Goal: Information Seeking & Learning: Learn about a topic

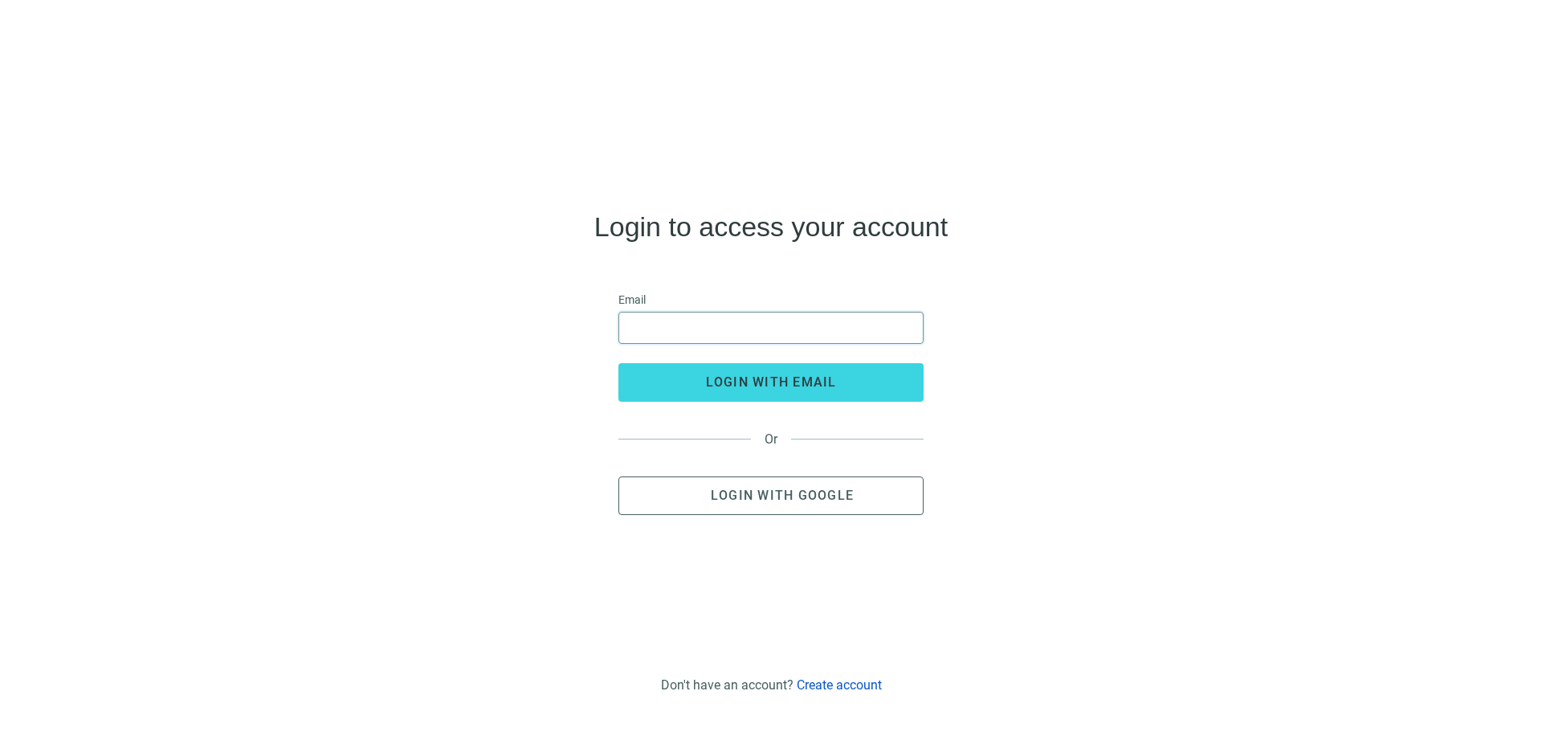
click at [817, 318] on input "email" at bounding box center [771, 327] width 284 height 31
type input "**********"
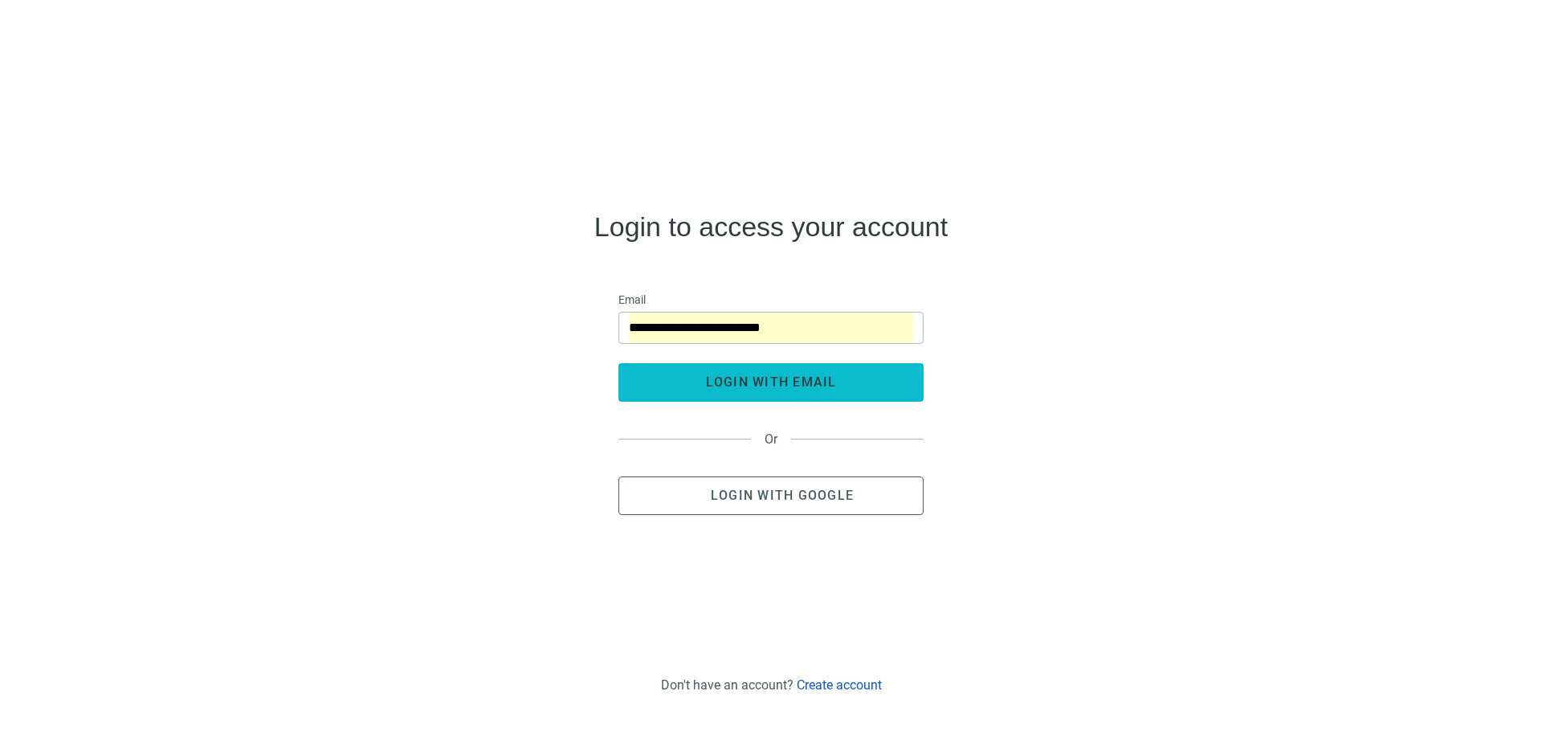
click at [802, 379] on span "login with email" at bounding box center [771, 381] width 131 height 15
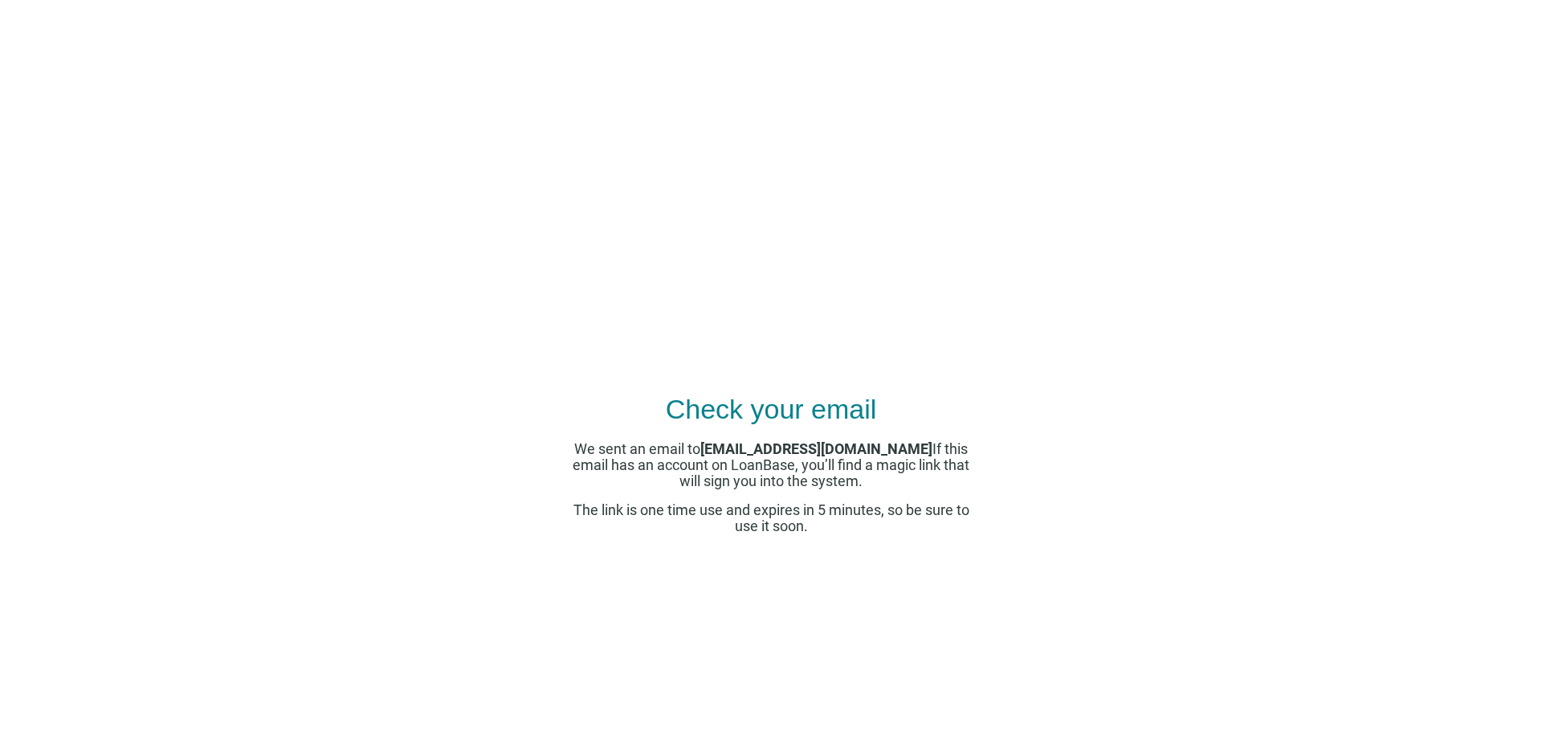
click at [978, 365] on div "Check your email We sent an email to jordan@findtheadvantage.com If this email …" at bounding box center [771, 366] width 1542 height 732
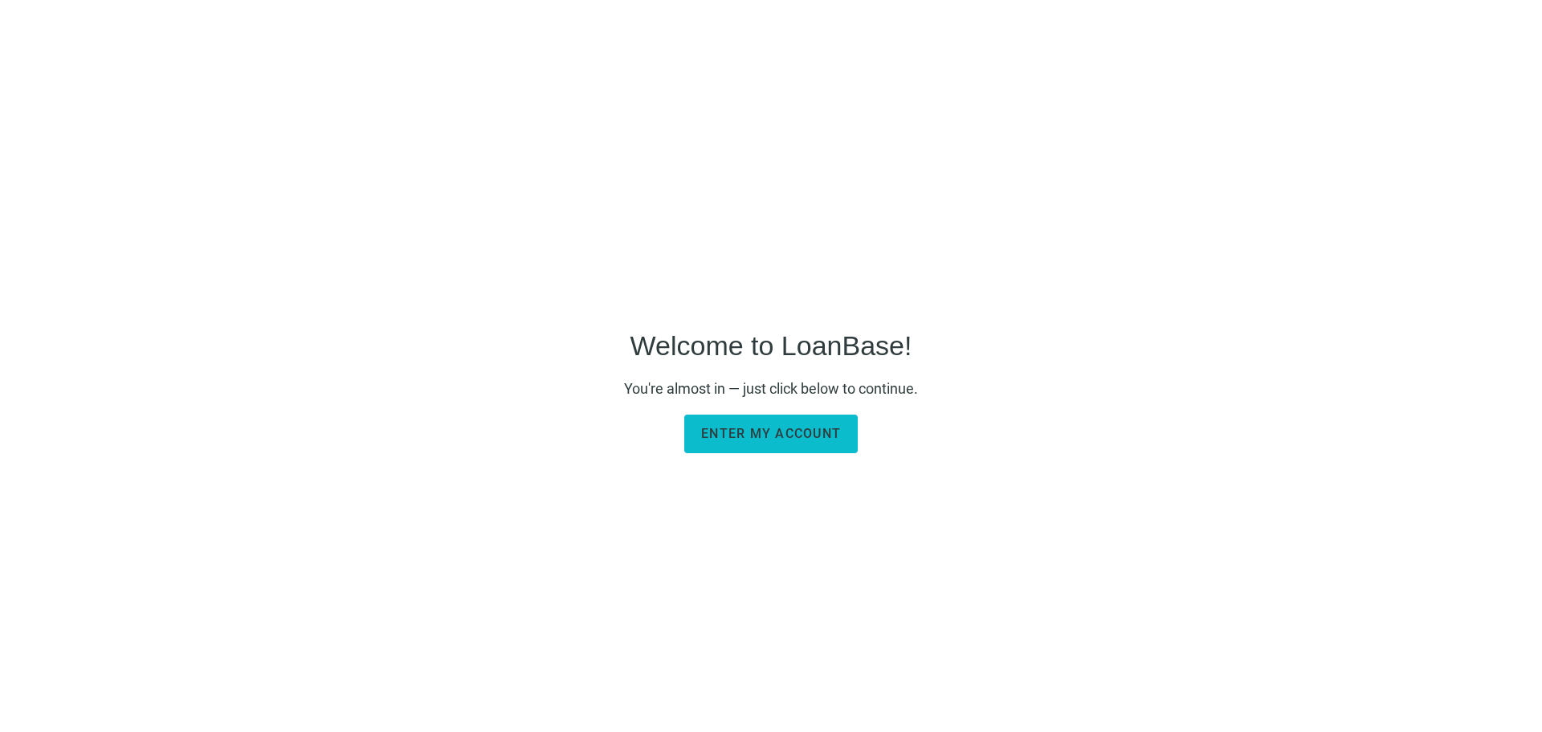
click at [748, 434] on span "Enter my account" at bounding box center [771, 433] width 140 height 15
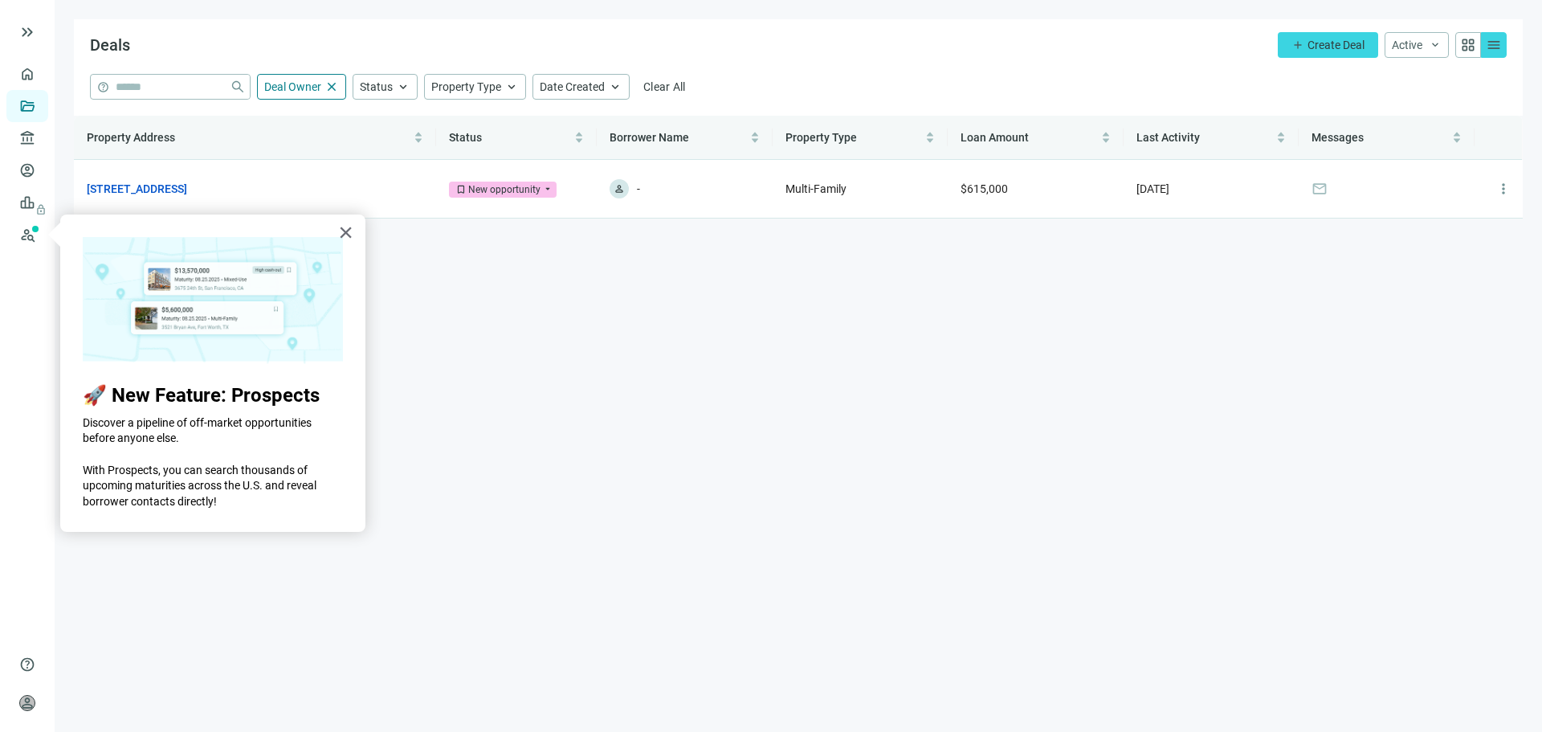
click at [803, 427] on main "Deals add Create Deal Active keyboard_arrow_down grid_view menu help close Deal…" at bounding box center [799, 366] width 1488 height 732
click at [330, 228] on div "× 🚀 New Feature: Prospects Discover a pipeline of off-market opportunities befo…" at bounding box center [212, 372] width 305 height 317
click at [348, 236] on button "×" at bounding box center [345, 232] width 15 height 26
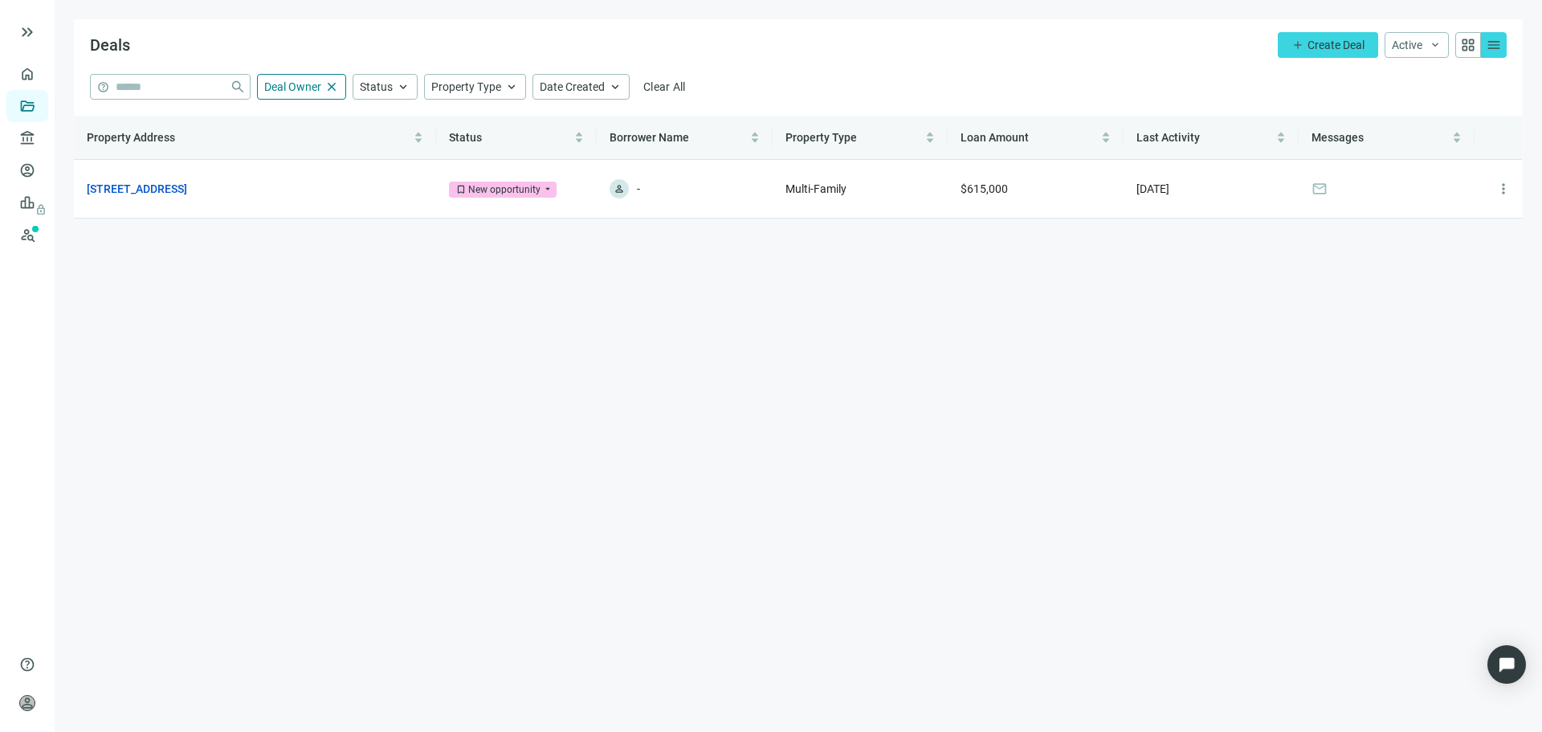
click at [725, 361] on main "Deals add Create Deal Active keyboard_arrow_down grid_view menu help close Deal…" at bounding box center [799, 366] width 1488 height 732
click at [40, 71] on link "Overview" at bounding box center [63, 73] width 47 height 13
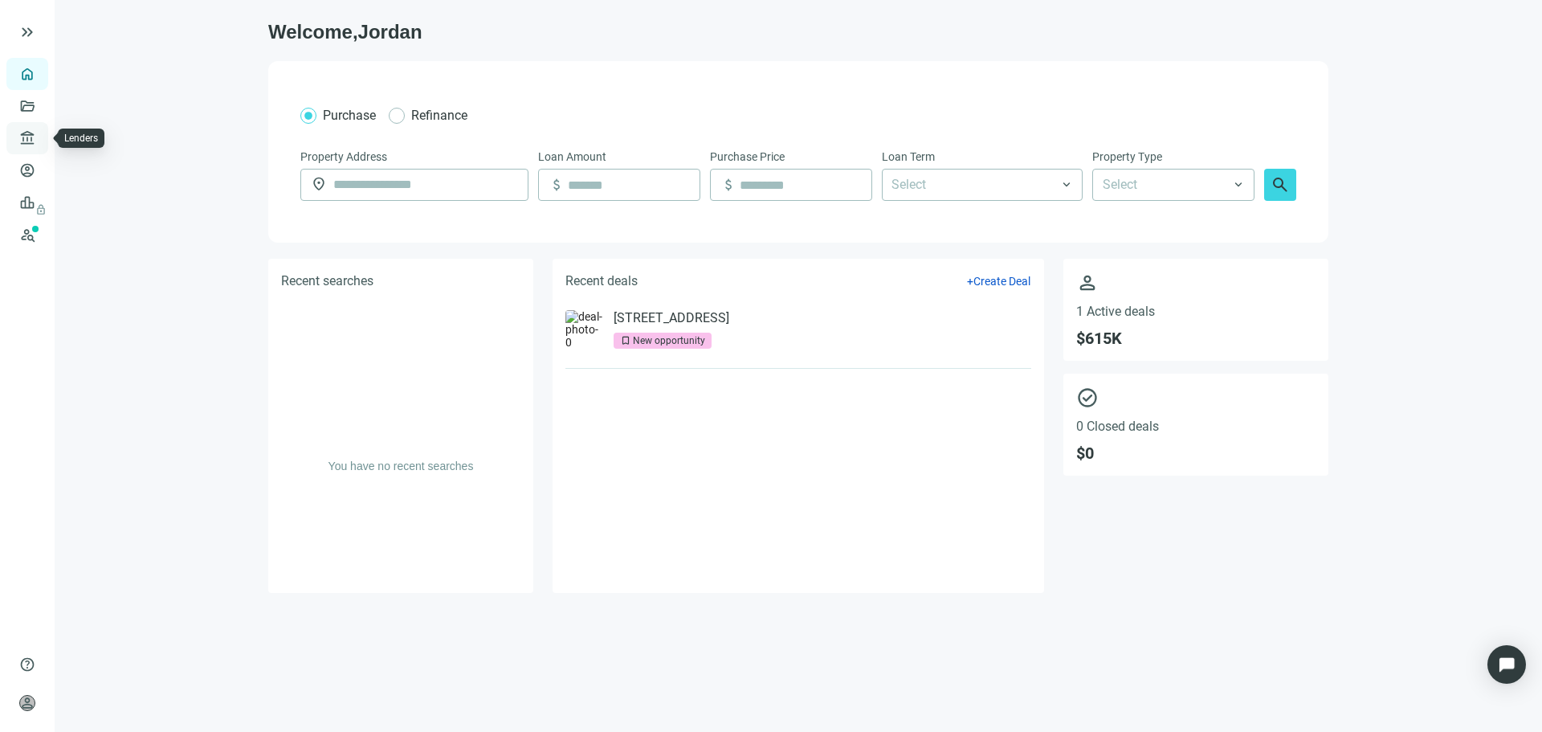
click at [40, 141] on link "Lenders" at bounding box center [61, 138] width 42 height 13
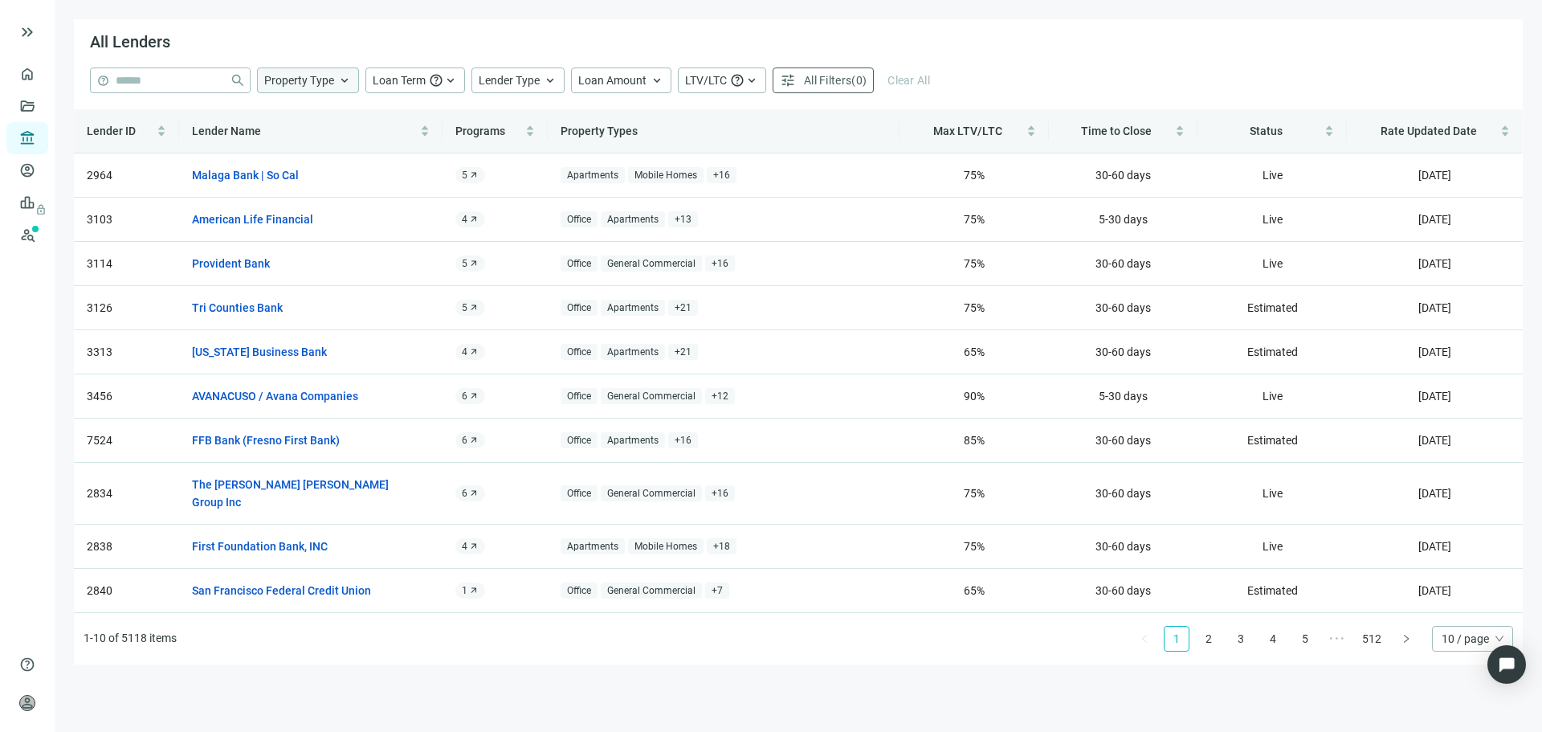
click at [337, 81] on span "keyboard_arrow_up" at bounding box center [344, 80] width 14 height 14
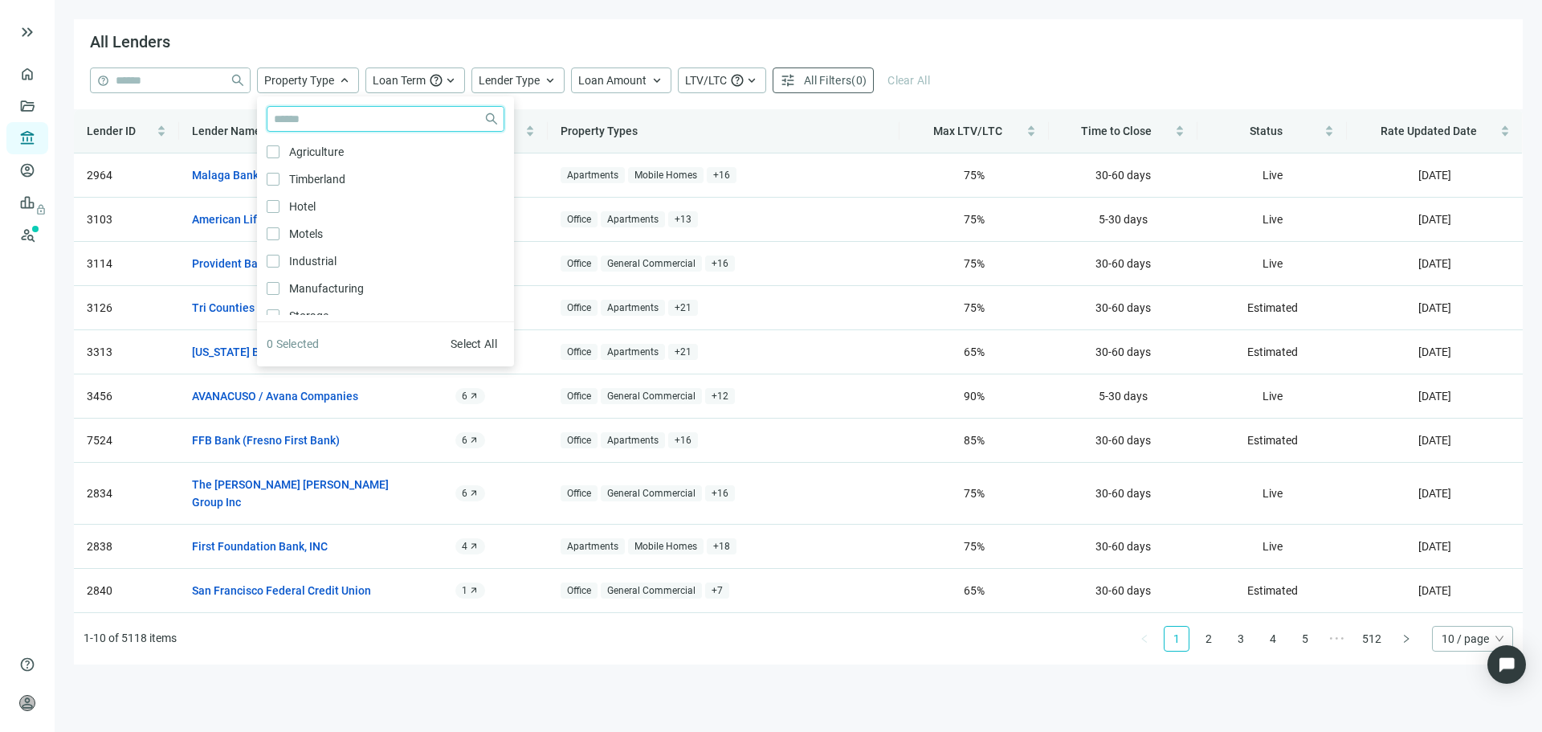
click at [447, 118] on input "search" at bounding box center [375, 119] width 203 height 24
type input "*"
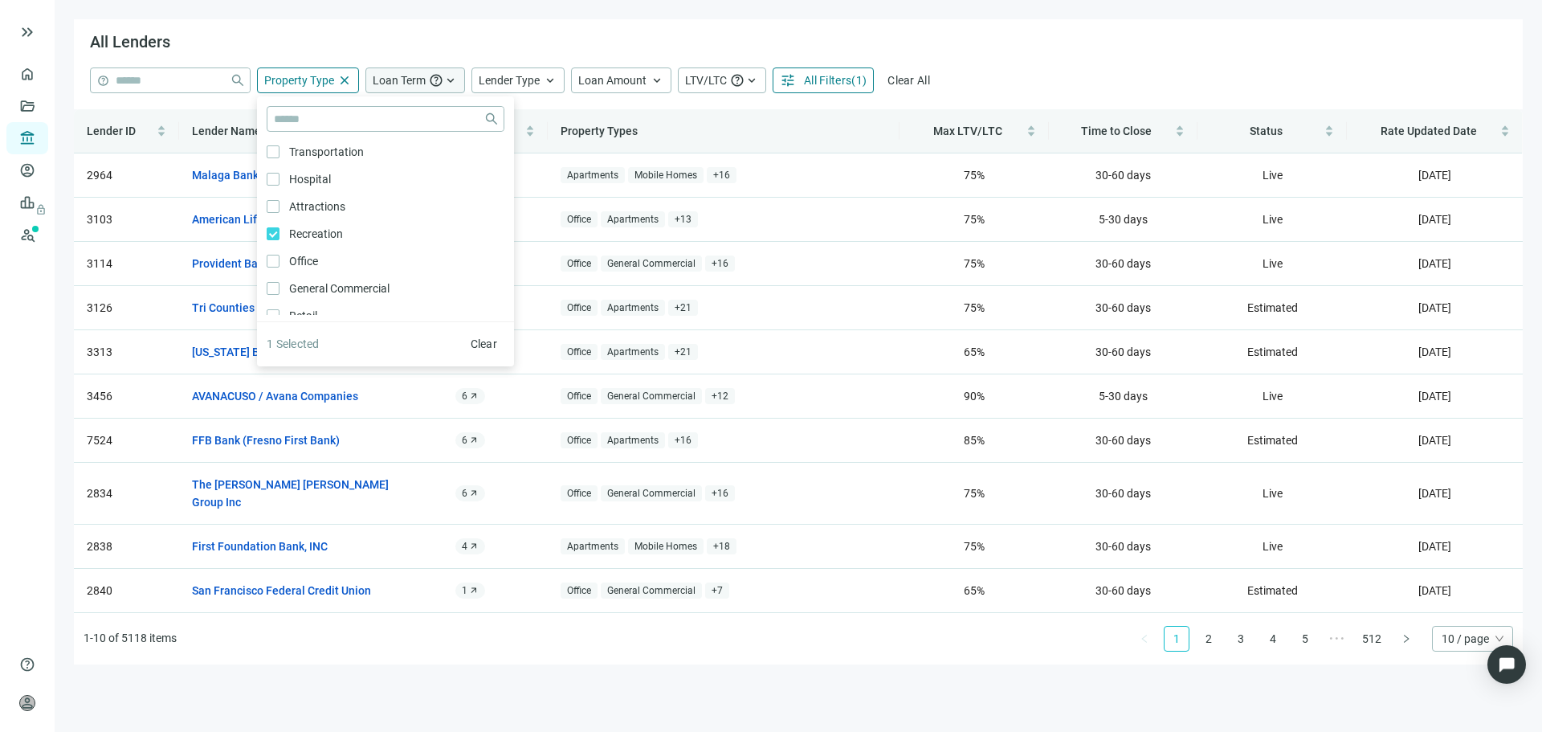
click at [410, 84] on span "Loan Term" at bounding box center [399, 80] width 53 height 13
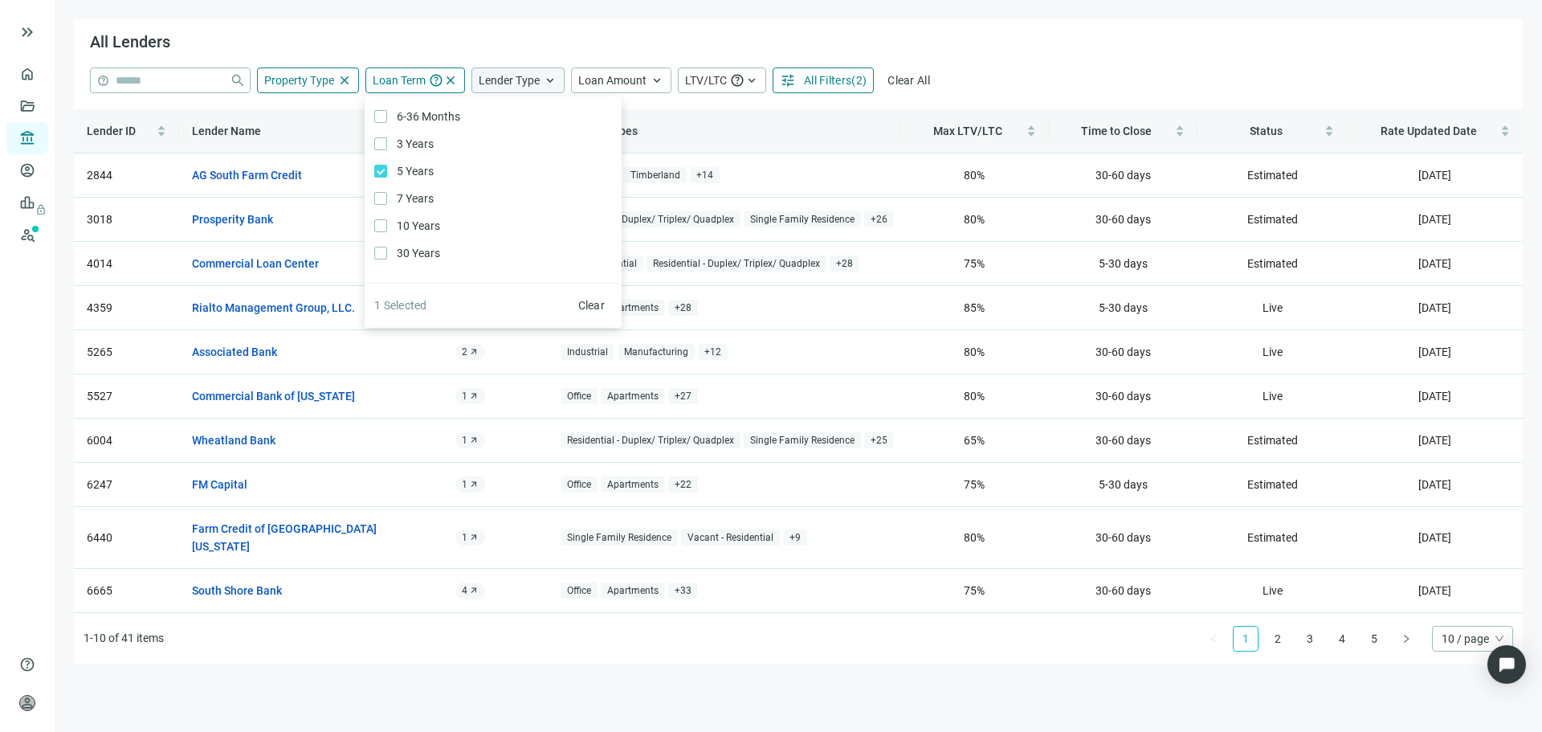
click at [543, 76] on span "keyboard_arrow_up" at bounding box center [550, 80] width 14 height 14
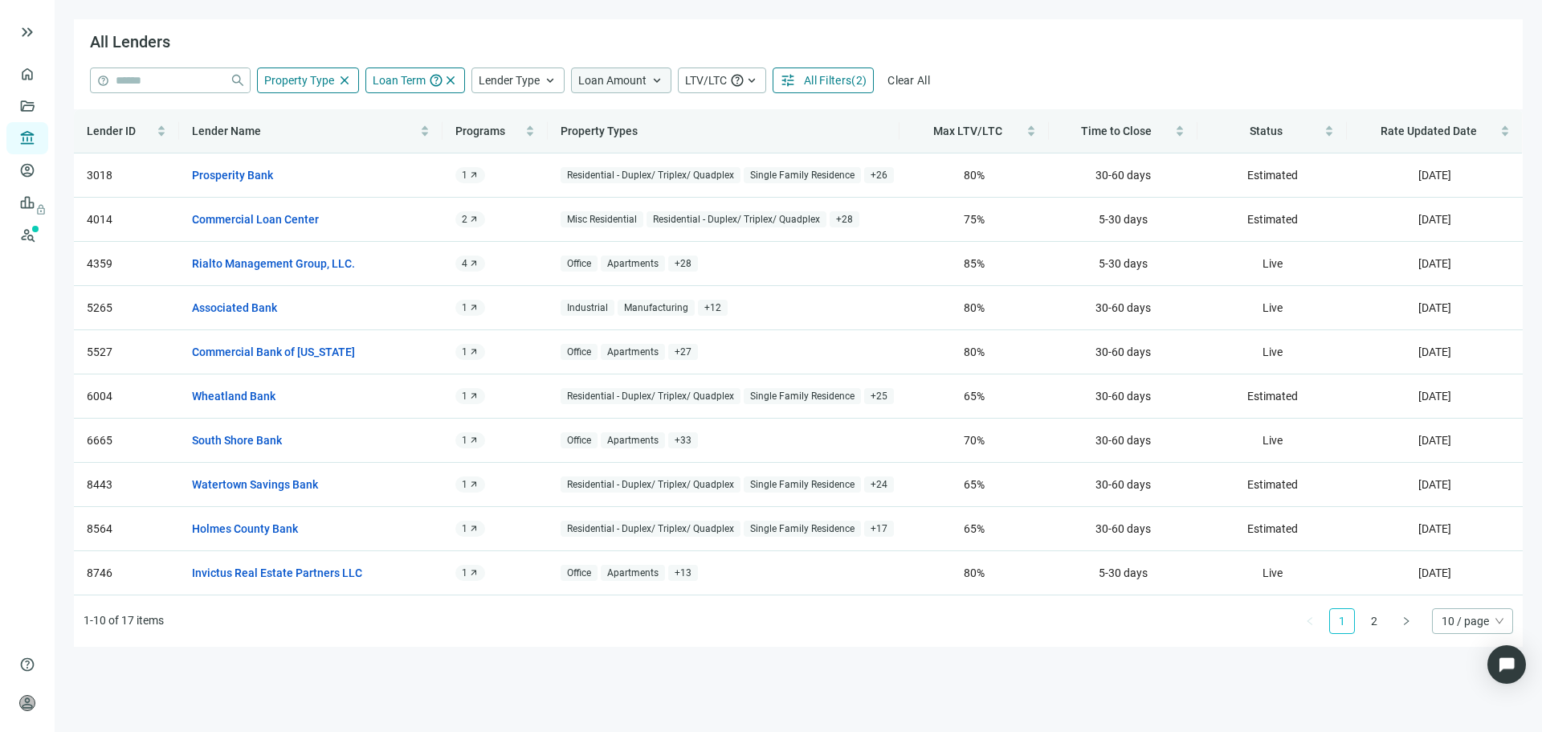
click at [635, 72] on div "Loan Amount keyboard_arrow_up" at bounding box center [621, 80] width 100 height 26
click at [647, 112] on input at bounding box center [711, 119] width 210 height 24
type input "*********"
click at [696, 84] on span "LTV/LTC" at bounding box center [706, 80] width 42 height 13
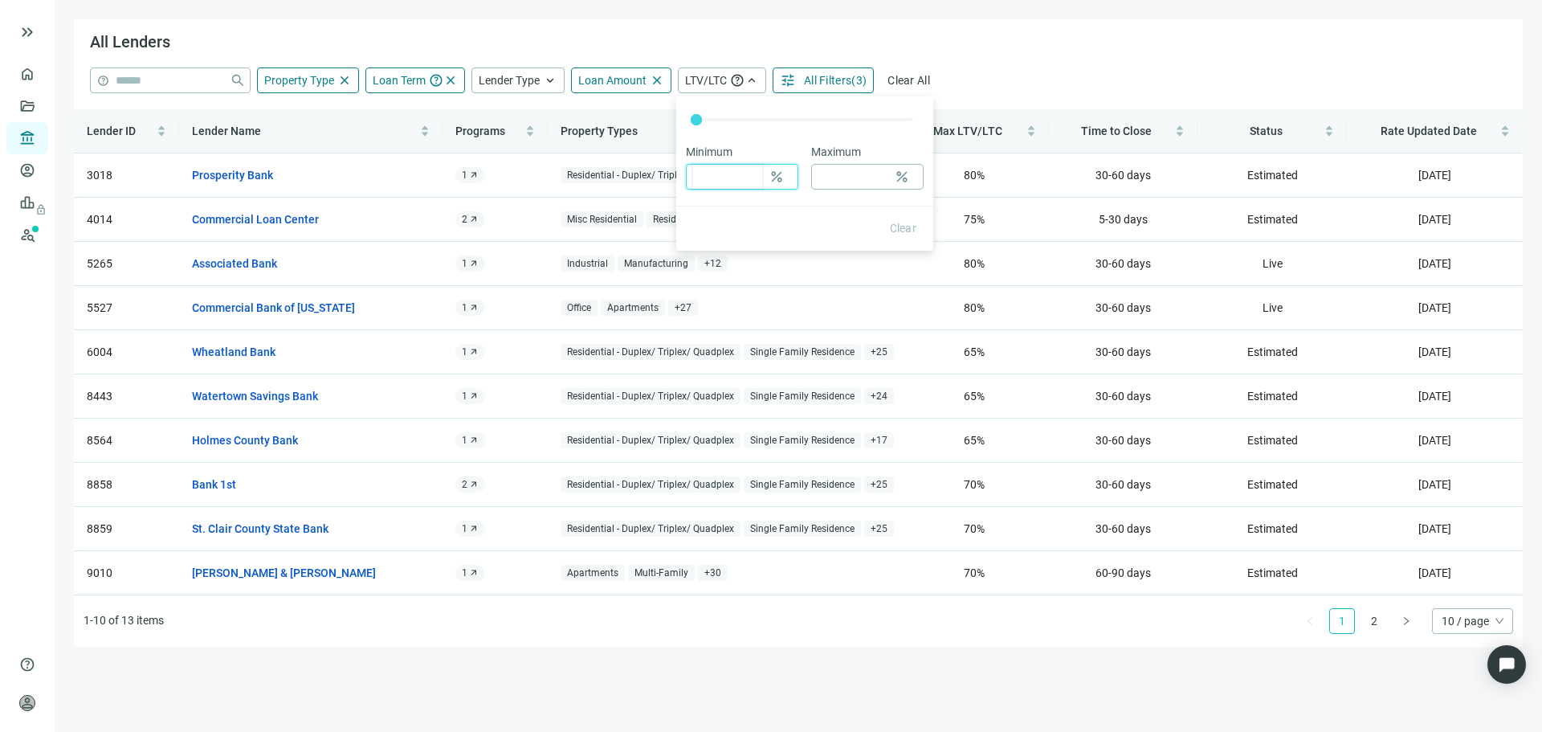
drag, startPoint x: 729, startPoint y: 183, endPoint x: 736, endPoint y: 177, distance: 9.7
click at [729, 182] on input at bounding box center [727, 177] width 69 height 24
type input "*"
type input "**"
drag, startPoint x: 701, startPoint y: 122, endPoint x: 810, endPoint y: 125, distance: 109.3
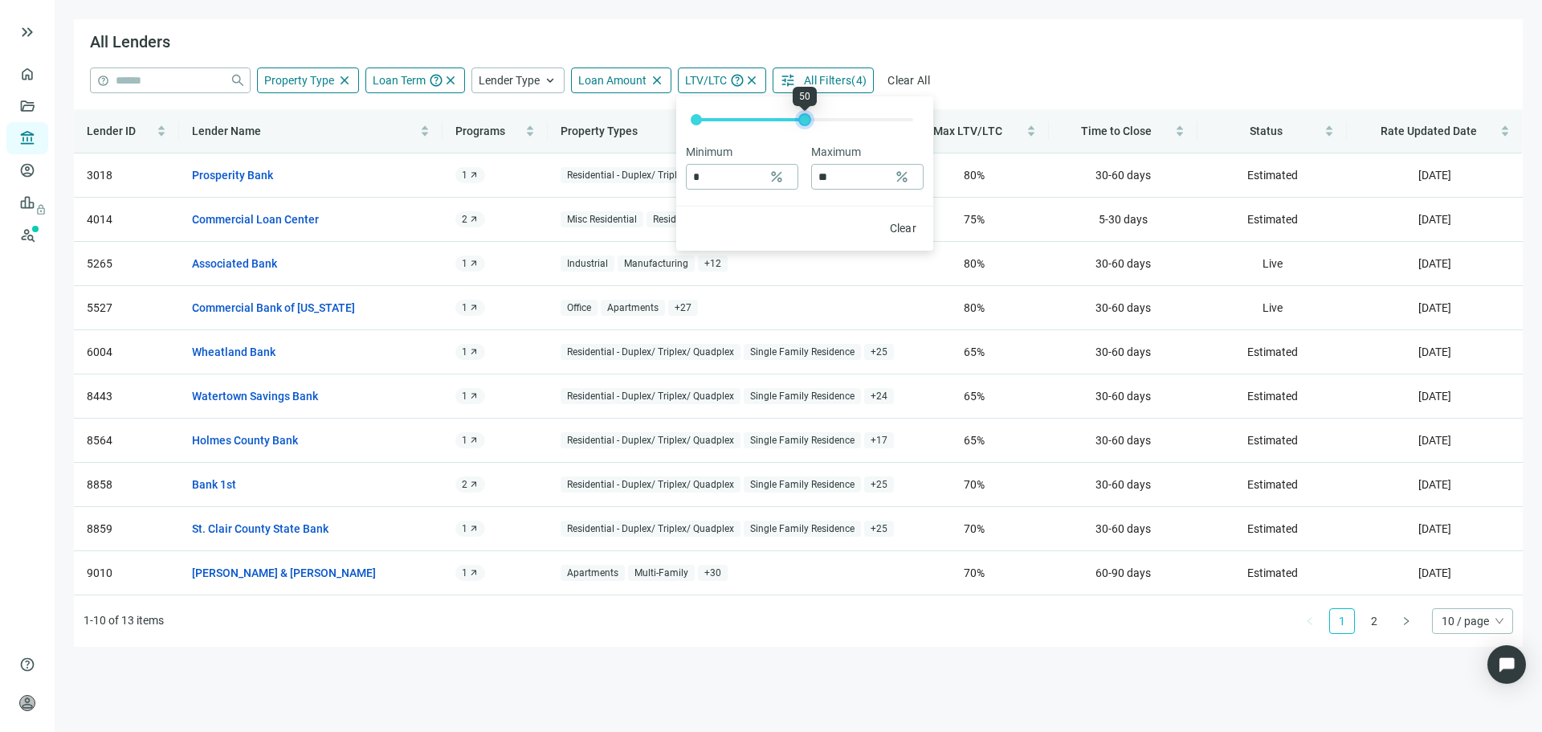
click at [809, 124] on div at bounding box center [805, 120] width 8 height 8
click at [1029, 72] on div "help close Property Type close close Agriculture Only Timberland Only Hotel Onl…" at bounding box center [798, 80] width 1417 height 26
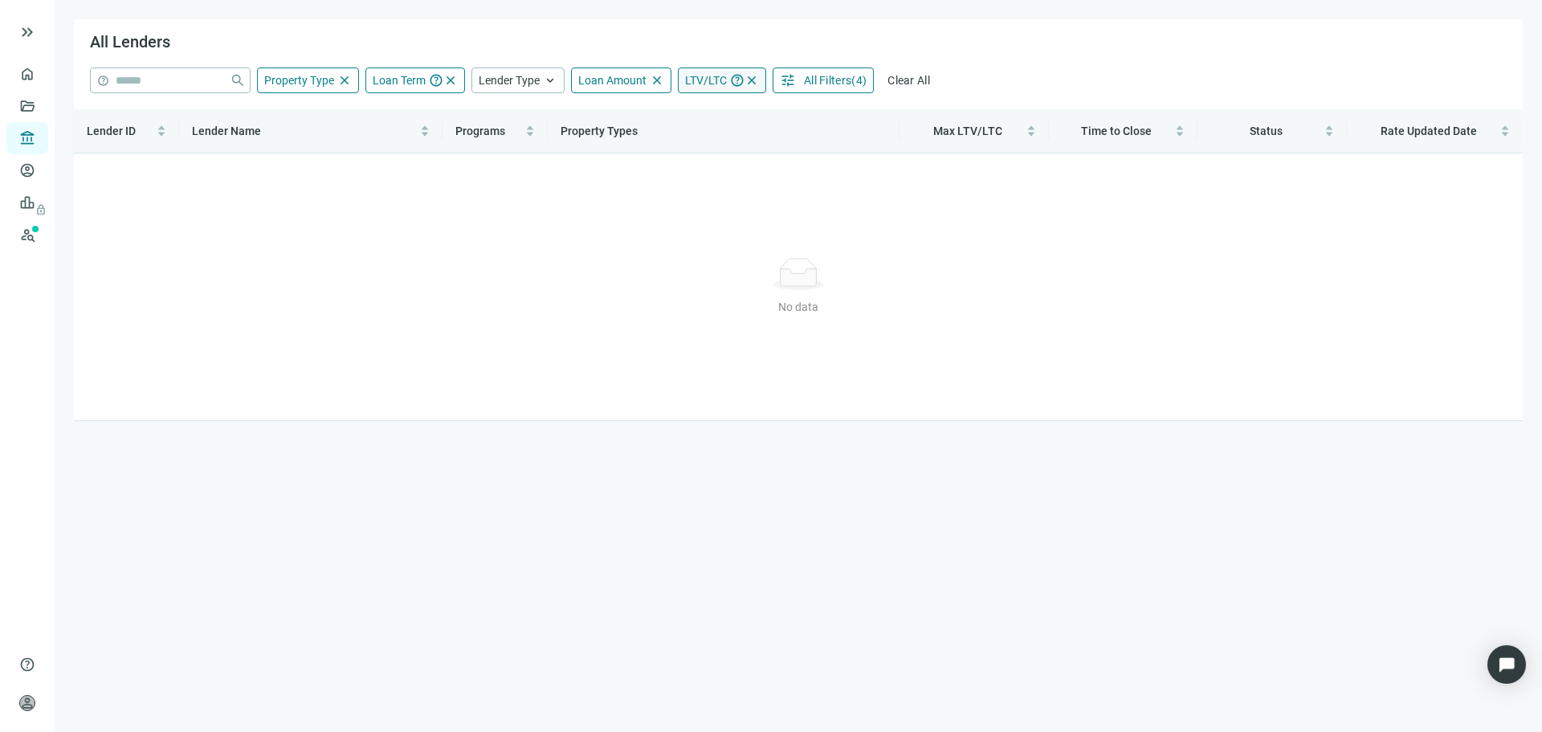
click at [753, 81] on span "close" at bounding box center [752, 80] width 14 height 14
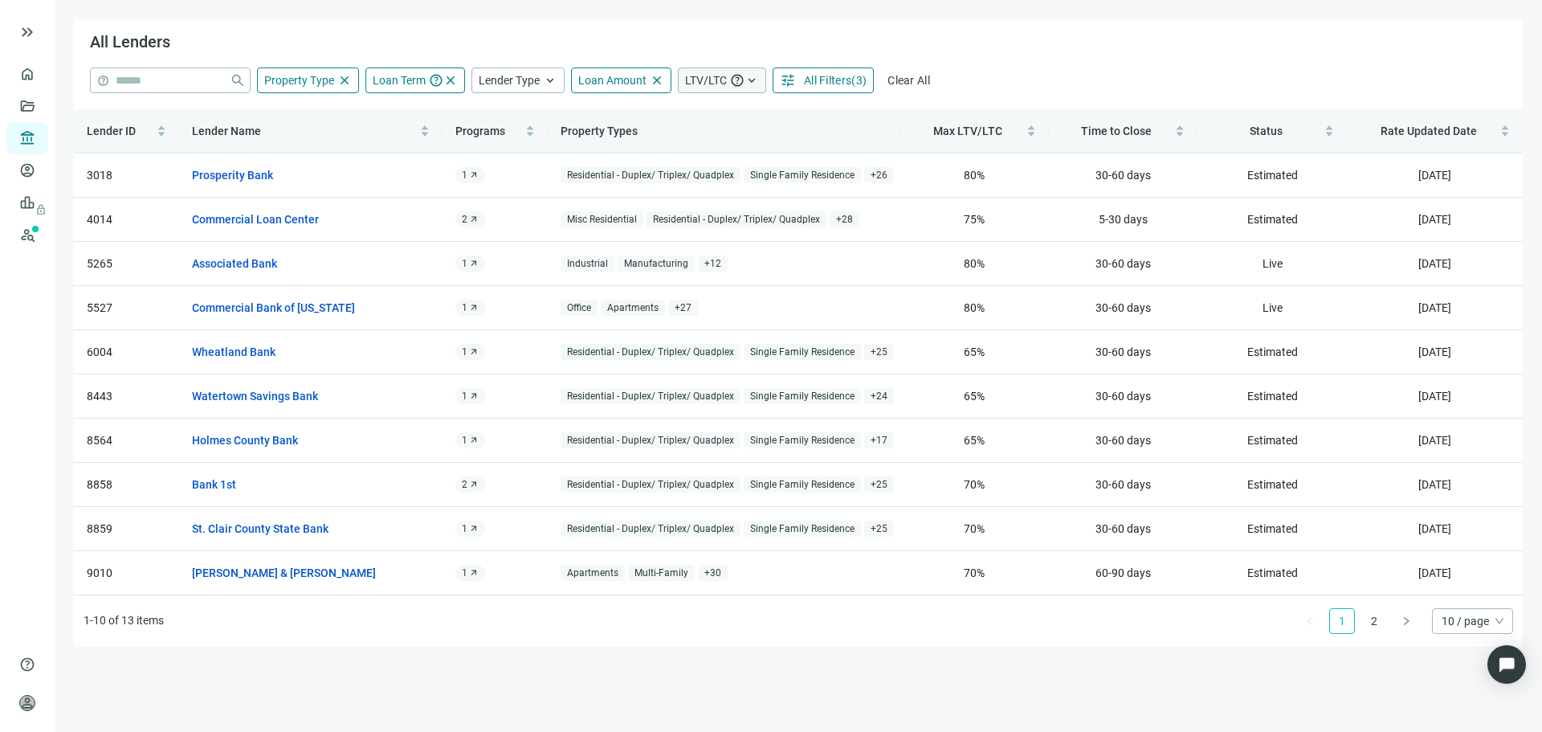
click at [751, 83] on span "keyboard_arrow_up" at bounding box center [752, 80] width 14 height 14
click at [835, 82] on span "All Filters" at bounding box center [827, 80] width 47 height 13
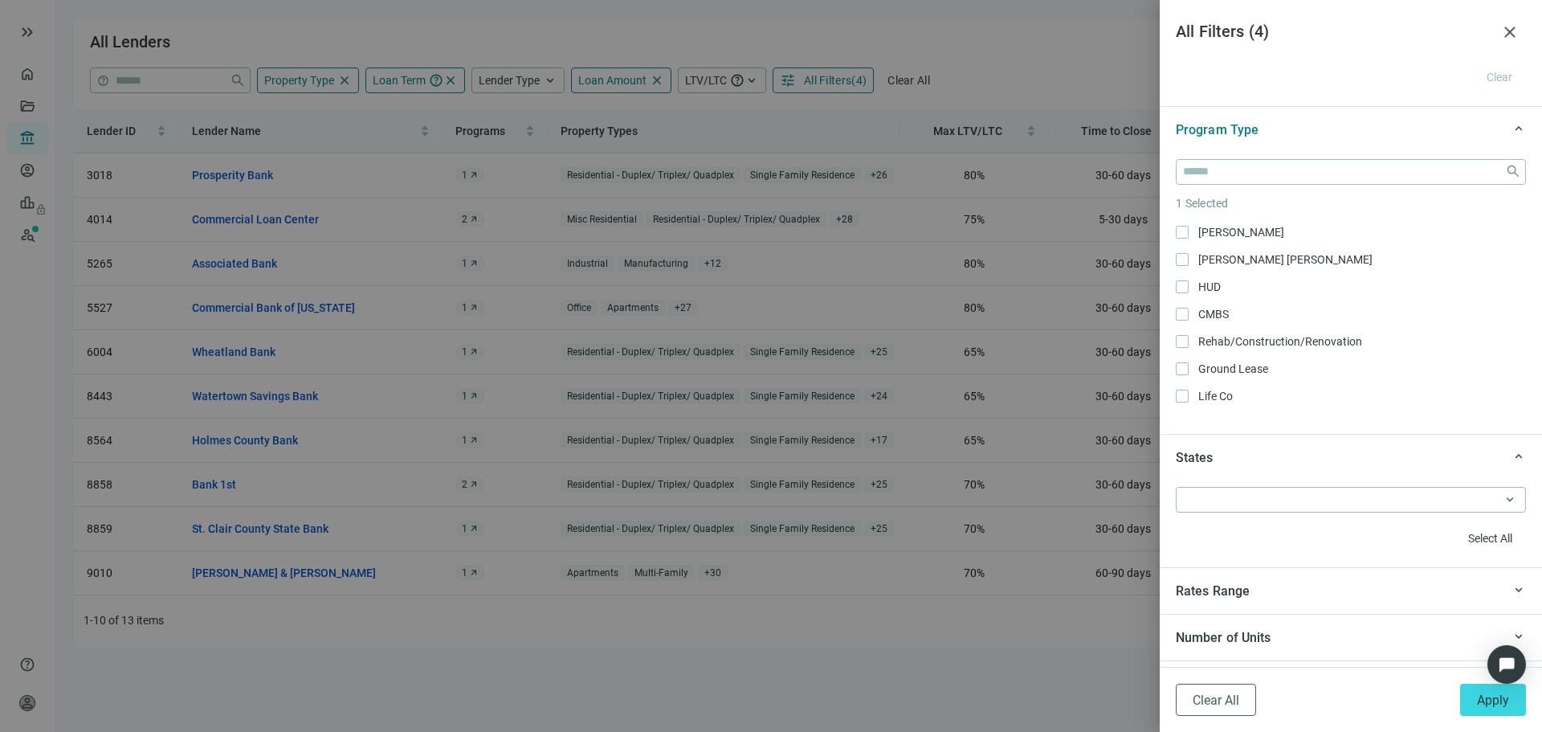
scroll to position [1125, 0]
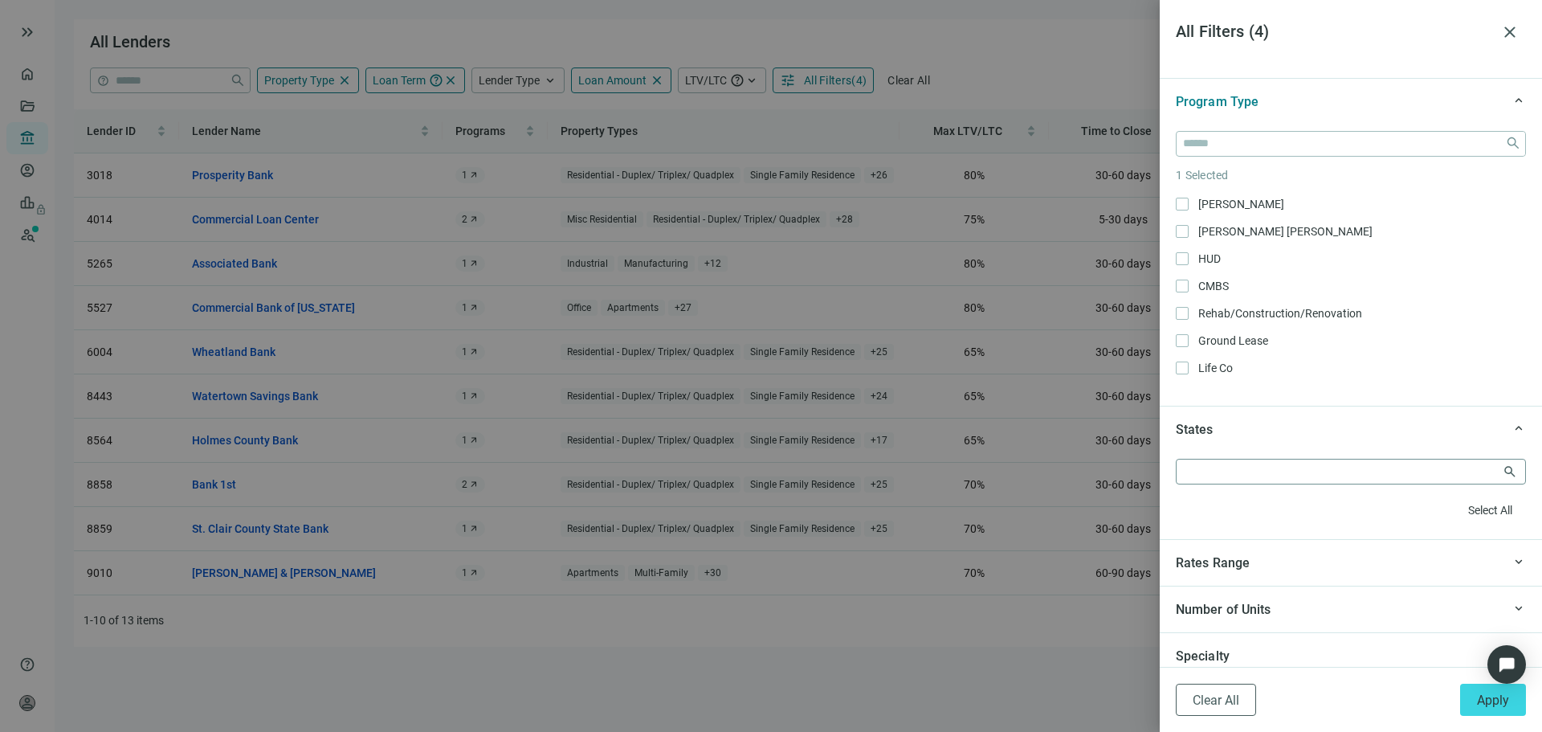
click at [1251, 476] on div at bounding box center [1342, 471] width 327 height 22
type input "**"
click at [1223, 430] on div "OR Only" at bounding box center [1343, 440] width 334 height 31
click at [1263, 525] on div "OR keyboard_arrow_down CA CO CT AL Only AK Only AS Only AZ Only AR Only CA Only…" at bounding box center [1351, 495] width 382 height 87
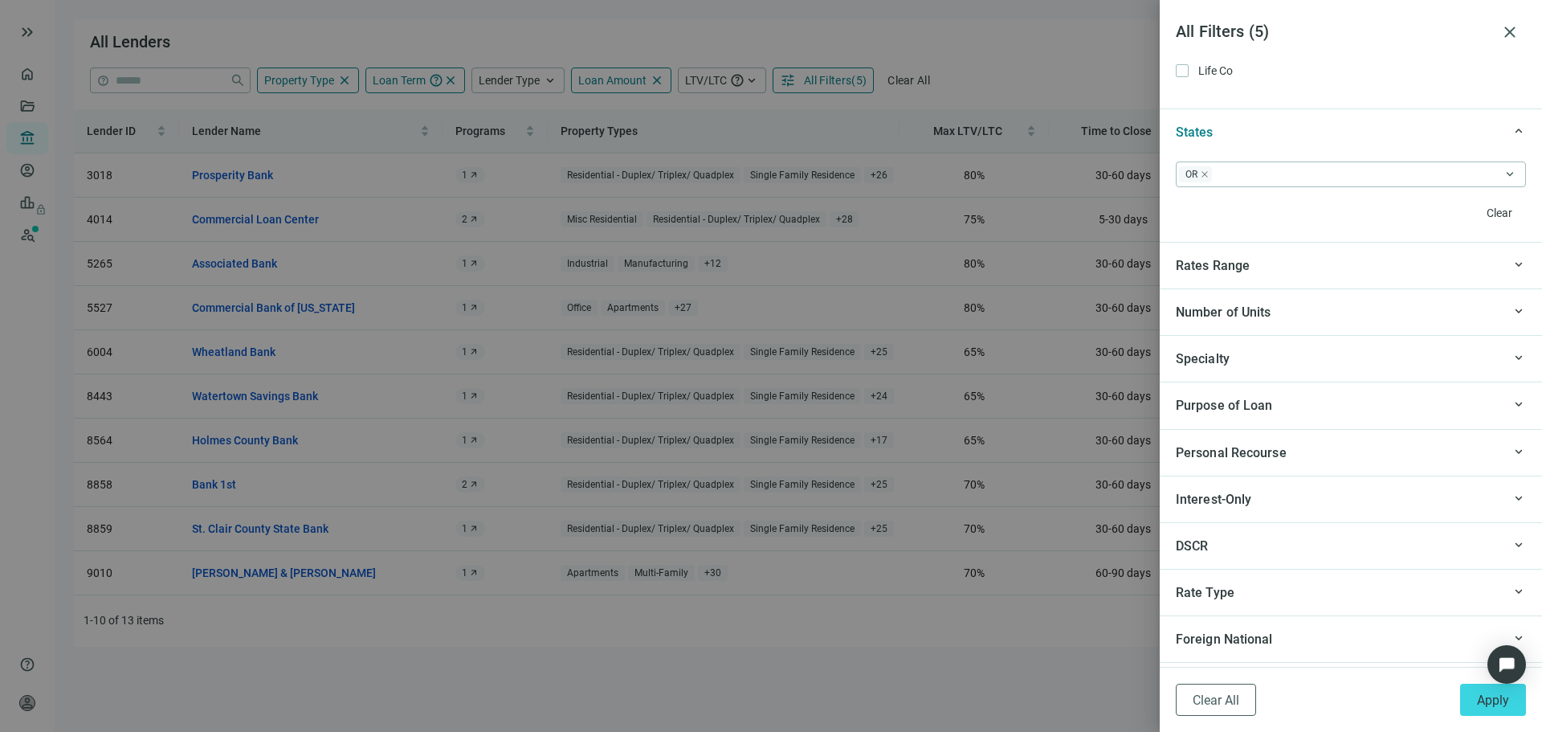
scroll to position [1446, 0]
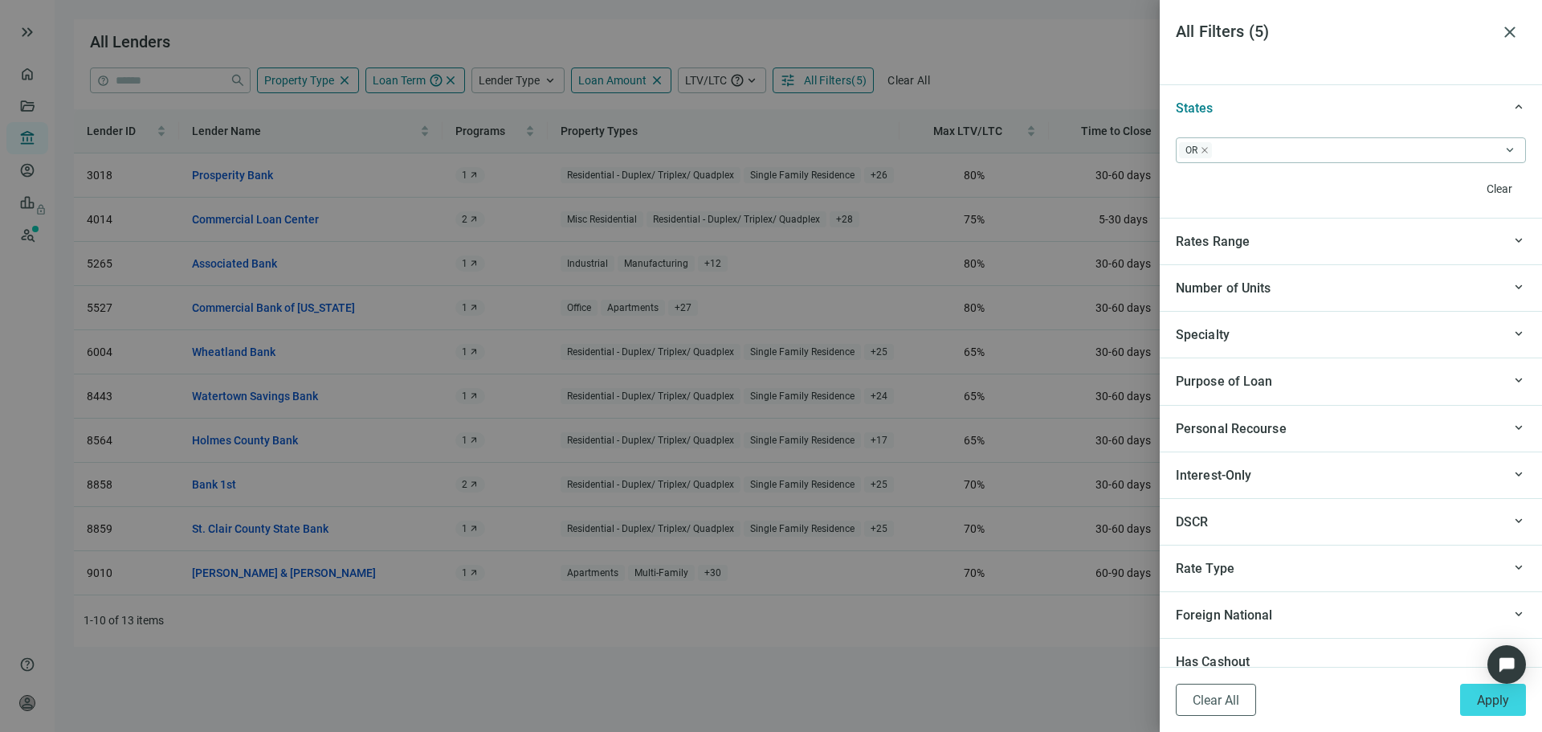
click at [1251, 377] on span "Purpose of Loan" at bounding box center [1224, 380] width 97 height 15
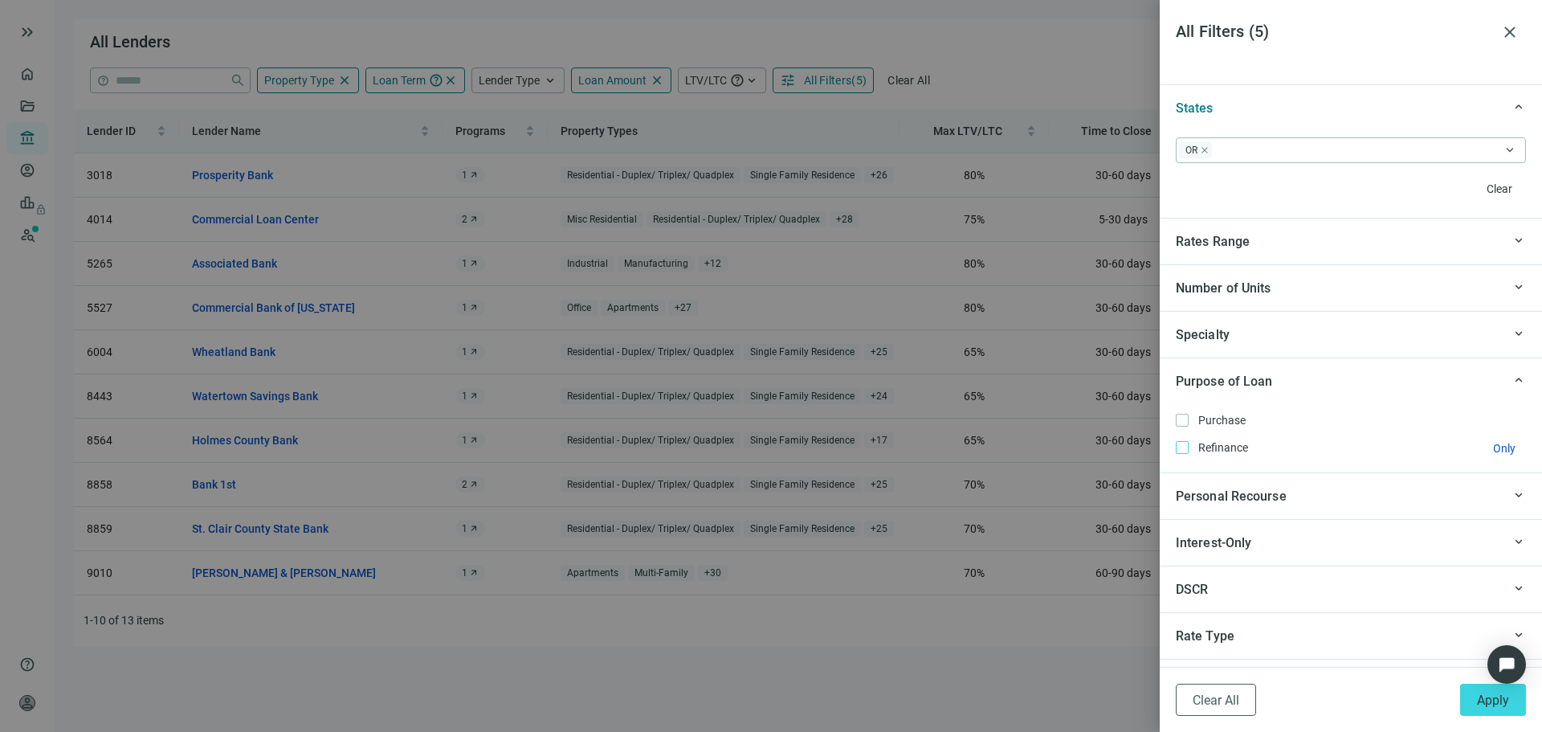
click at [1224, 452] on span "Refinance Only" at bounding box center [1222, 448] width 66 height 18
click at [1239, 382] on span "Purpose of Loan" at bounding box center [1224, 380] width 97 height 15
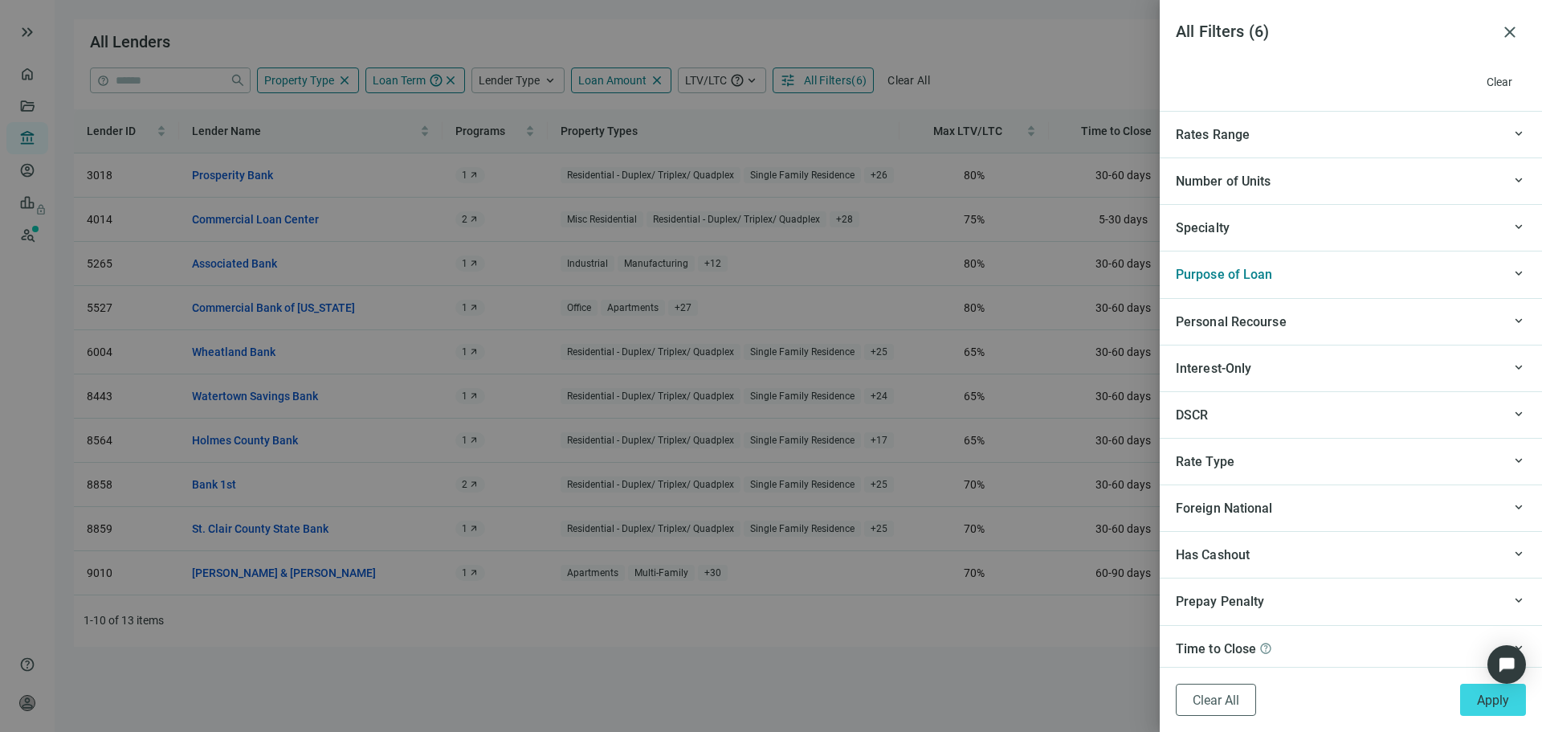
scroll to position [1558, 0]
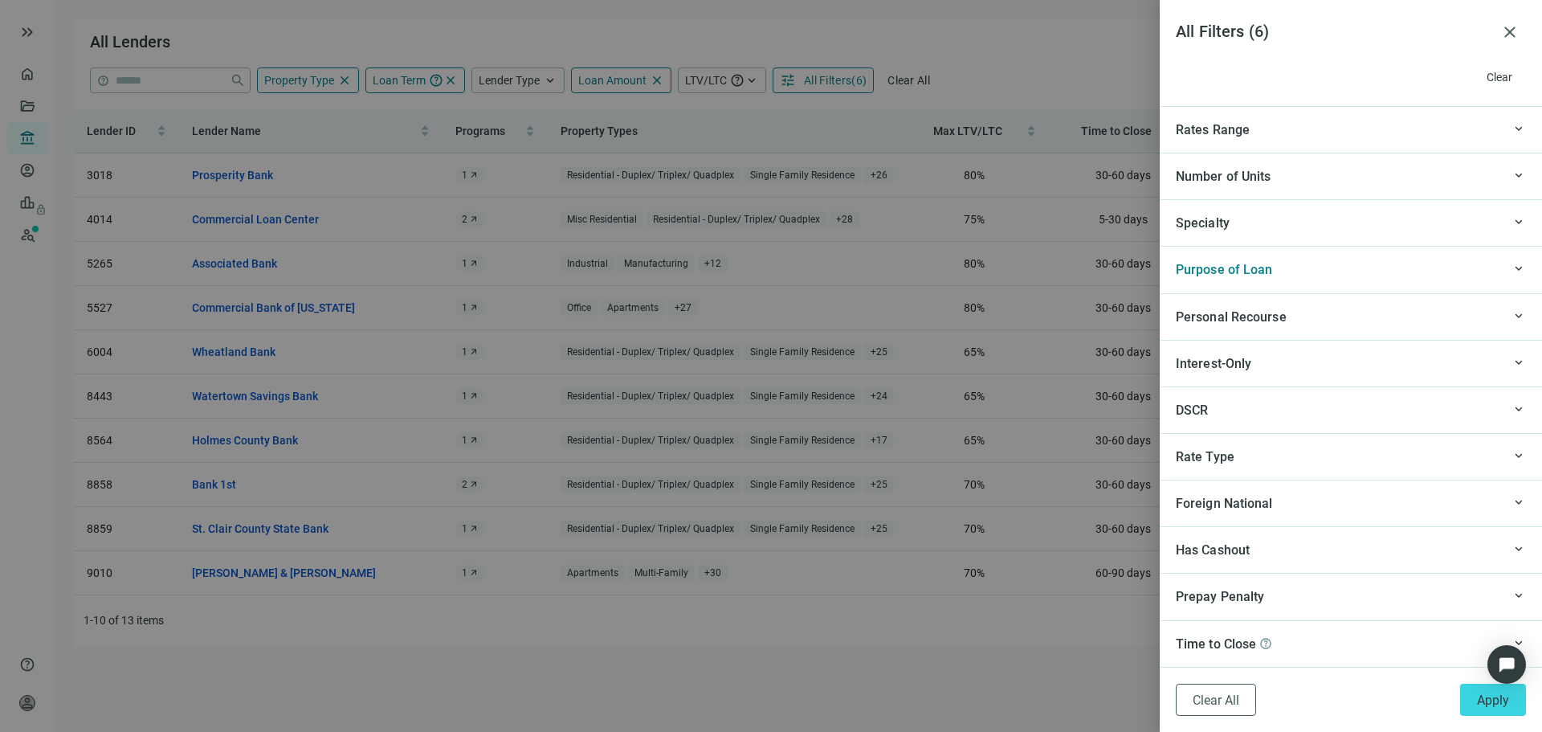
click at [1229, 594] on span "Prepay Penalty" at bounding box center [1220, 596] width 88 height 15
click at [1229, 593] on span "Prepay Penalty" at bounding box center [1220, 595] width 88 height 15
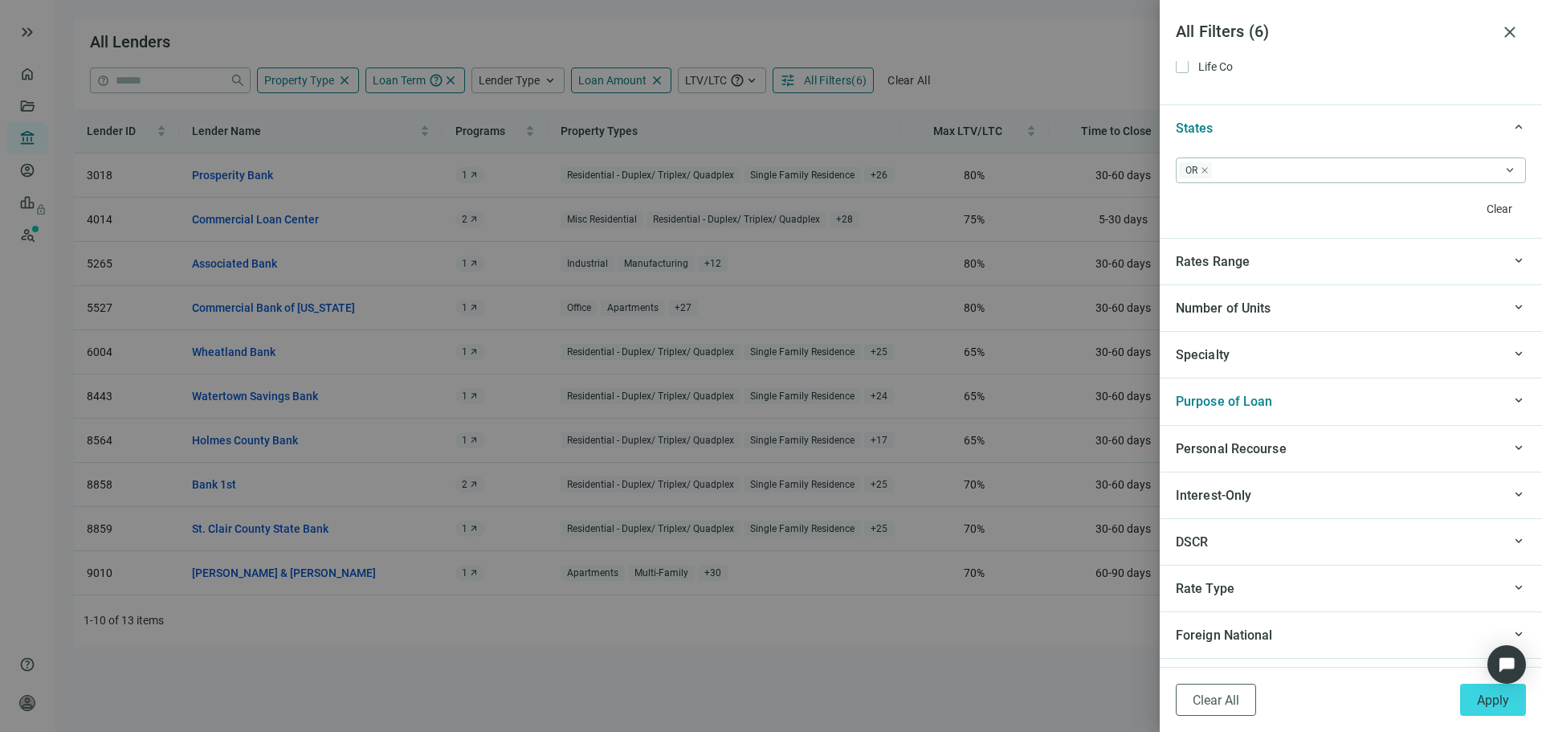
scroll to position [1398, 0]
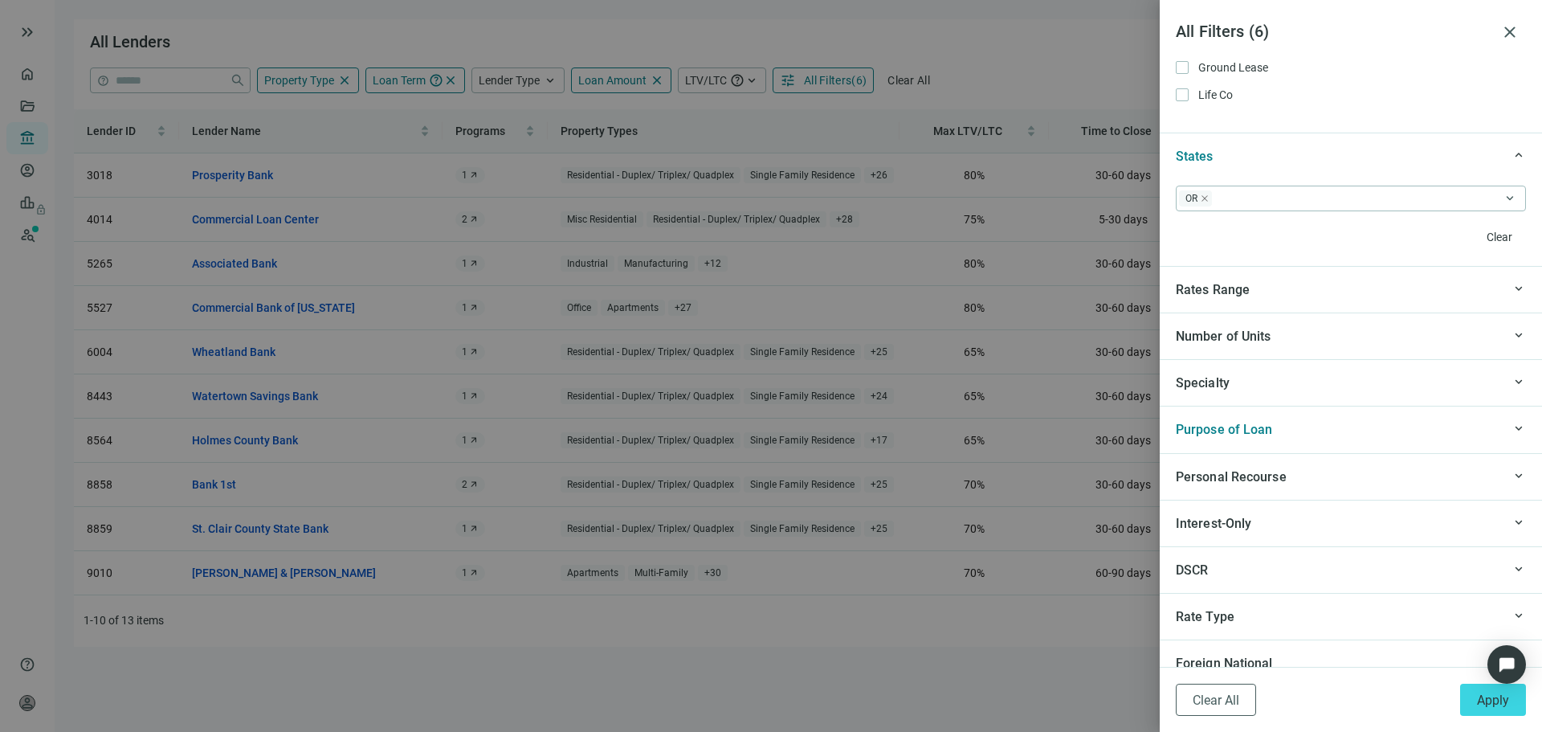
click at [1235, 394] on div "keyboard_arrow_up Specialty" at bounding box center [1351, 382] width 382 height 47
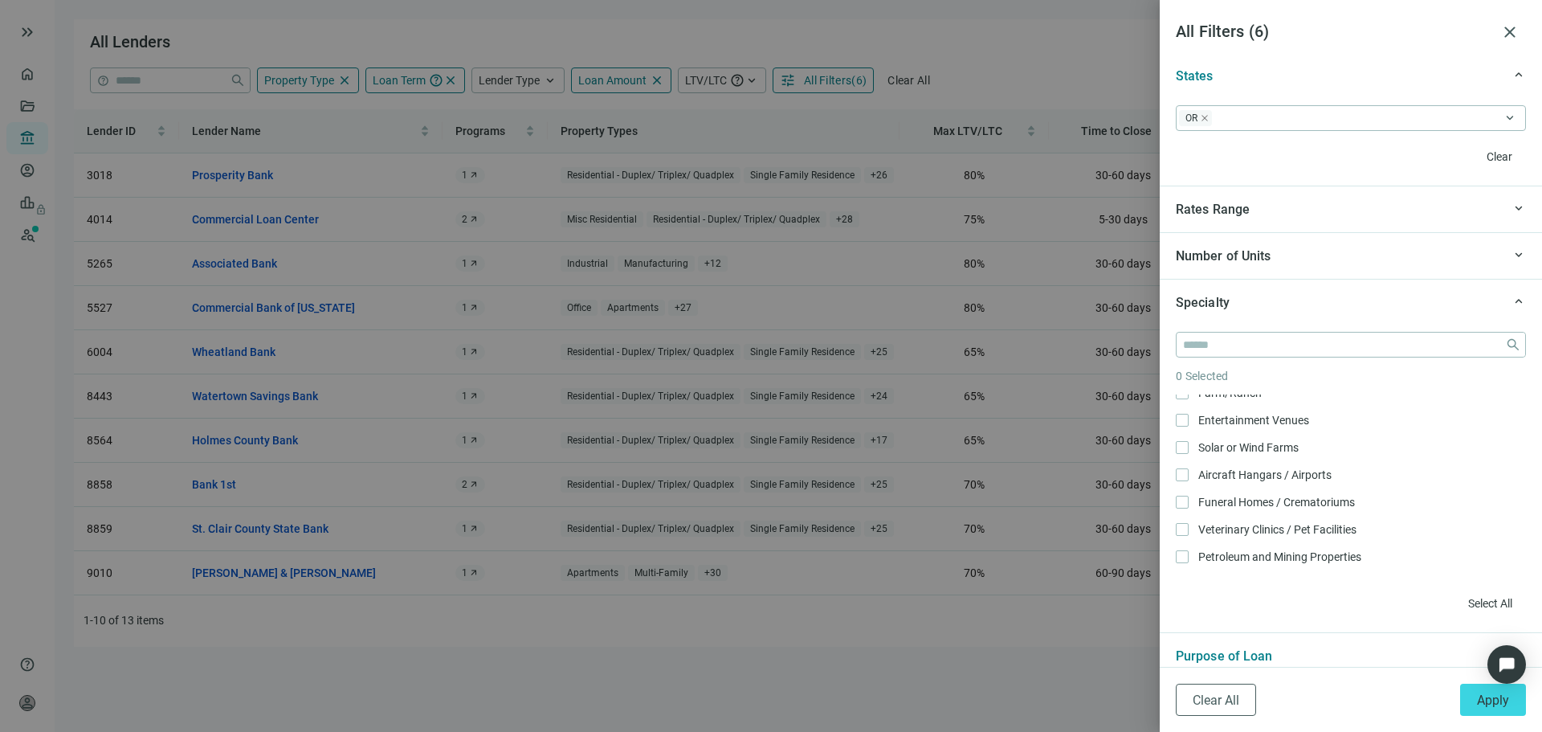
scroll to position [1526, 0]
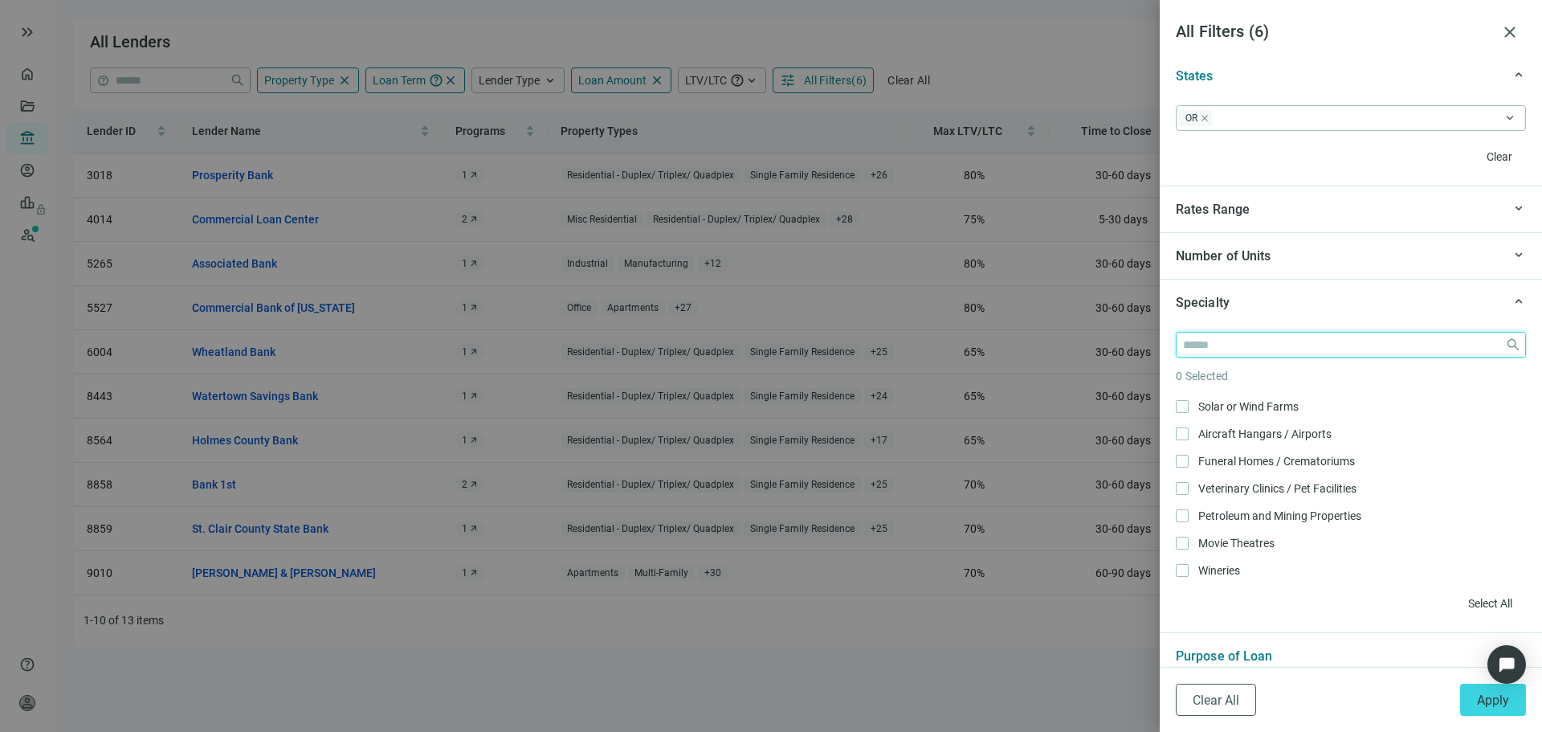
click at [1281, 349] on input "search" at bounding box center [1341, 345] width 316 height 24
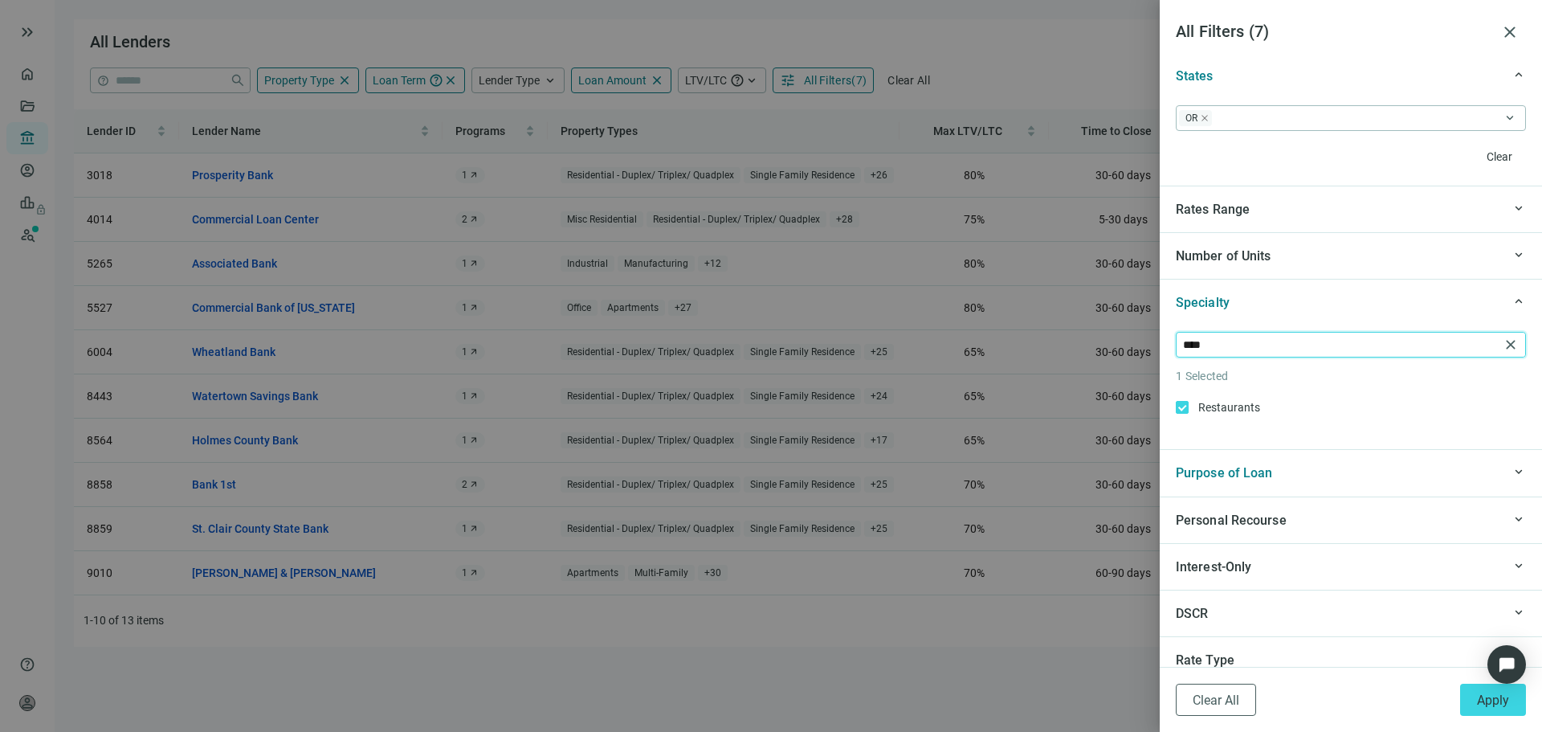
click at [1240, 339] on input "****" at bounding box center [1341, 345] width 316 height 24
drag, startPoint x: 1230, startPoint y: 342, endPoint x: 1116, endPoint y: 354, distance: 113.9
click at [1116, 354] on div "All Filters ( 7 ) close keyboard_arrow_up Property Type close 1 Selected Agricu…" at bounding box center [771, 366] width 1542 height 732
type input "*"
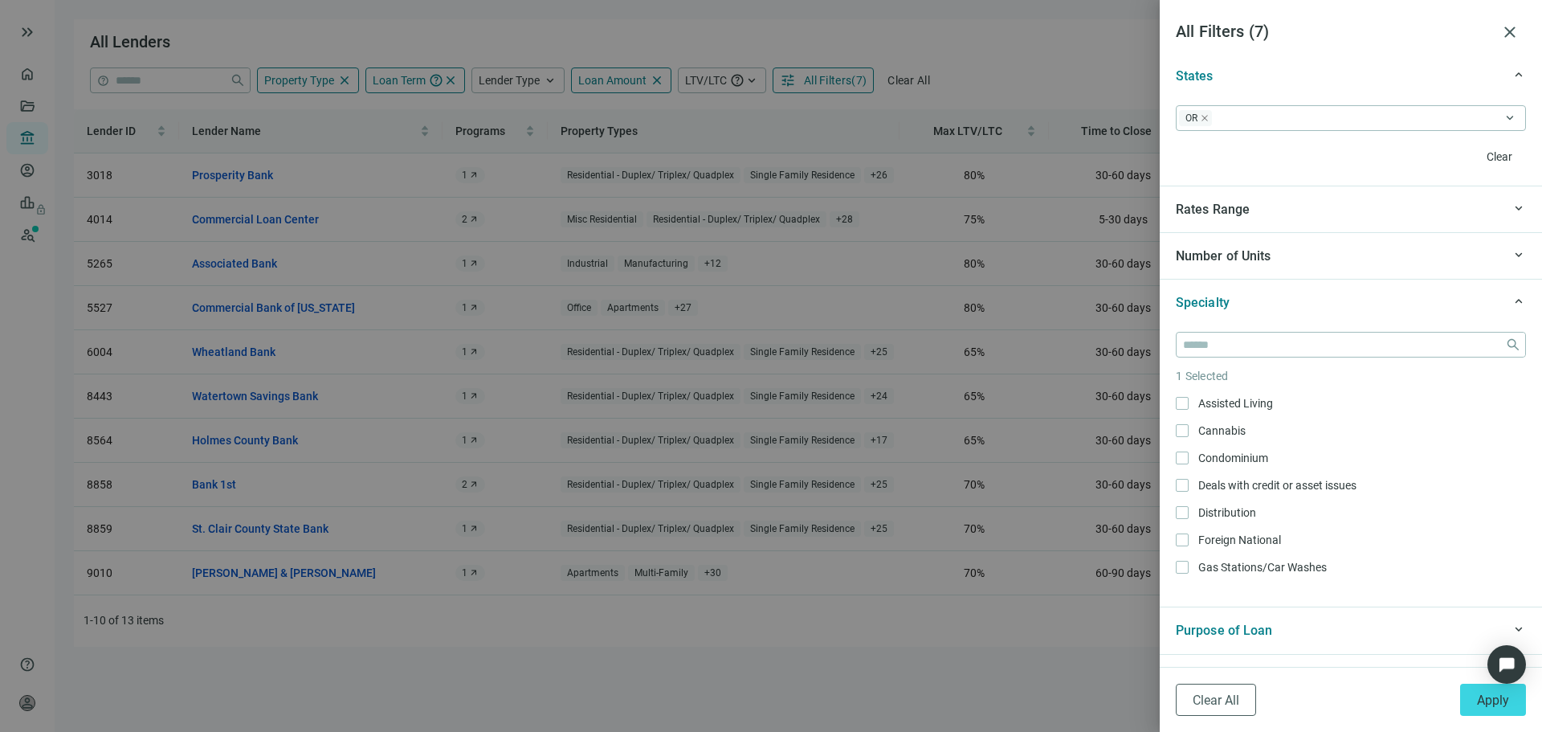
click at [1237, 304] on div "Specialty" at bounding box center [1339, 302] width 326 height 20
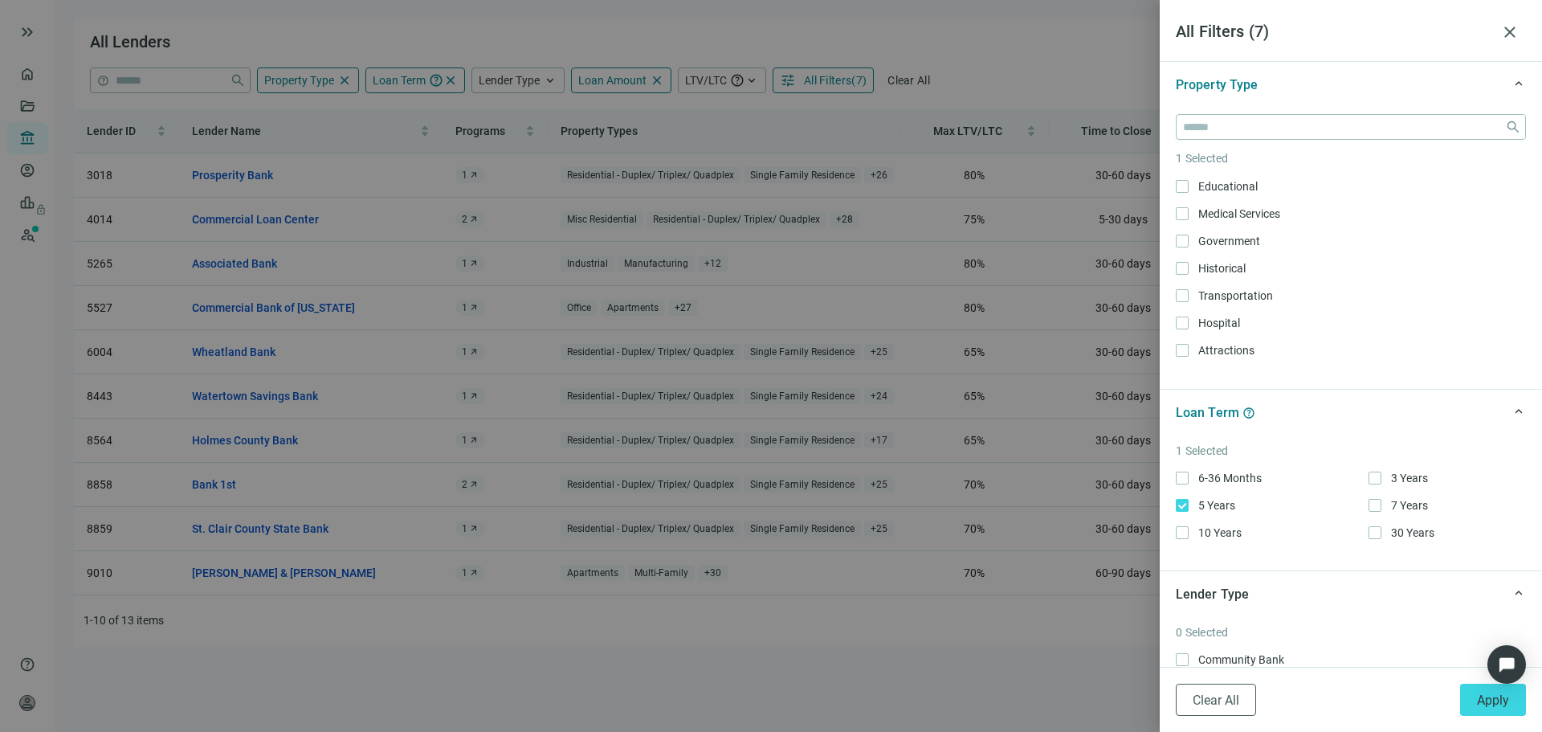
scroll to position [723, 0]
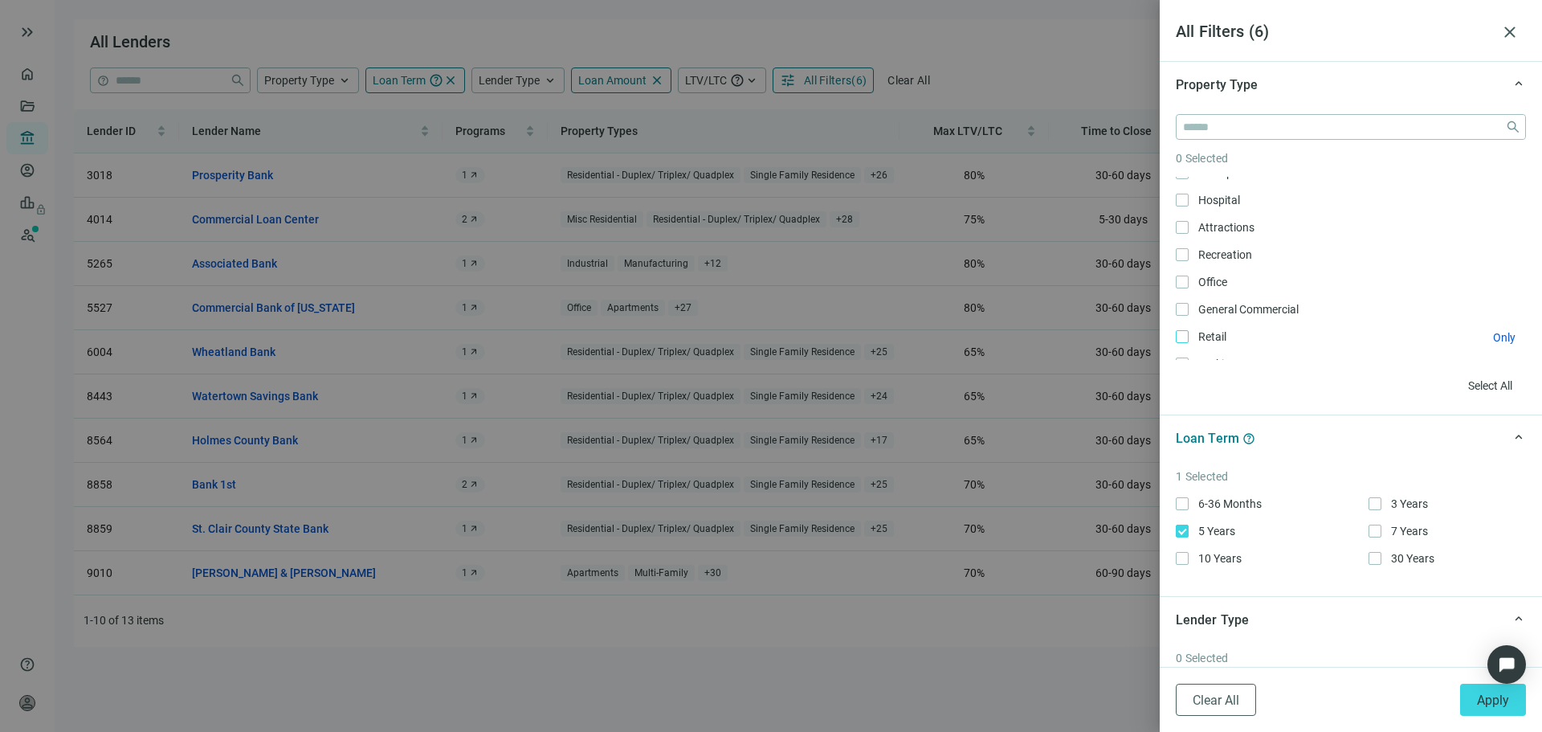
drag, startPoint x: 1481, startPoint y: 710, endPoint x: 1216, endPoint y: 341, distance: 454.7
click at [1481, 710] on button "Apply" at bounding box center [1493, 700] width 66 height 32
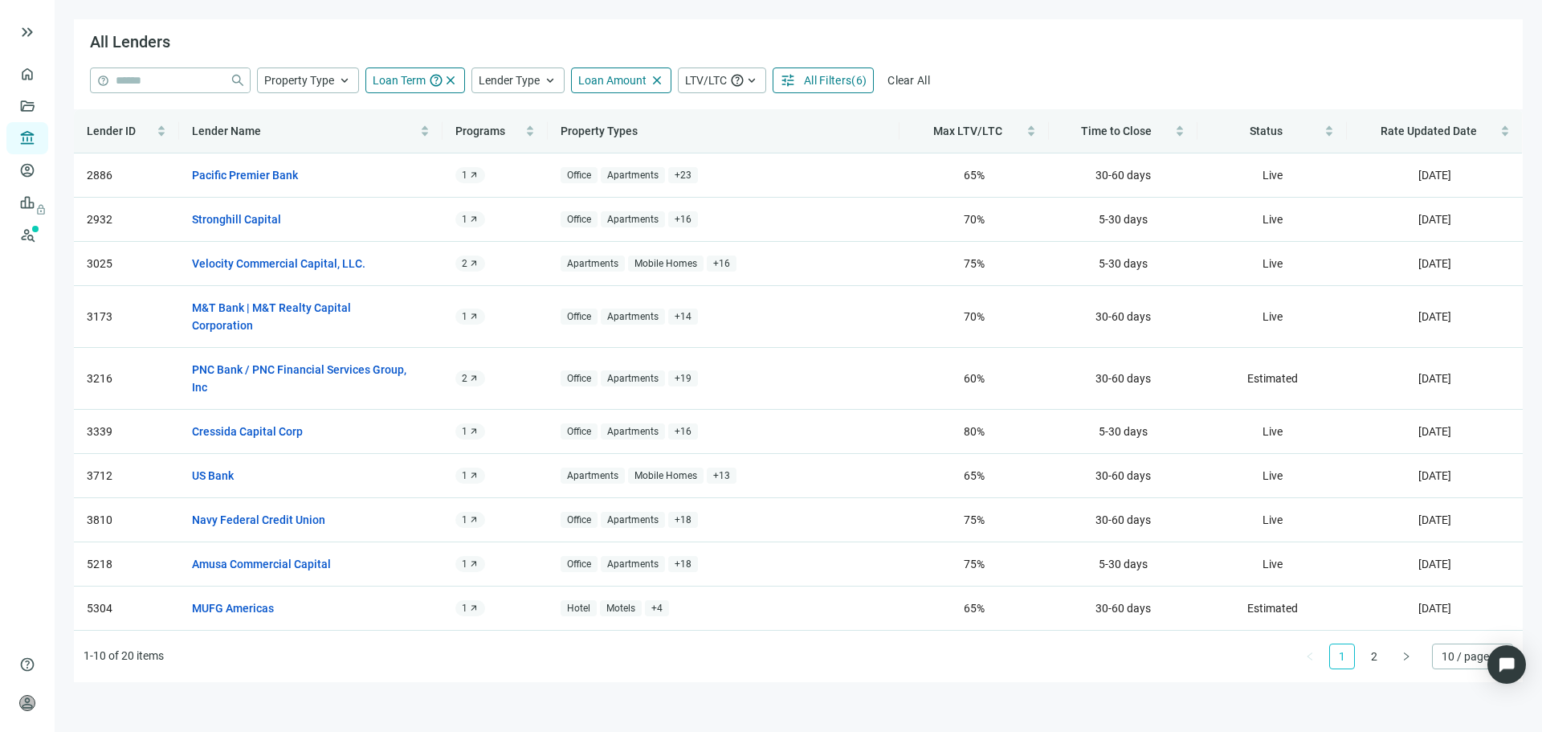
click at [1075, 67] on div "All Lenders" at bounding box center [798, 43] width 1449 height 48
click at [821, 85] on span "All Filters" at bounding box center [827, 80] width 47 height 13
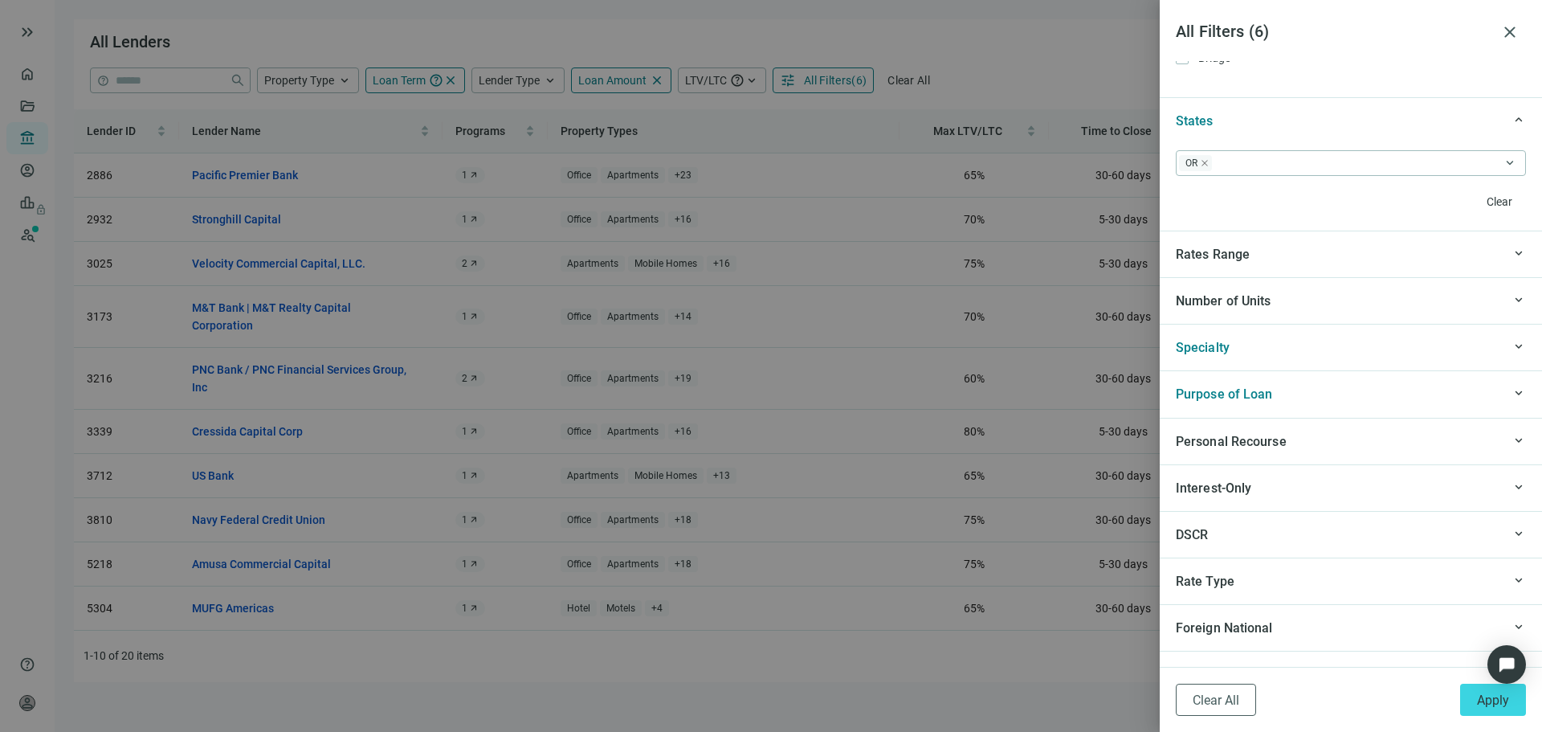
scroll to position [1343, 0]
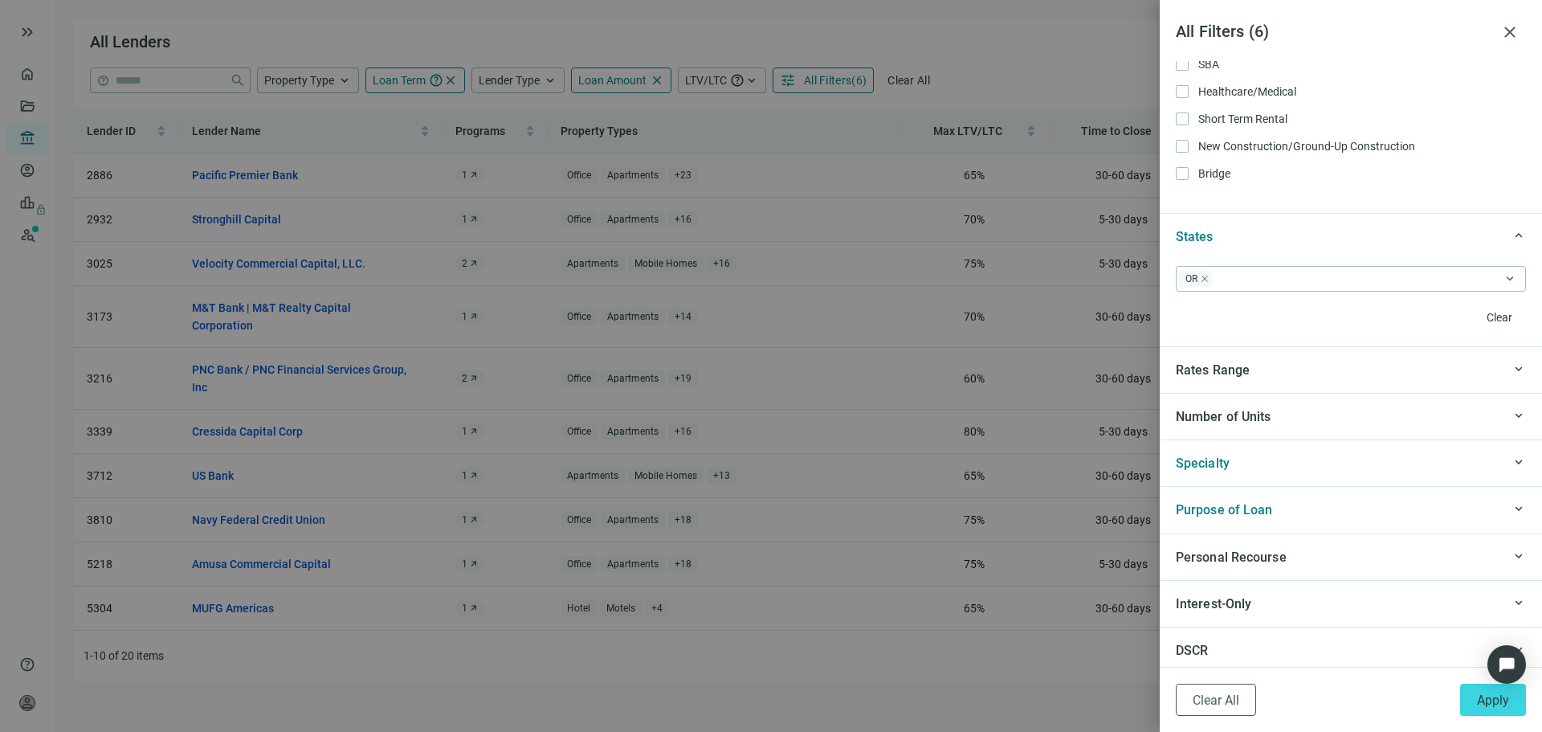
click at [1271, 372] on div "Rates Range" at bounding box center [1339, 370] width 326 height 20
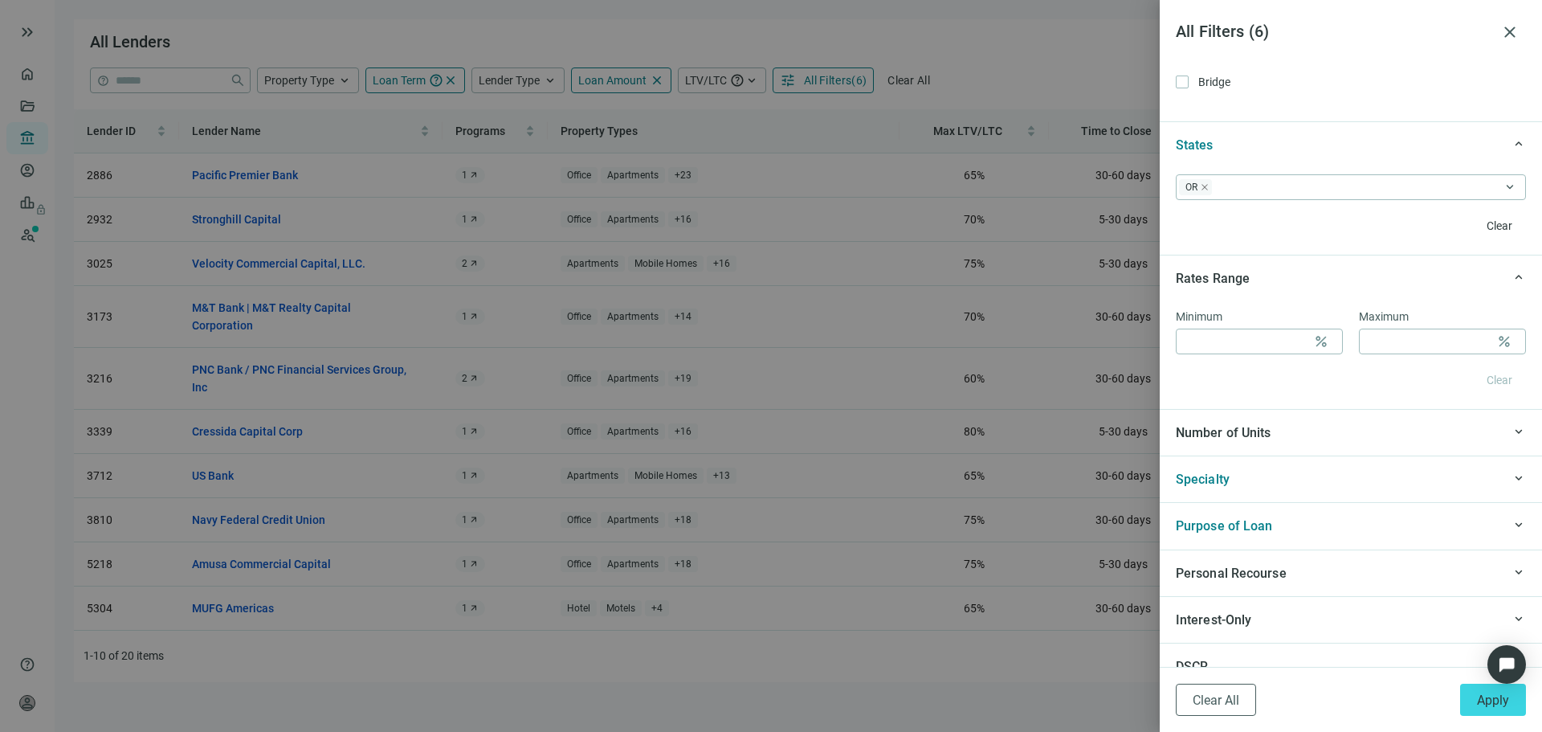
scroll to position [1504, 0]
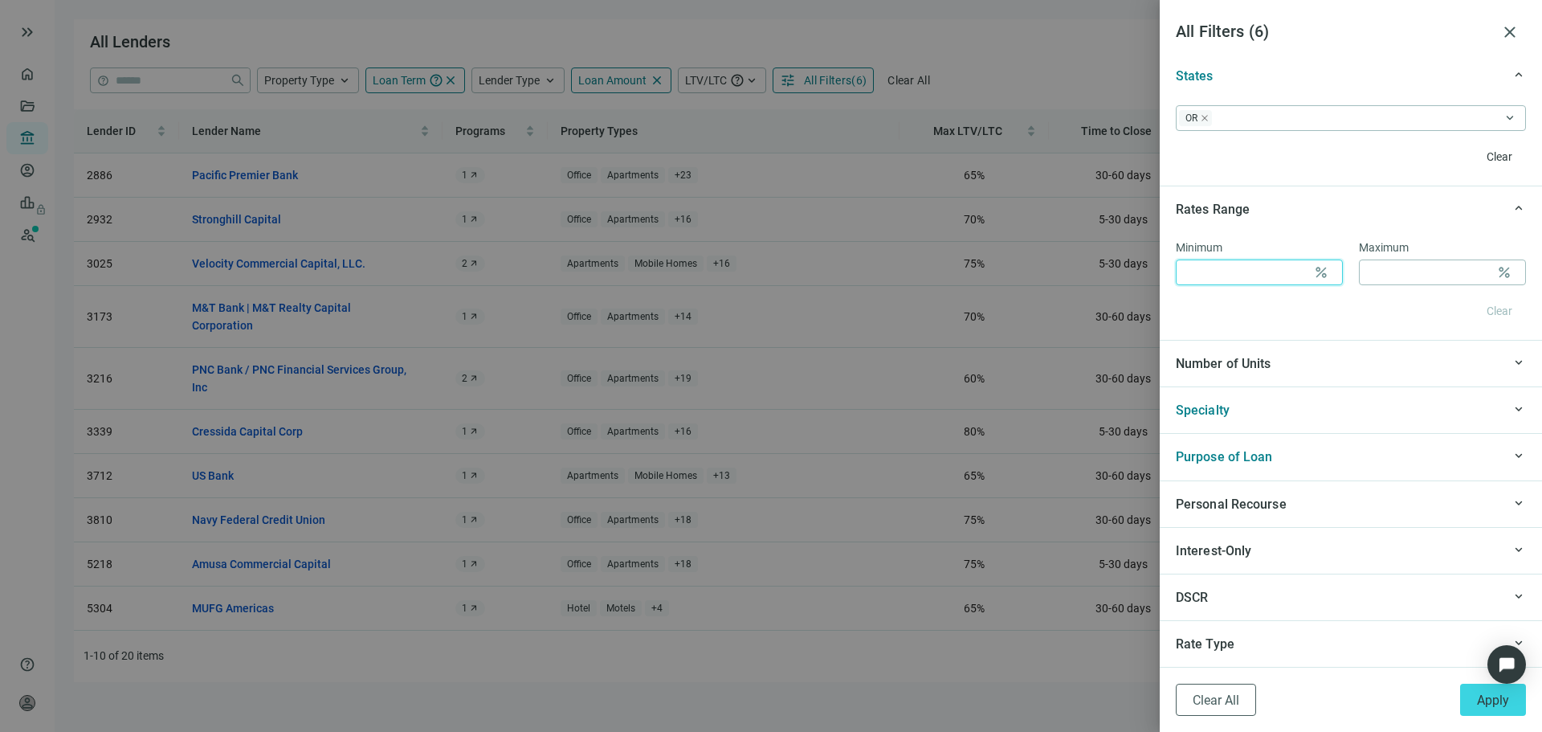
click at [1218, 280] on input at bounding box center [1245, 272] width 124 height 24
type input "*"
click at [1502, 692] on span "Apply" at bounding box center [1493, 699] width 32 height 15
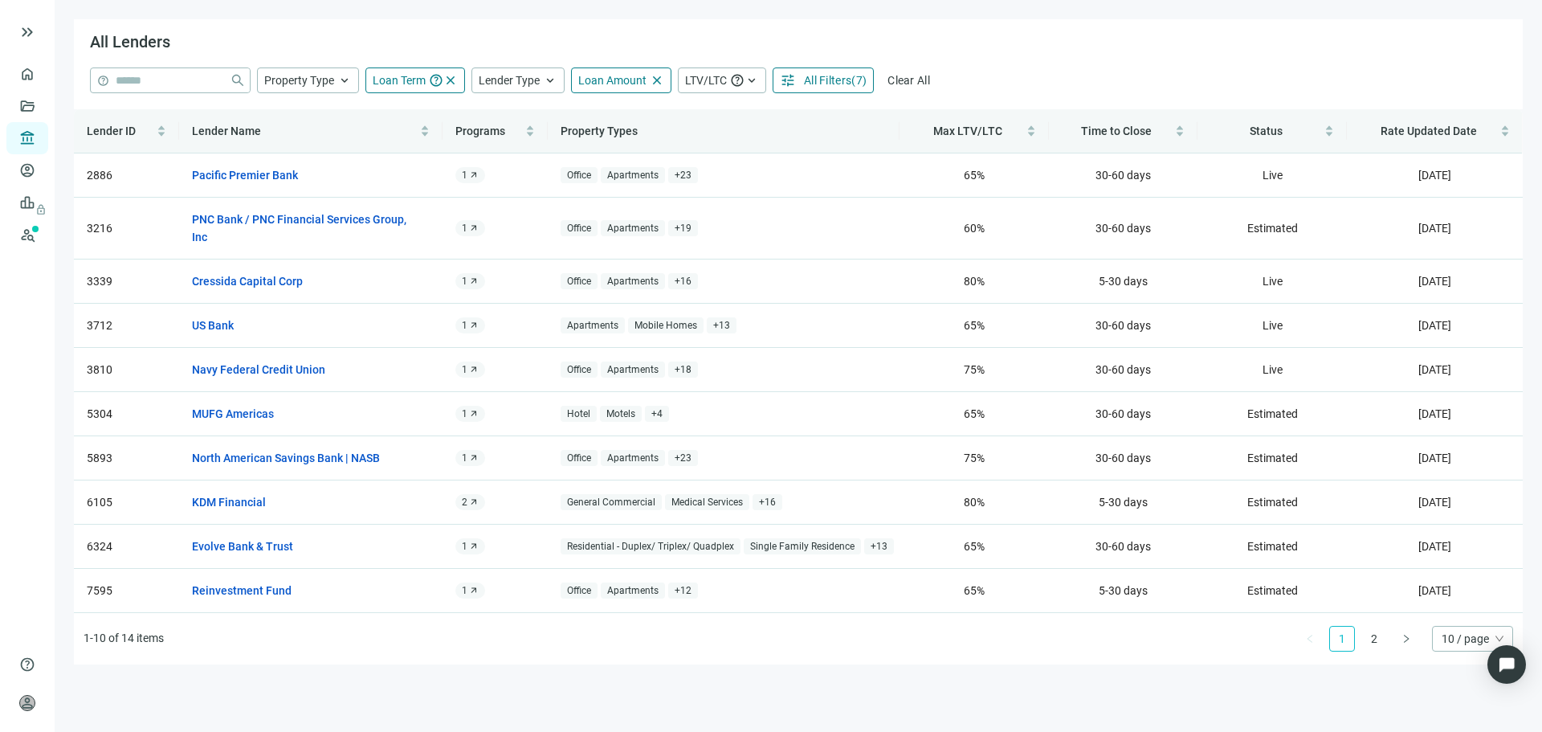
click at [1458, 641] on span "10 / page" at bounding box center [1473, 639] width 62 height 24
click at [1464, 558] on div "20 / page" at bounding box center [1472, 555] width 55 height 18
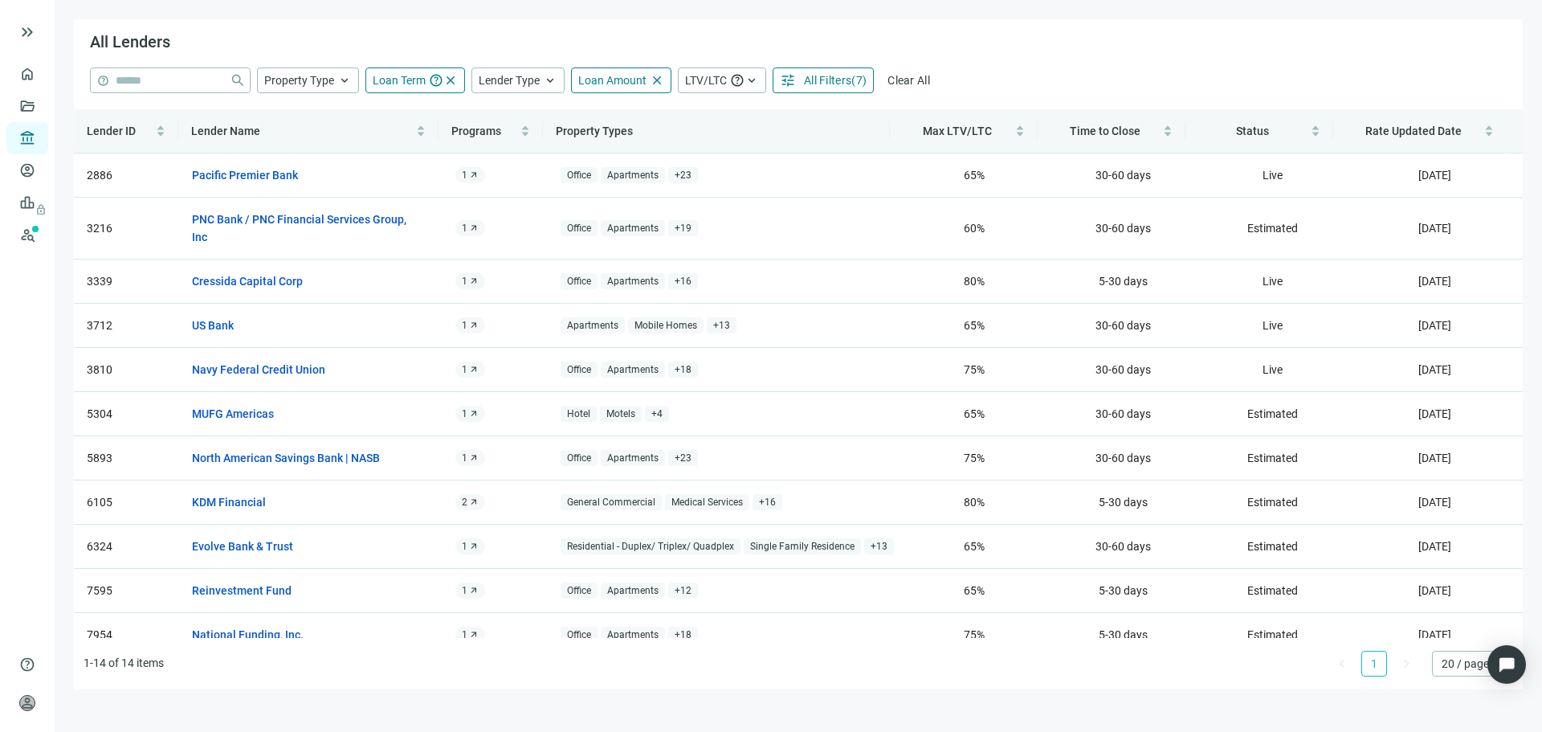
click at [1019, 77] on div "help close Property Type keyboard_arrow_up close Agriculture Only Timberland On…" at bounding box center [798, 80] width 1417 height 26
click at [422, 169] on span "open_in_new" at bounding box center [422, 176] width 14 height 14
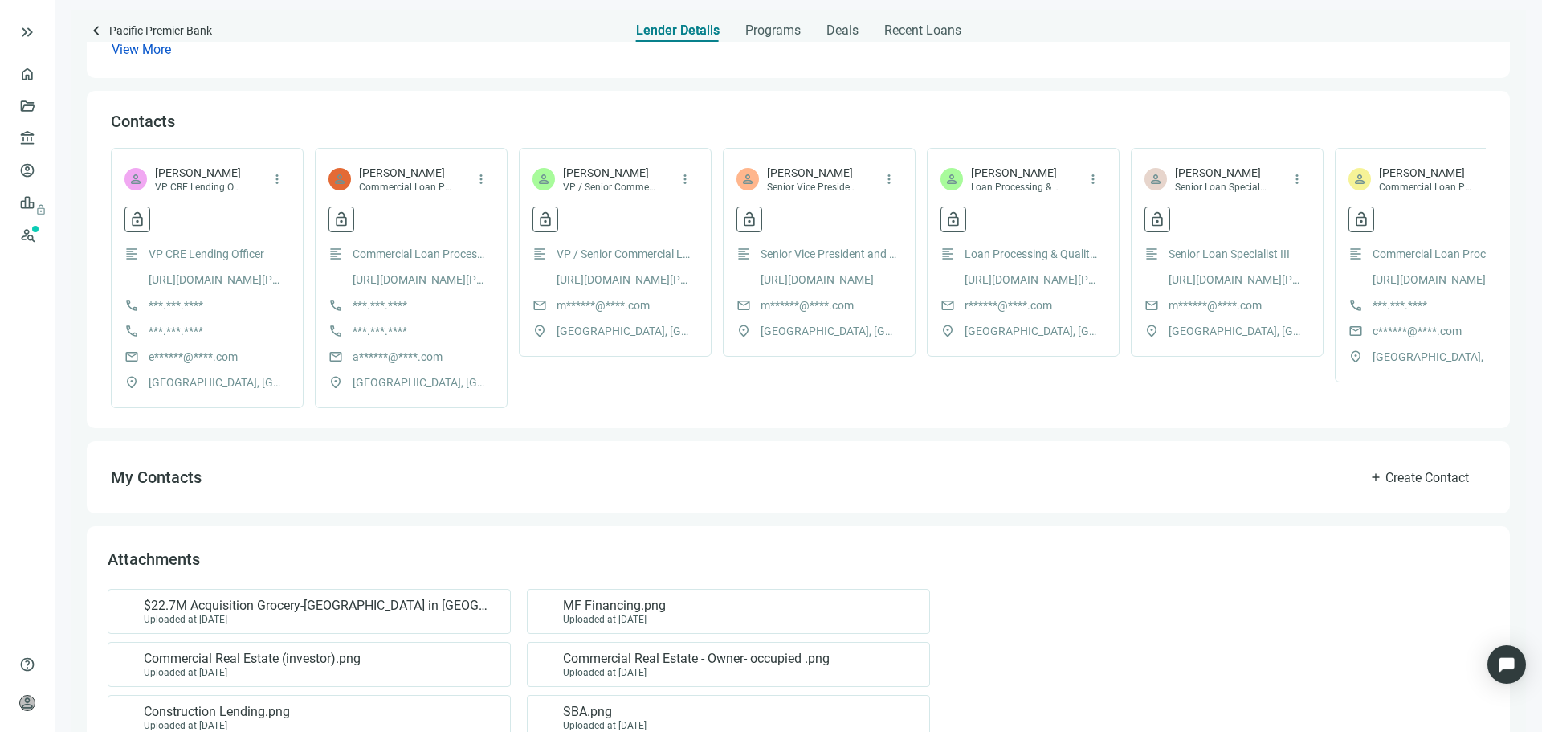
scroll to position [427, 0]
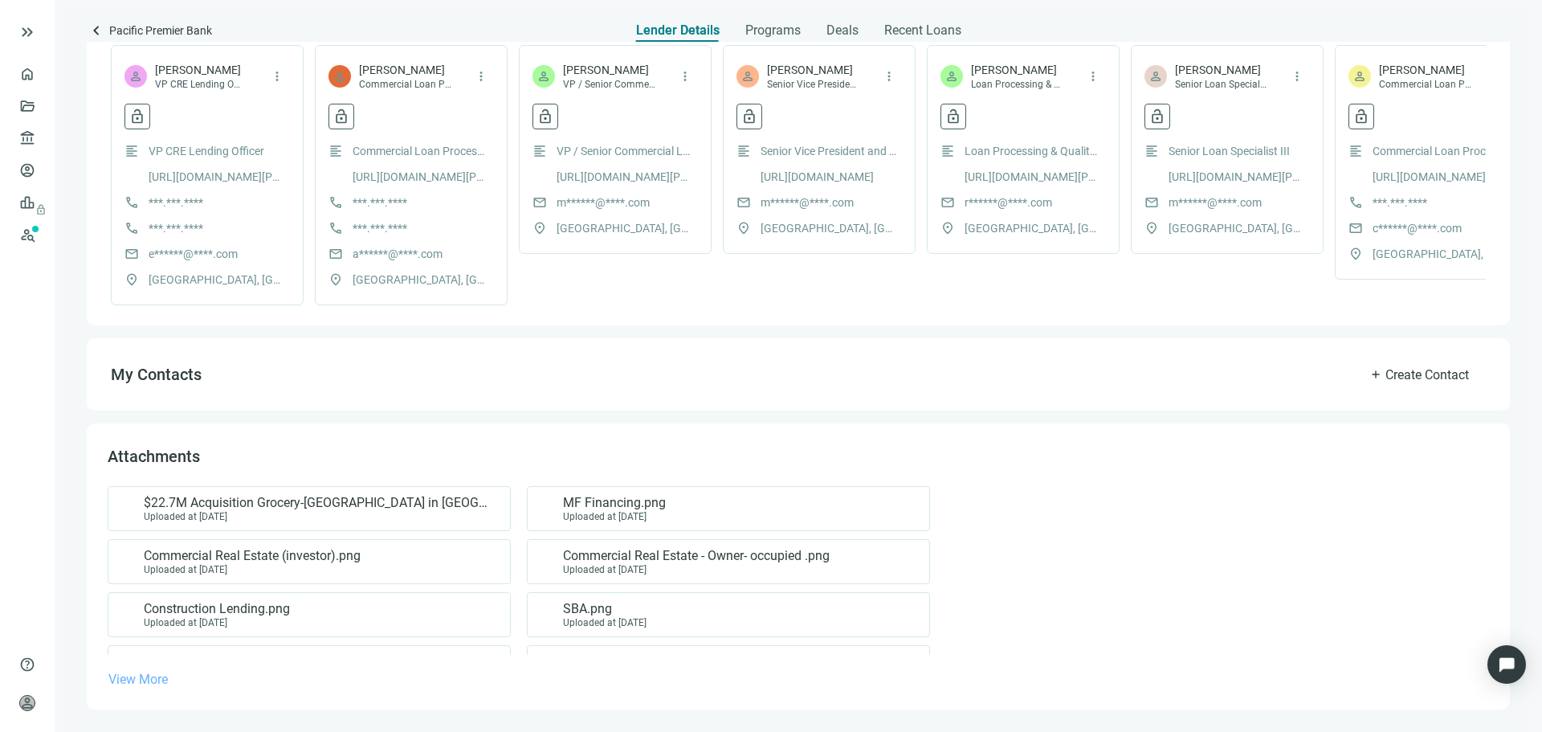
click at [151, 678] on span "View More" at bounding box center [137, 678] width 59 height 15
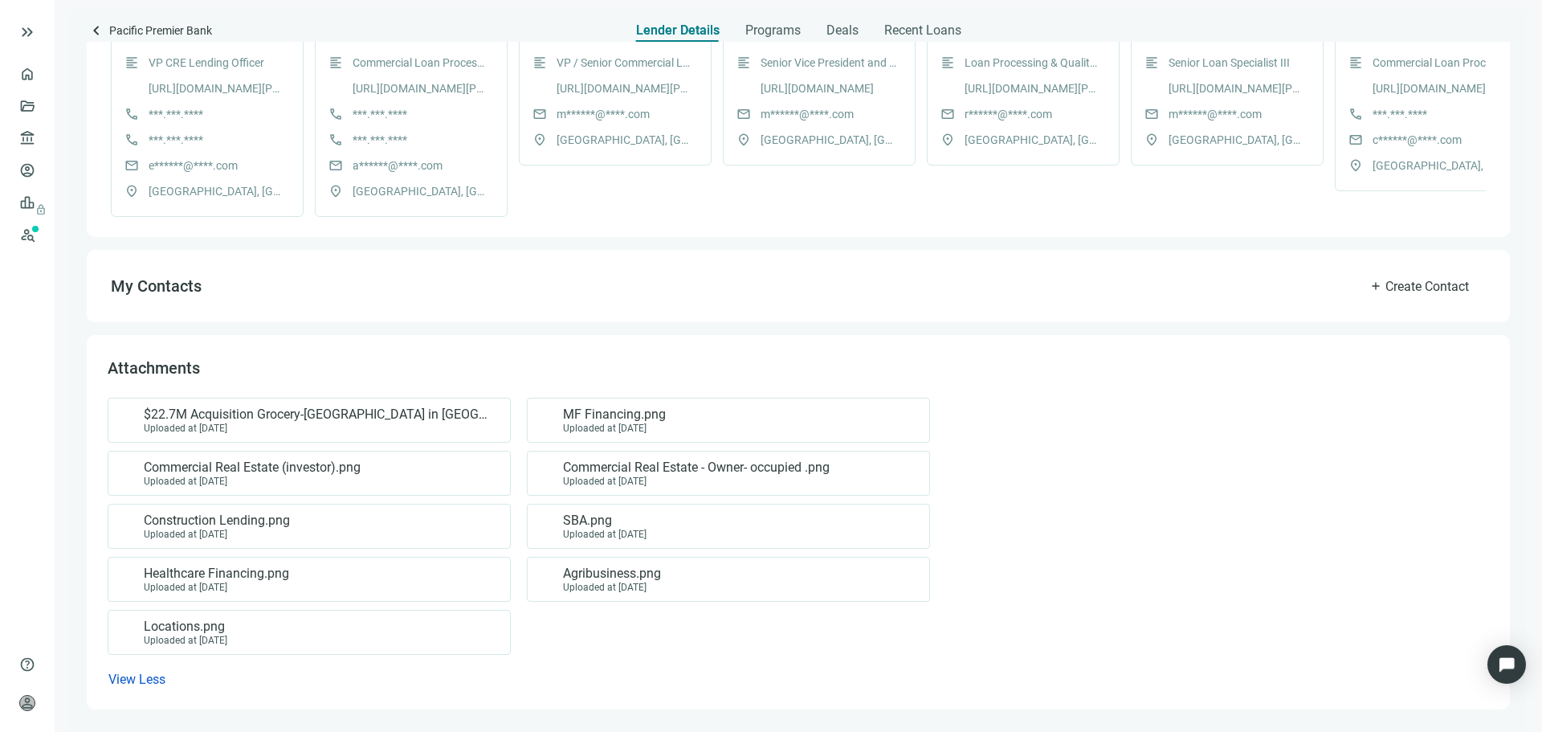
scroll to position [515, 0]
click at [647, 516] on span "SBA.png" at bounding box center [605, 520] width 84 height 16
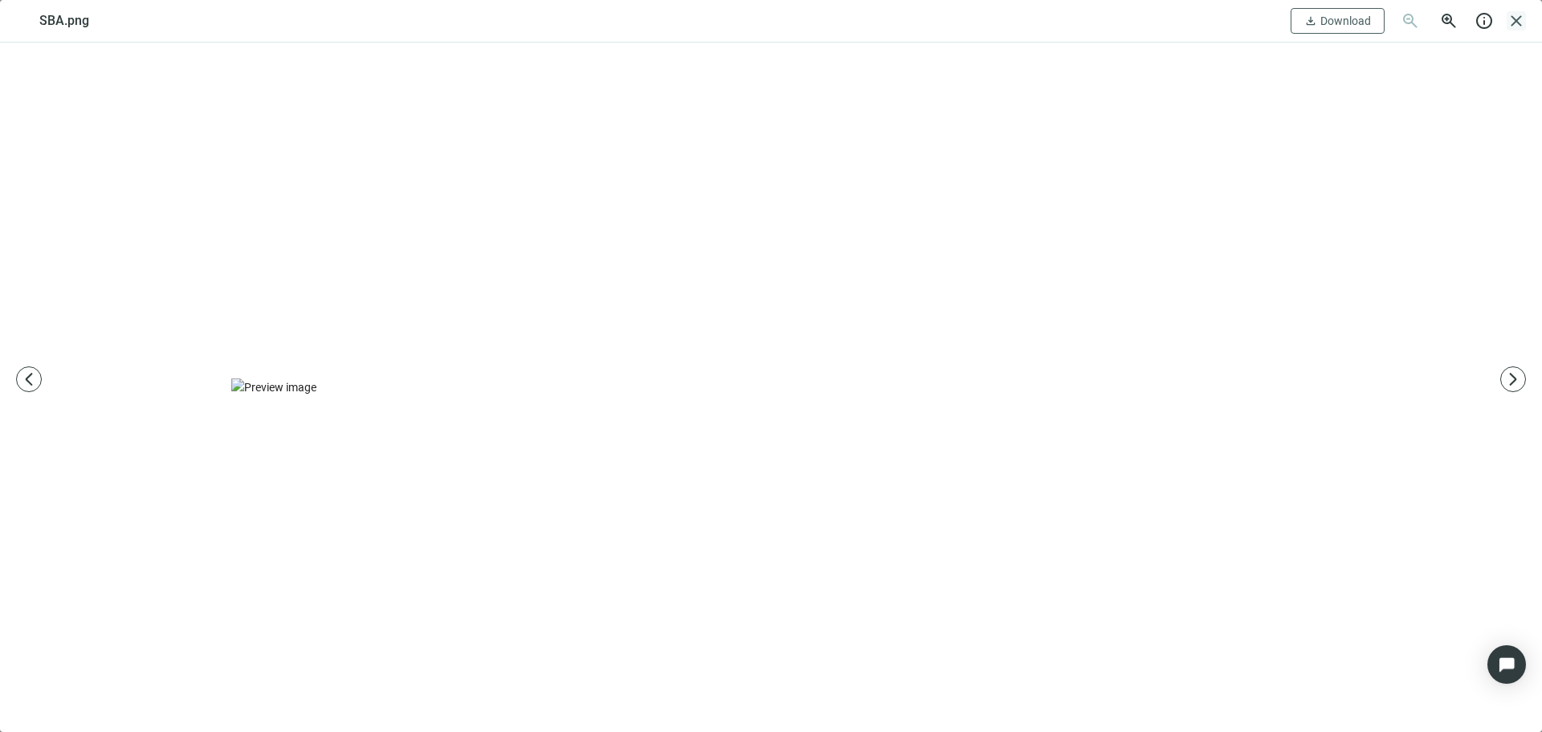
click at [1516, 27] on span "close" at bounding box center [1516, 20] width 19 height 19
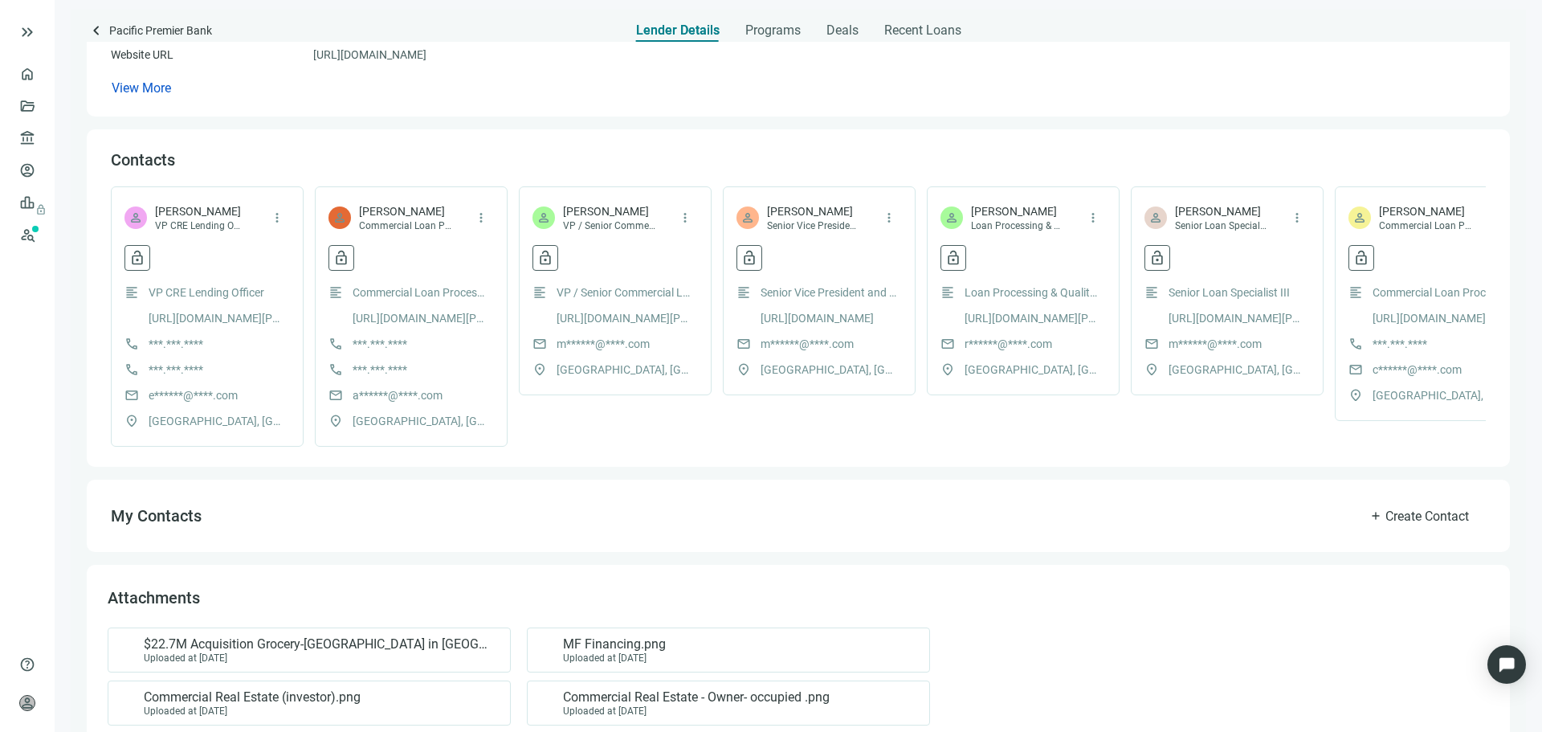
scroll to position [33, 0]
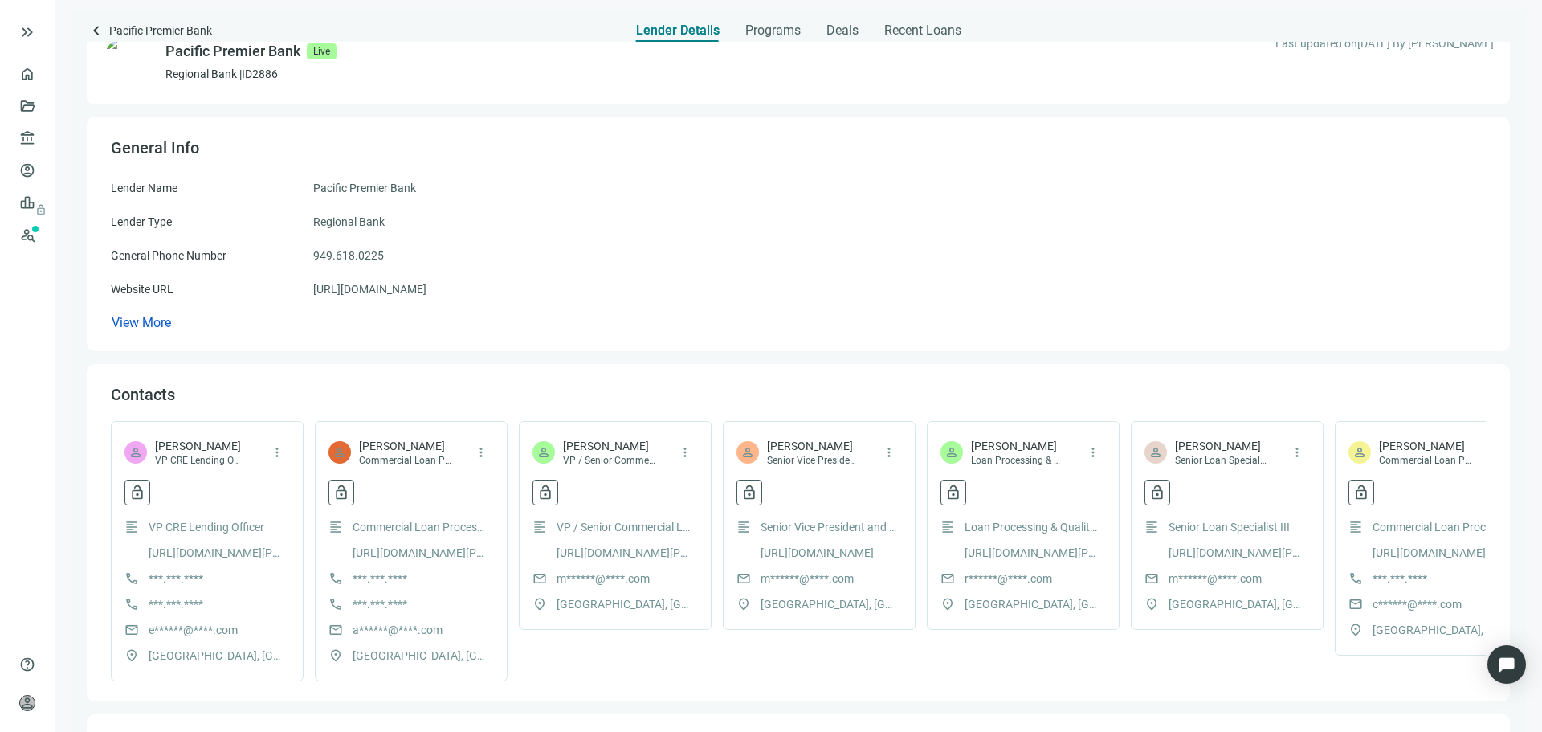
click at [765, 227] on div "Lender Type Regional Bank" at bounding box center [798, 222] width 1375 height 18
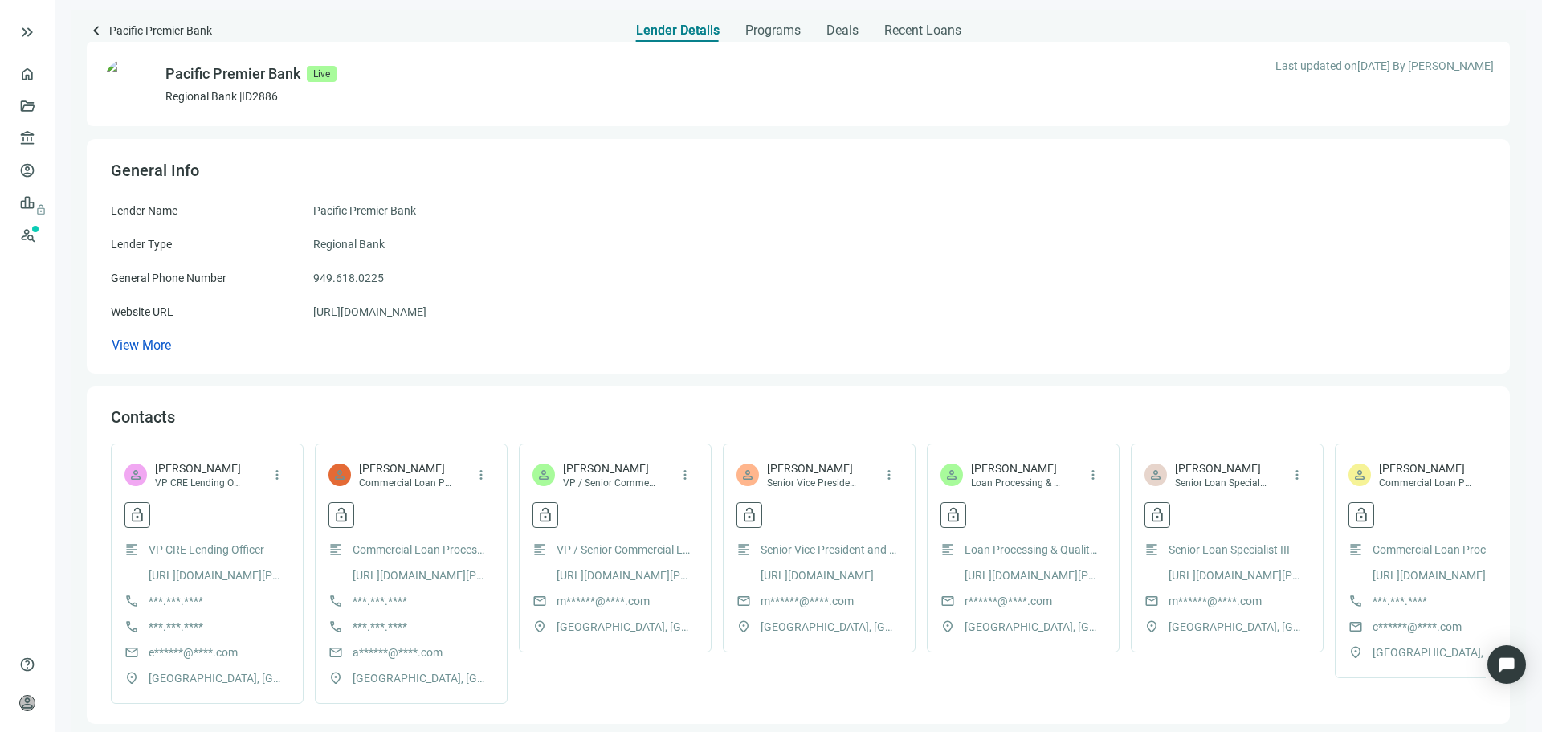
scroll to position [0, 0]
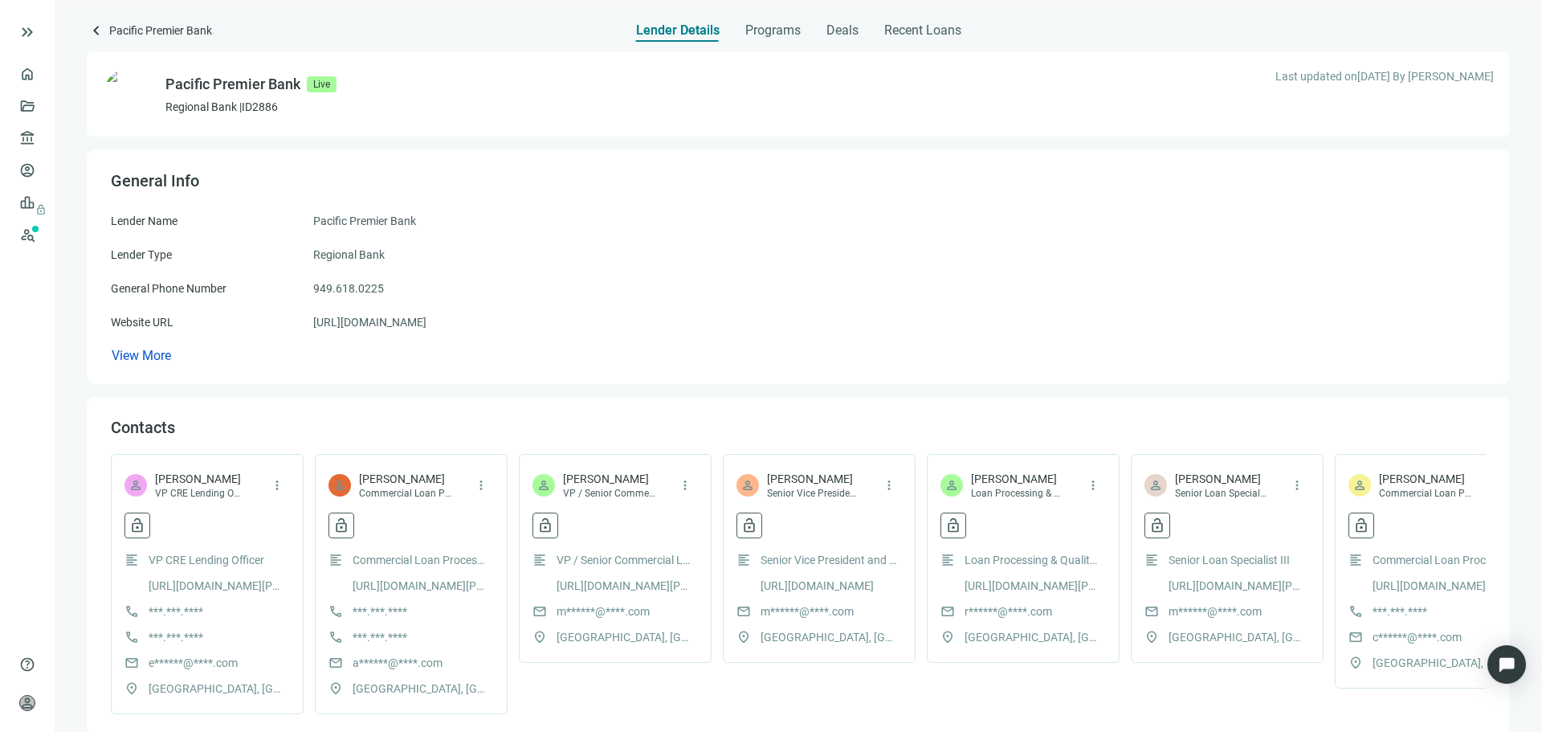
click at [718, 334] on div "Lender Name Pacific Premier Bank Lender Type Regional Bank General Phone Number…" at bounding box center [798, 288] width 1375 height 153
click at [750, 27] on span "Programs" at bounding box center [772, 30] width 55 height 16
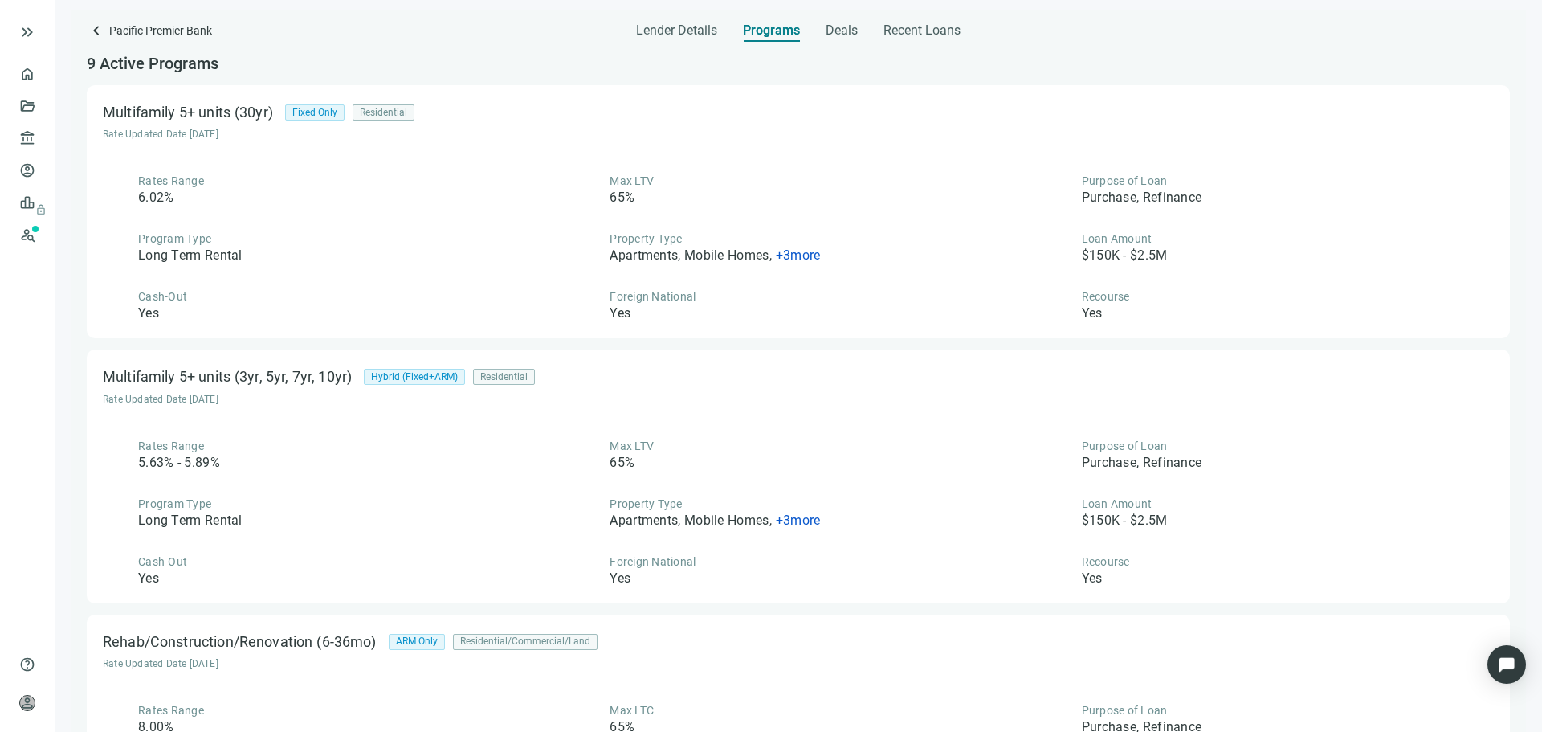
click at [156, 28] on span "Pacific Premier Bank" at bounding box center [160, 32] width 103 height 22
click at [99, 27] on span "keyboard_arrow_left" at bounding box center [96, 30] width 19 height 19
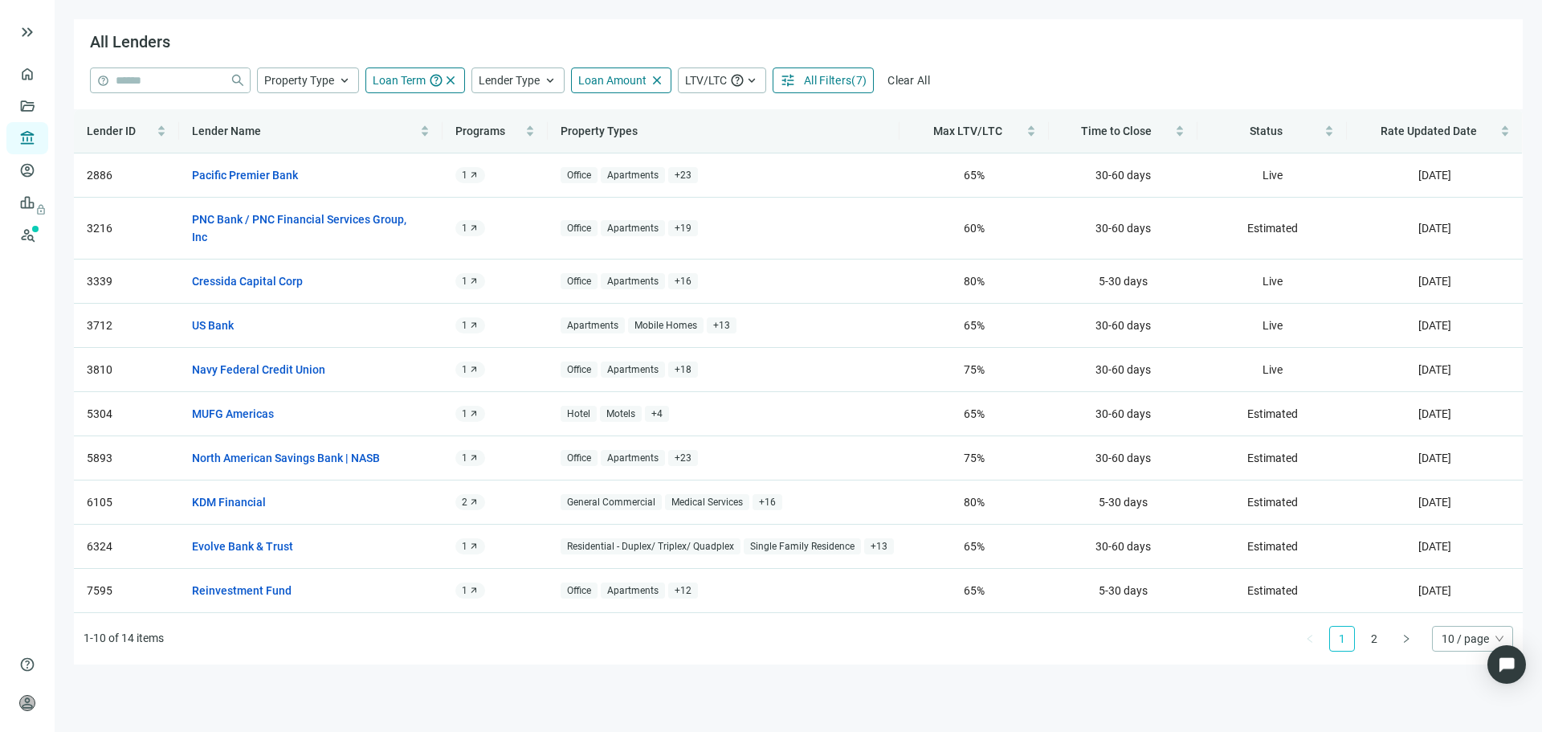
click at [1155, 65] on div "All Lenders" at bounding box center [798, 43] width 1449 height 48
click at [421, 281] on span "open_in_new" at bounding box center [422, 282] width 14 height 14
click at [422, 172] on span "open_in_new" at bounding box center [422, 176] width 14 height 14
click at [419, 456] on span "open_in_new" at bounding box center [422, 458] width 14 height 14
click at [425, 504] on span "open_in_new" at bounding box center [422, 503] width 14 height 14
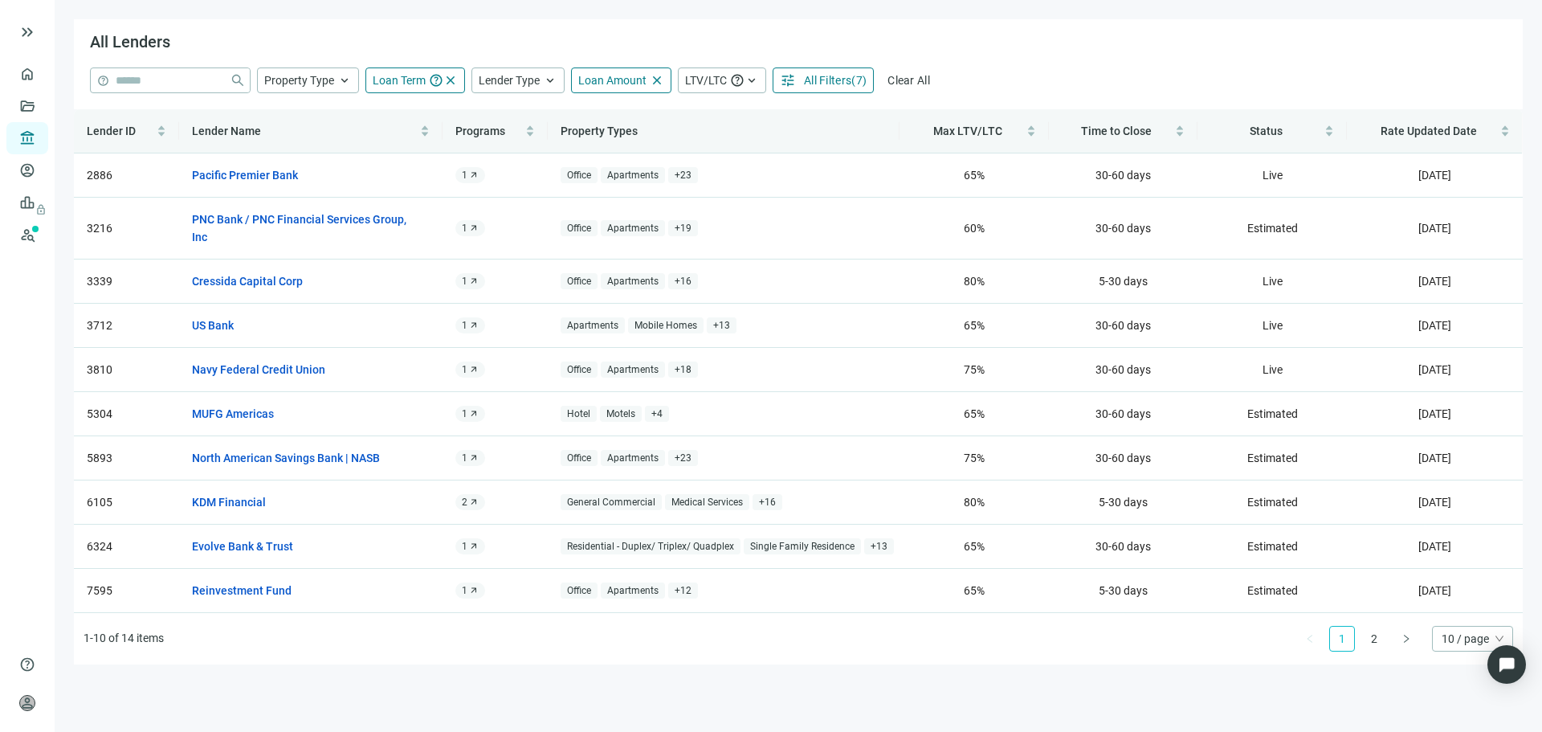
click at [1436, 636] on div "10 / page" at bounding box center [1472, 639] width 81 height 26
click at [1456, 553] on div "20 / page" at bounding box center [1472, 555] width 55 height 18
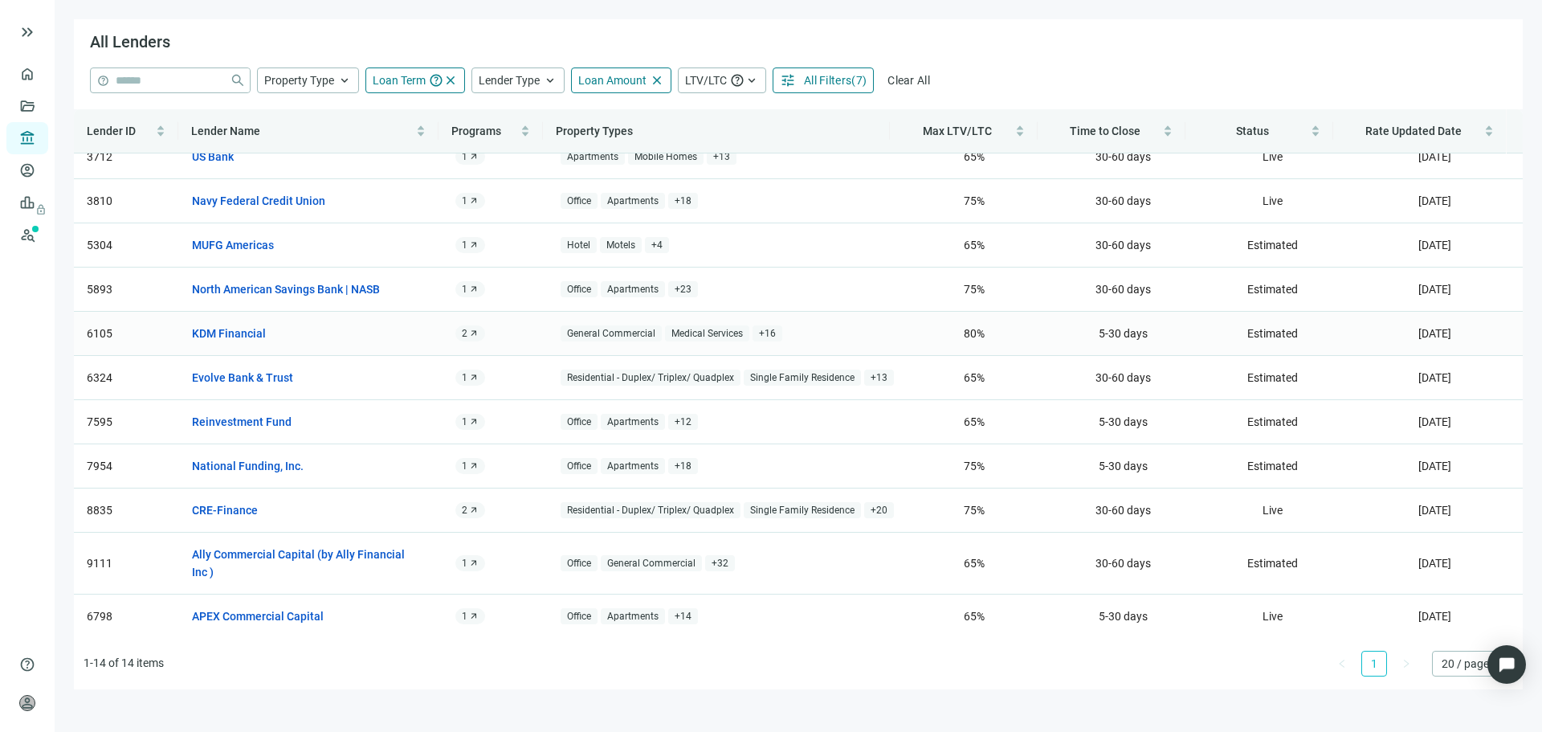
scroll to position [169, 0]
click at [420, 464] on span "open_in_new" at bounding box center [422, 466] width 14 height 14
click at [421, 510] on span "open_in_new" at bounding box center [422, 510] width 14 height 14
click at [416, 613] on span "open_in_new" at bounding box center [422, 616] width 14 height 14
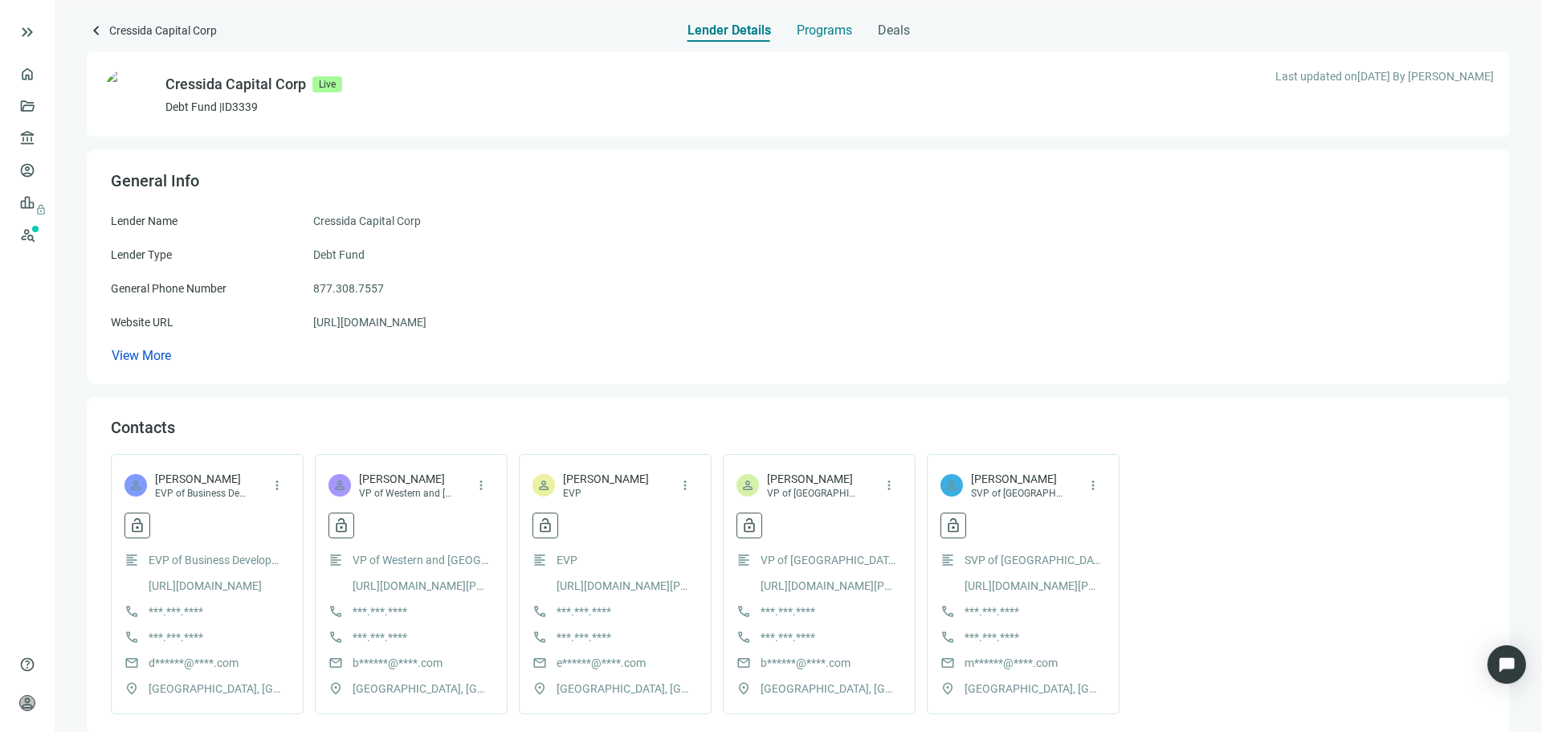
click at [842, 30] on span "Programs" at bounding box center [824, 30] width 55 height 16
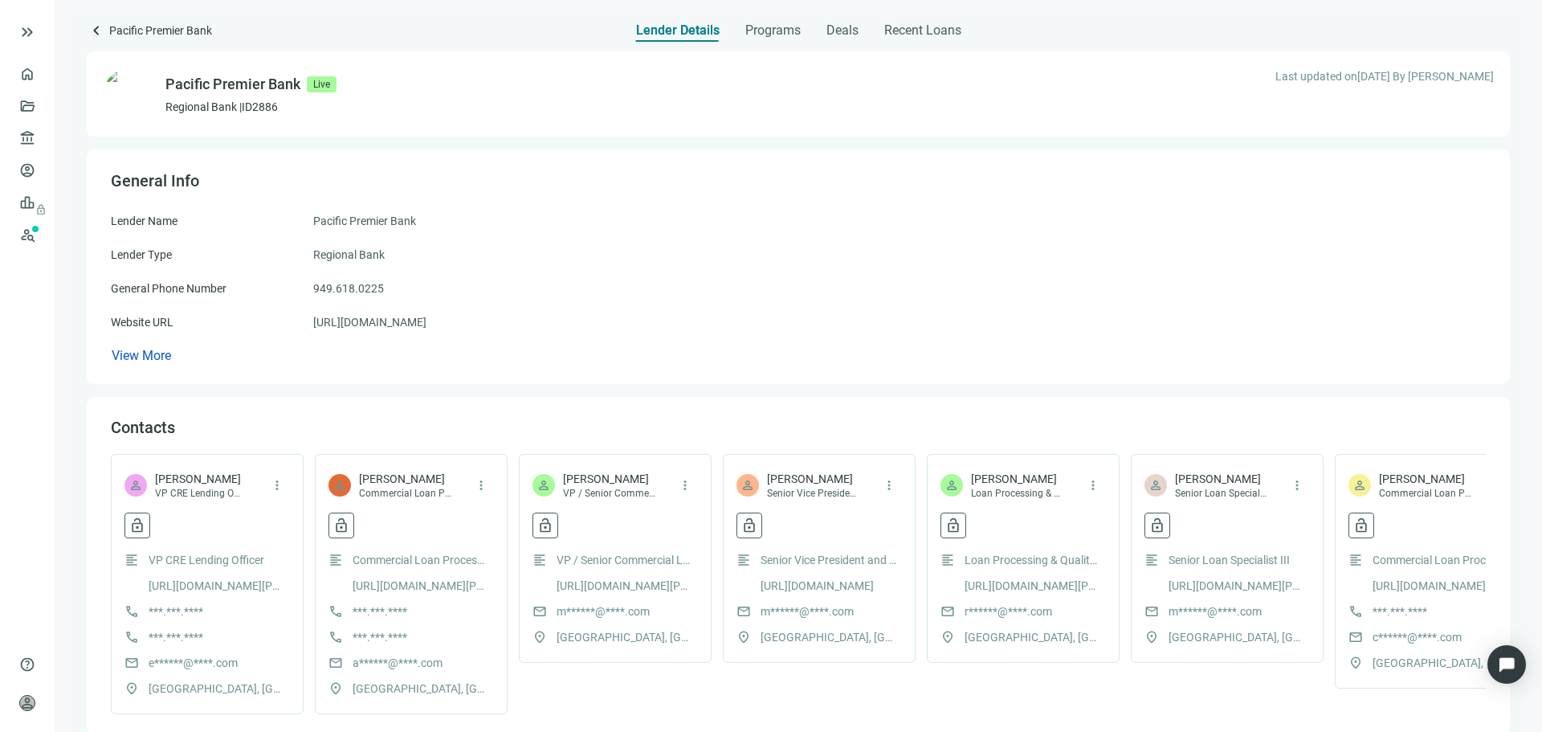
click at [771, 43] on div "Pacific Premier Bank Live Regional Bank | ID 2886 Last updated on [DATE] By [PE…" at bounding box center [798, 586] width 1423 height 1089
click at [787, 28] on span "Programs" at bounding box center [772, 30] width 55 height 16
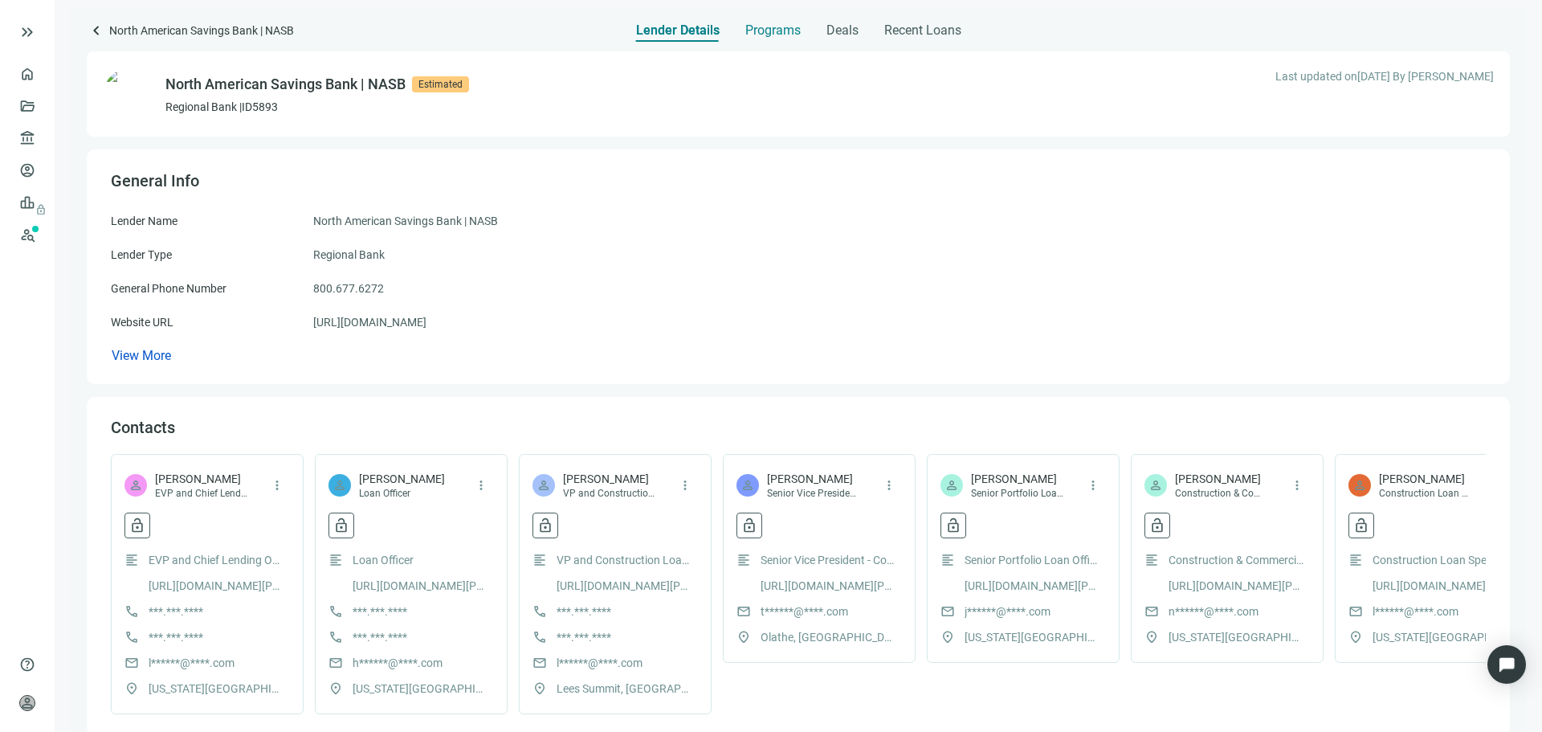
click at [765, 33] on span "Programs" at bounding box center [772, 30] width 55 height 16
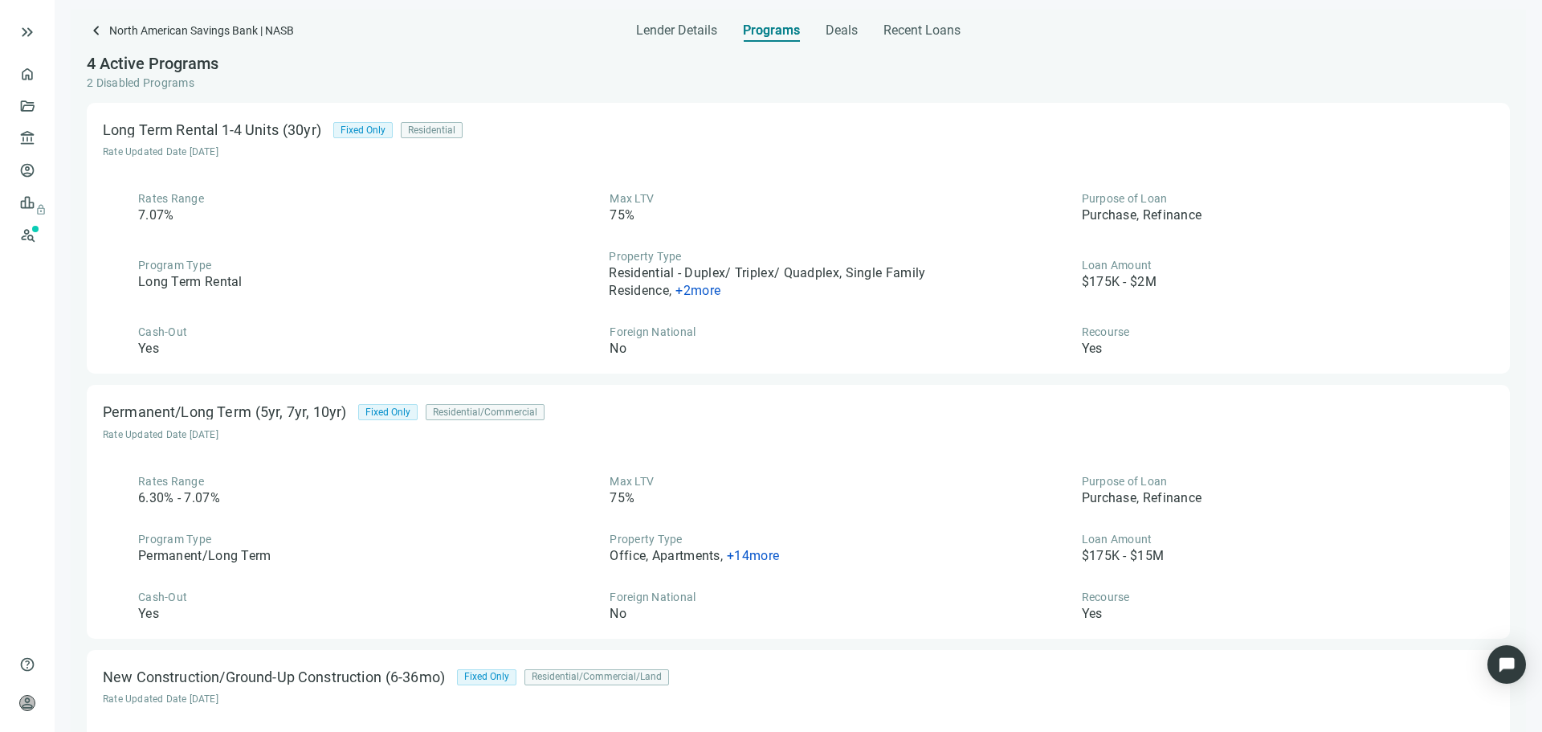
click at [802, 369] on div "Long Term Rental 1-4 Units (30yr) Fixed Only Residential Rate Updated Date [DAT…" at bounding box center [798, 238] width 1423 height 271
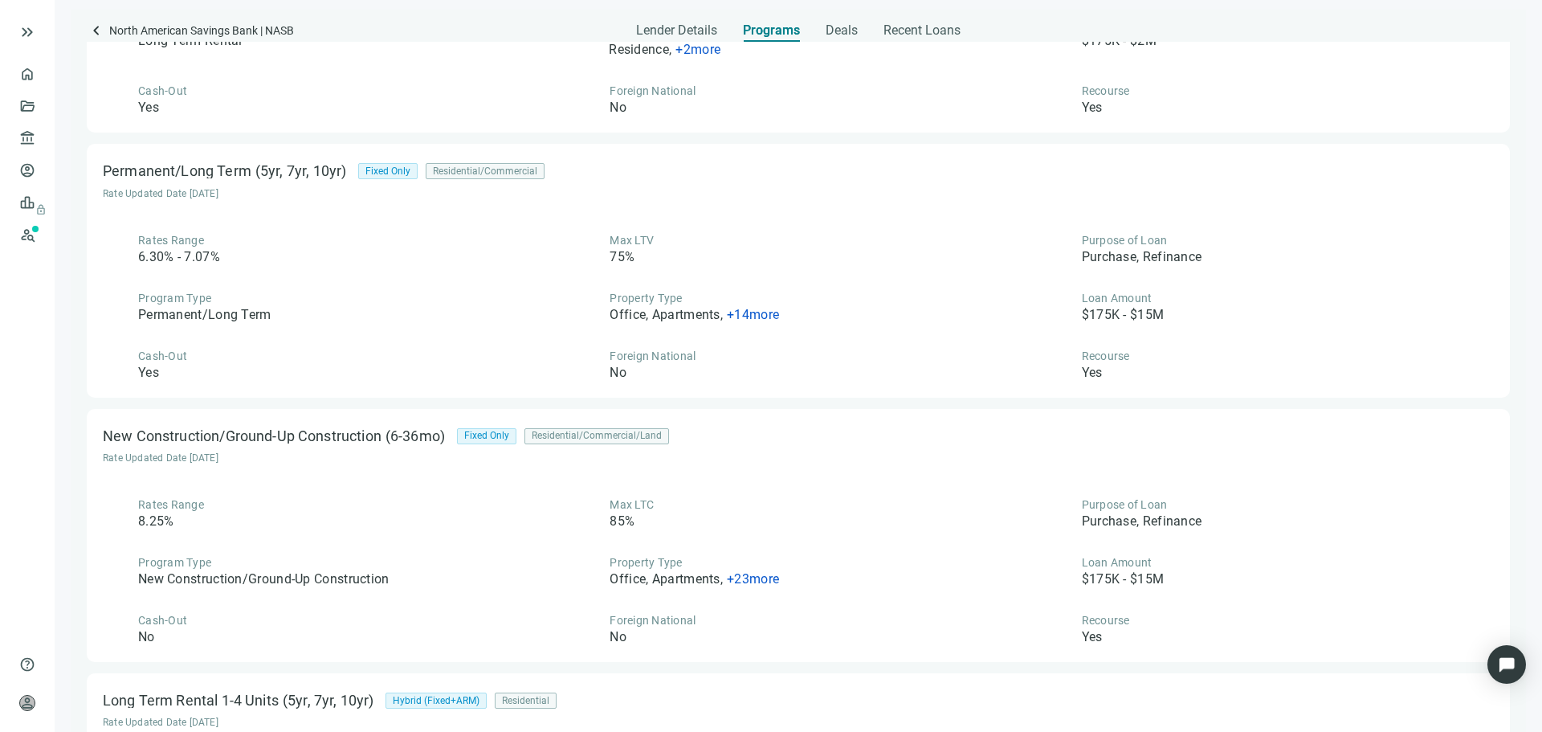
scroll to position [161, 0]
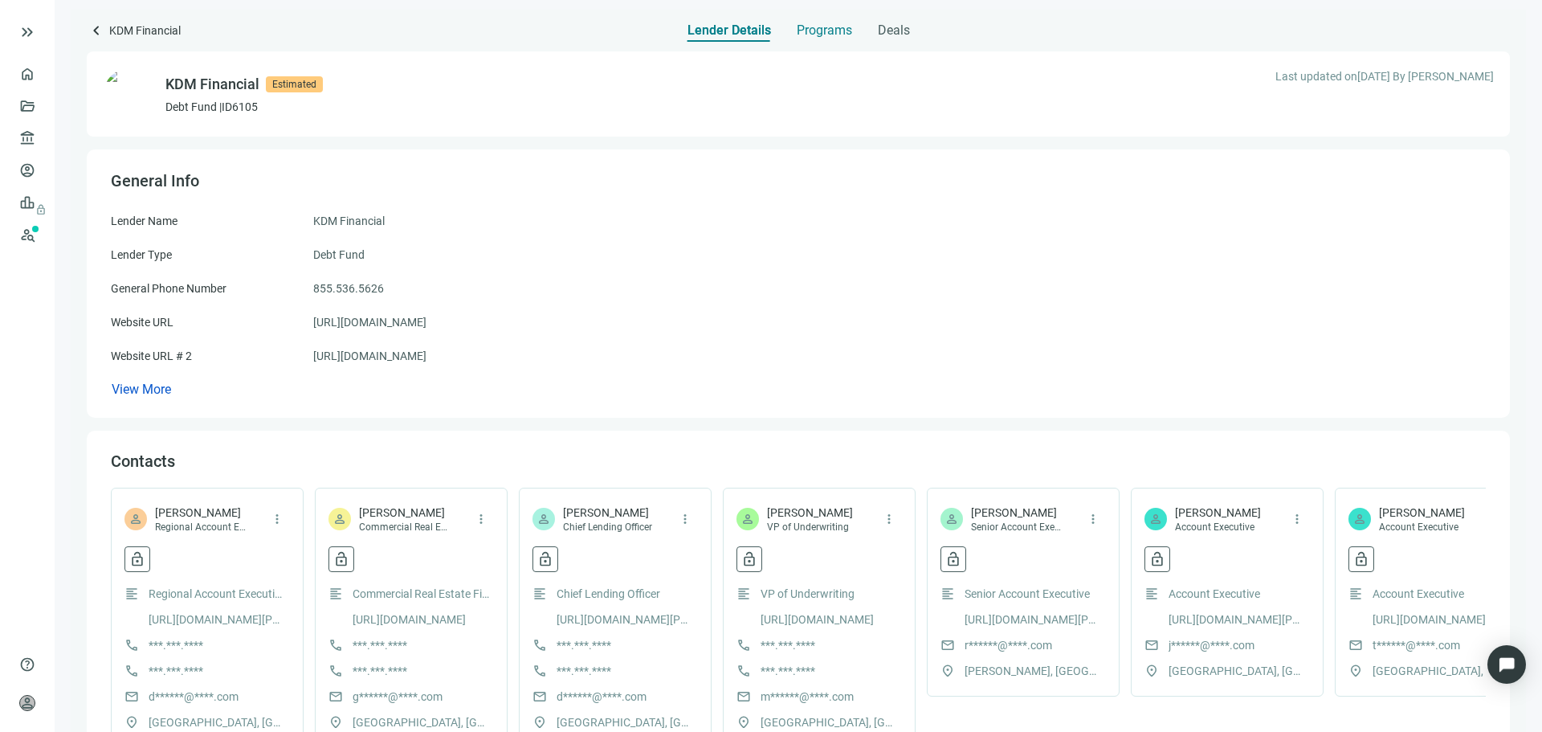
click at [811, 36] on span "Programs" at bounding box center [824, 30] width 55 height 16
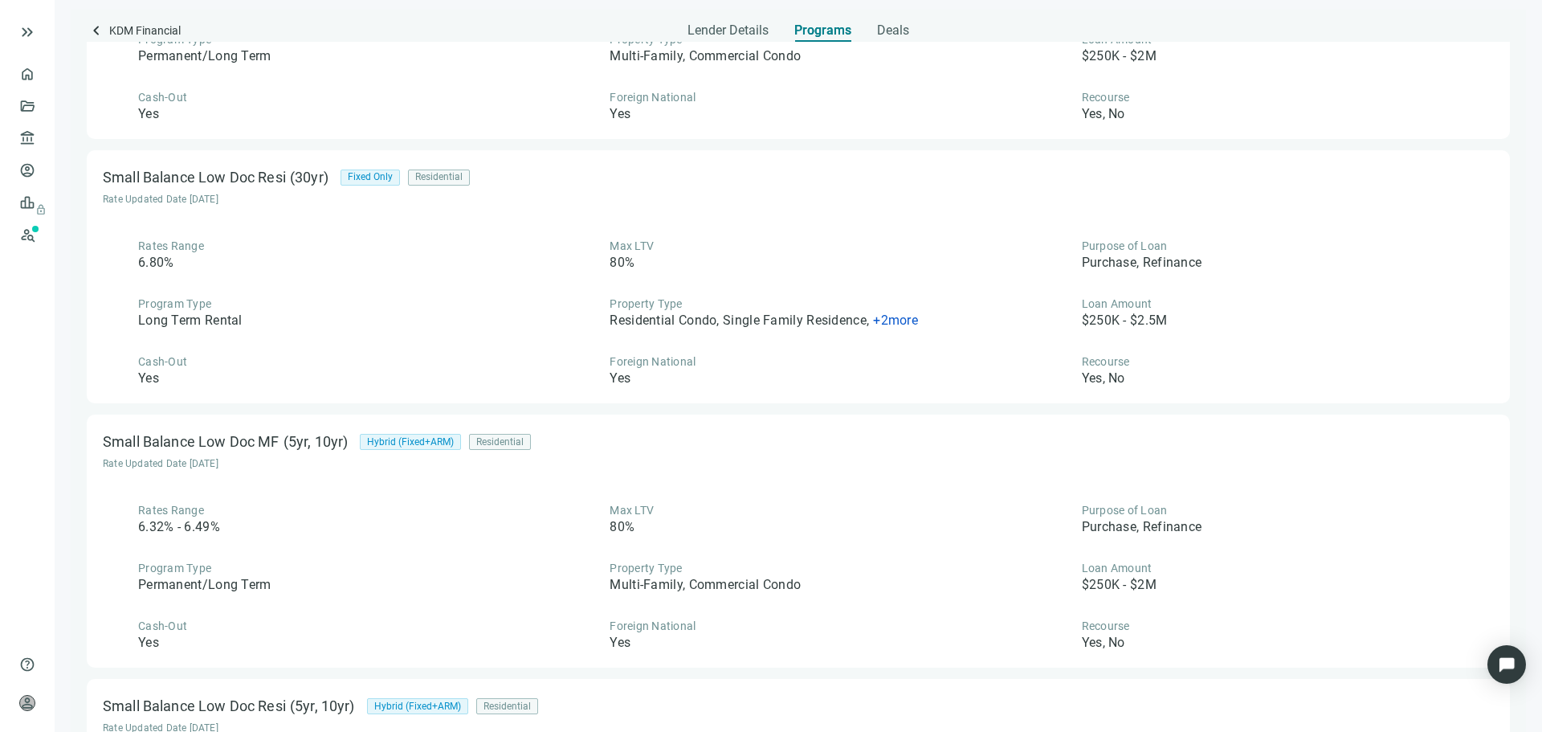
scroll to position [643, 0]
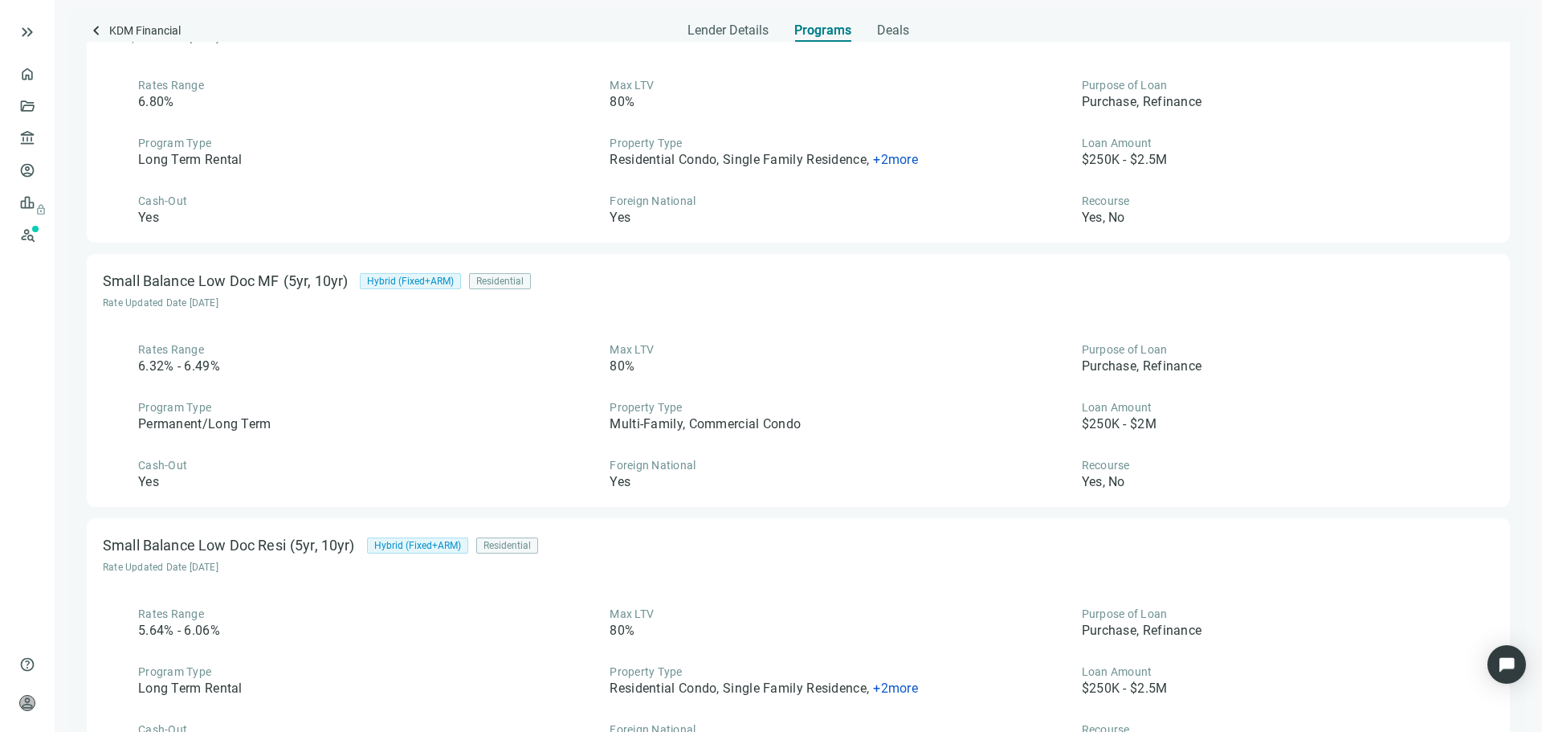
click at [790, 241] on div "Small Balance Low Doc Resi (30yr) Fixed Only Residential Rate Updated Date 10.0…" at bounding box center [798, 116] width 1423 height 253
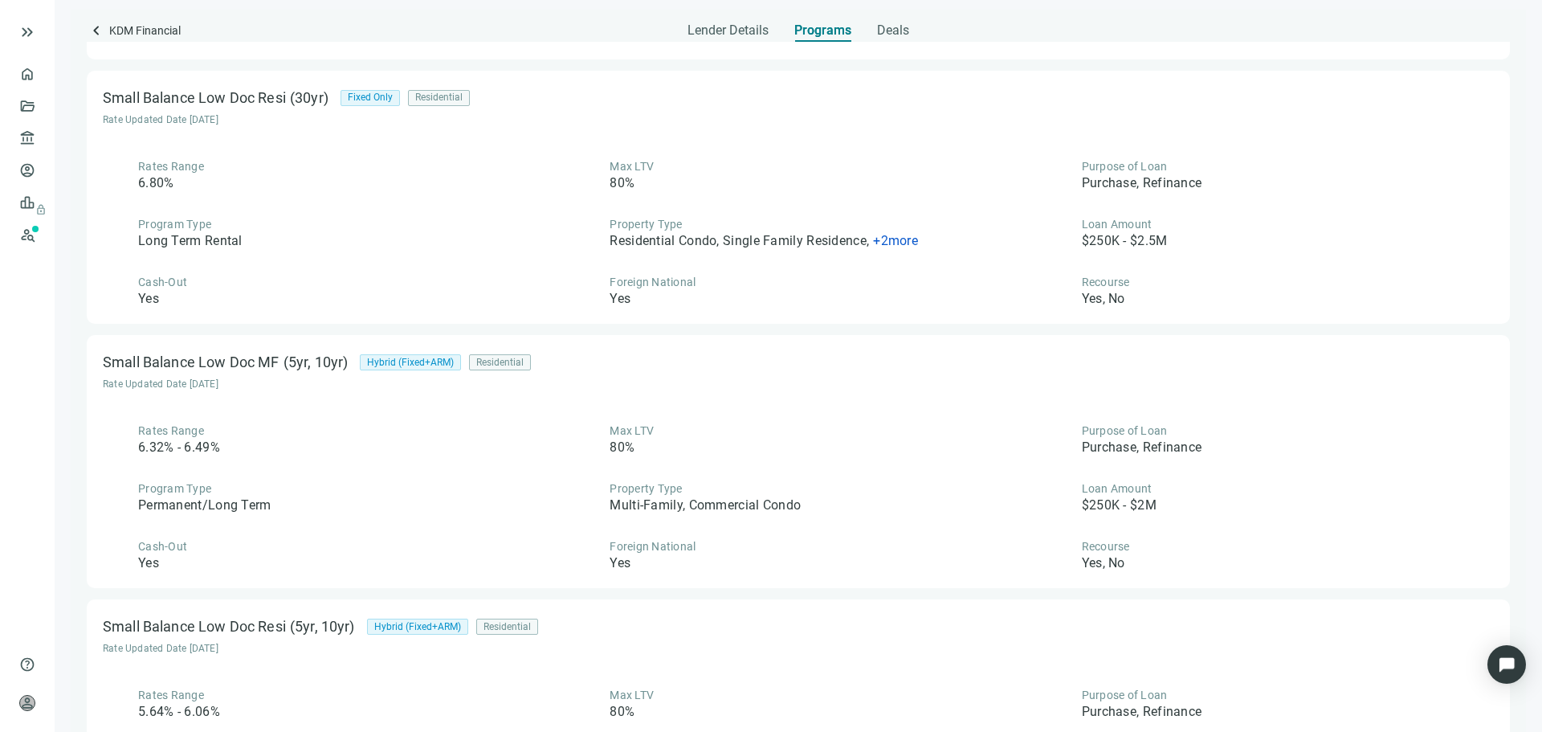
scroll to position [518, 0]
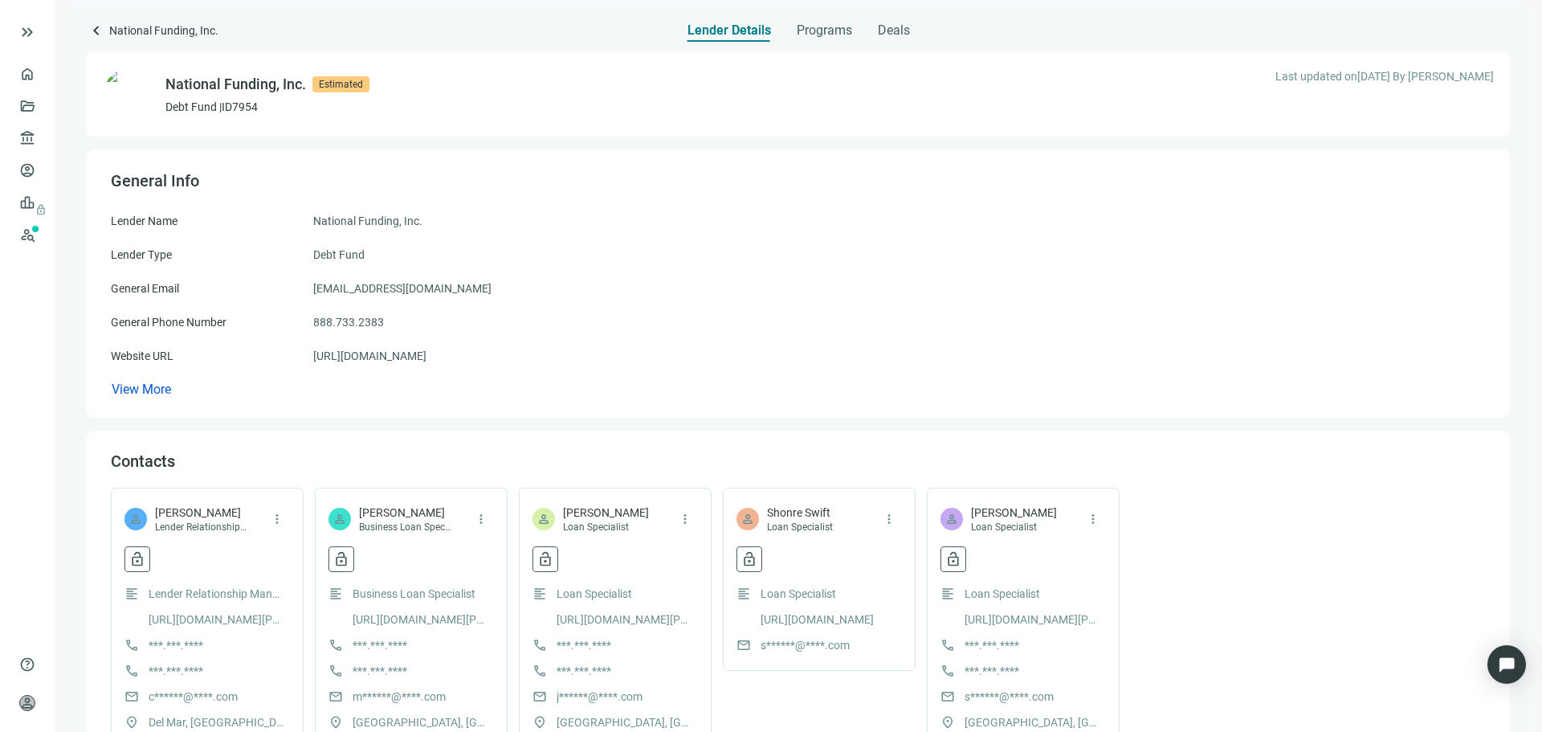
click at [786, 35] on div "Lender Details Programs Deals" at bounding box center [799, 26] width 222 height 32
drag, startPoint x: 820, startPoint y: 36, endPoint x: 776, endPoint y: 5, distance: 54.2
click at [818, 35] on span "Programs" at bounding box center [824, 30] width 55 height 16
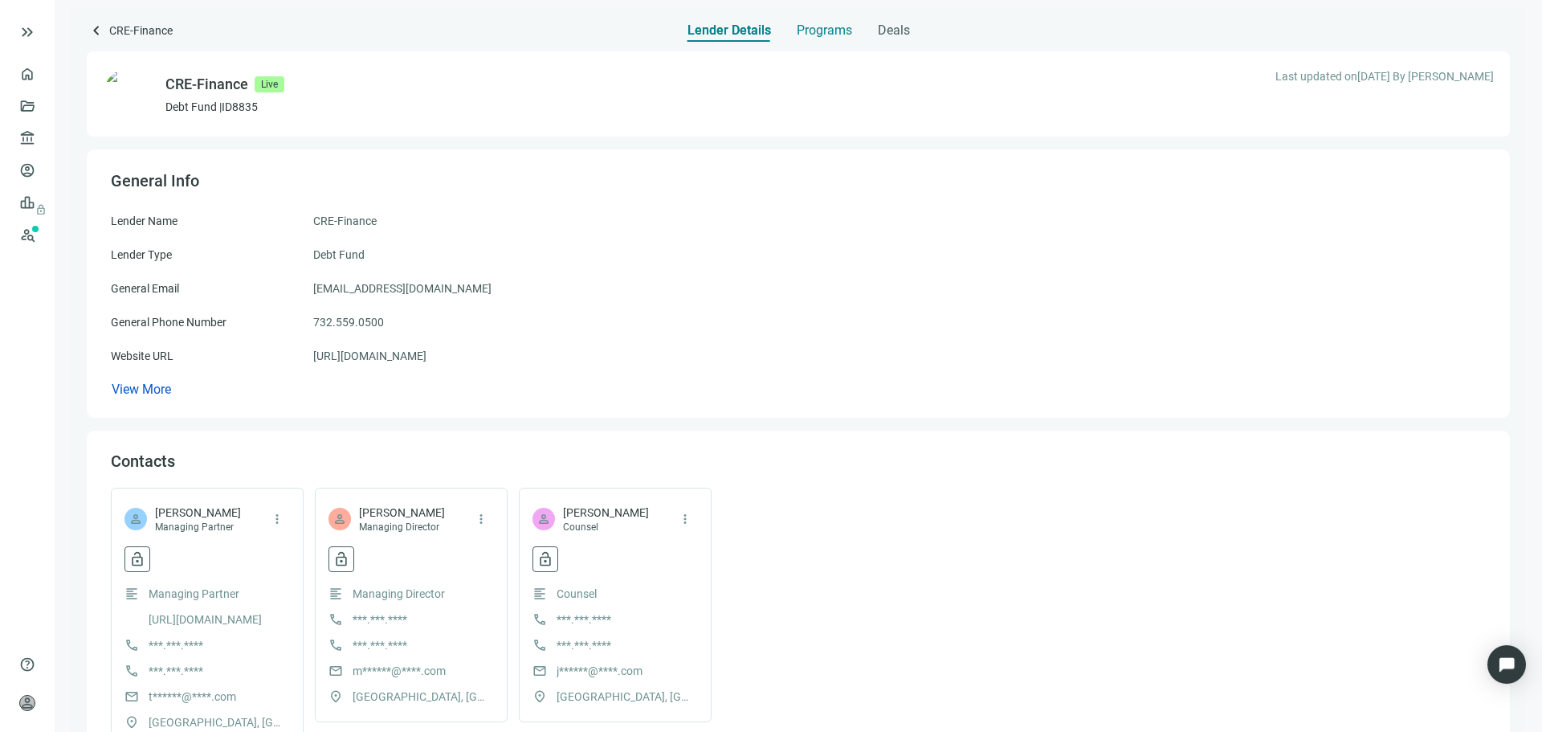
click at [804, 39] on div "Programs" at bounding box center [824, 26] width 55 height 32
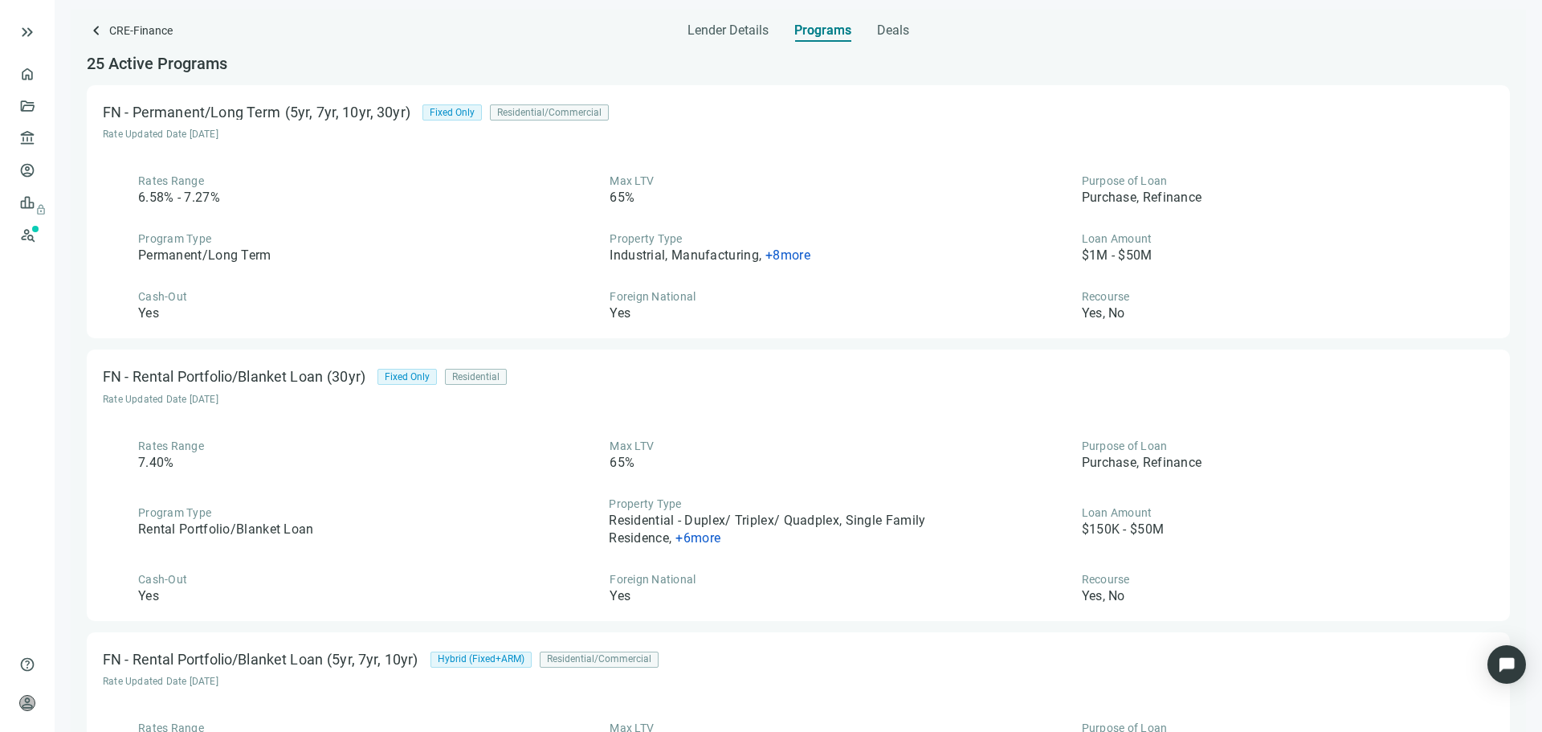
click at [475, 331] on div "FN - Permanent/Long Term (5yr, 7yr, 10yr, 30yr) Fixed Only Residential/Commerci…" at bounding box center [798, 211] width 1423 height 253
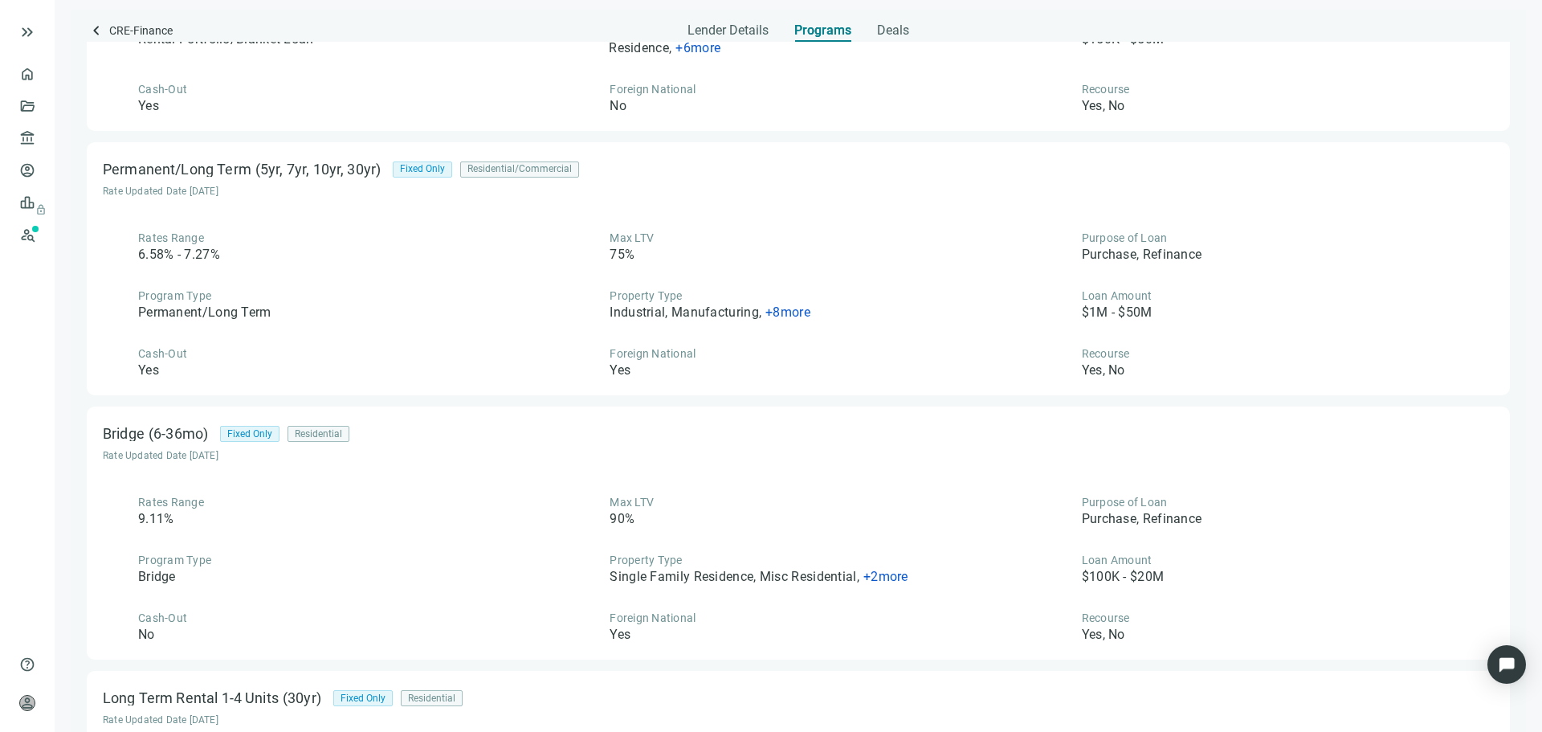
scroll to position [5382, 0]
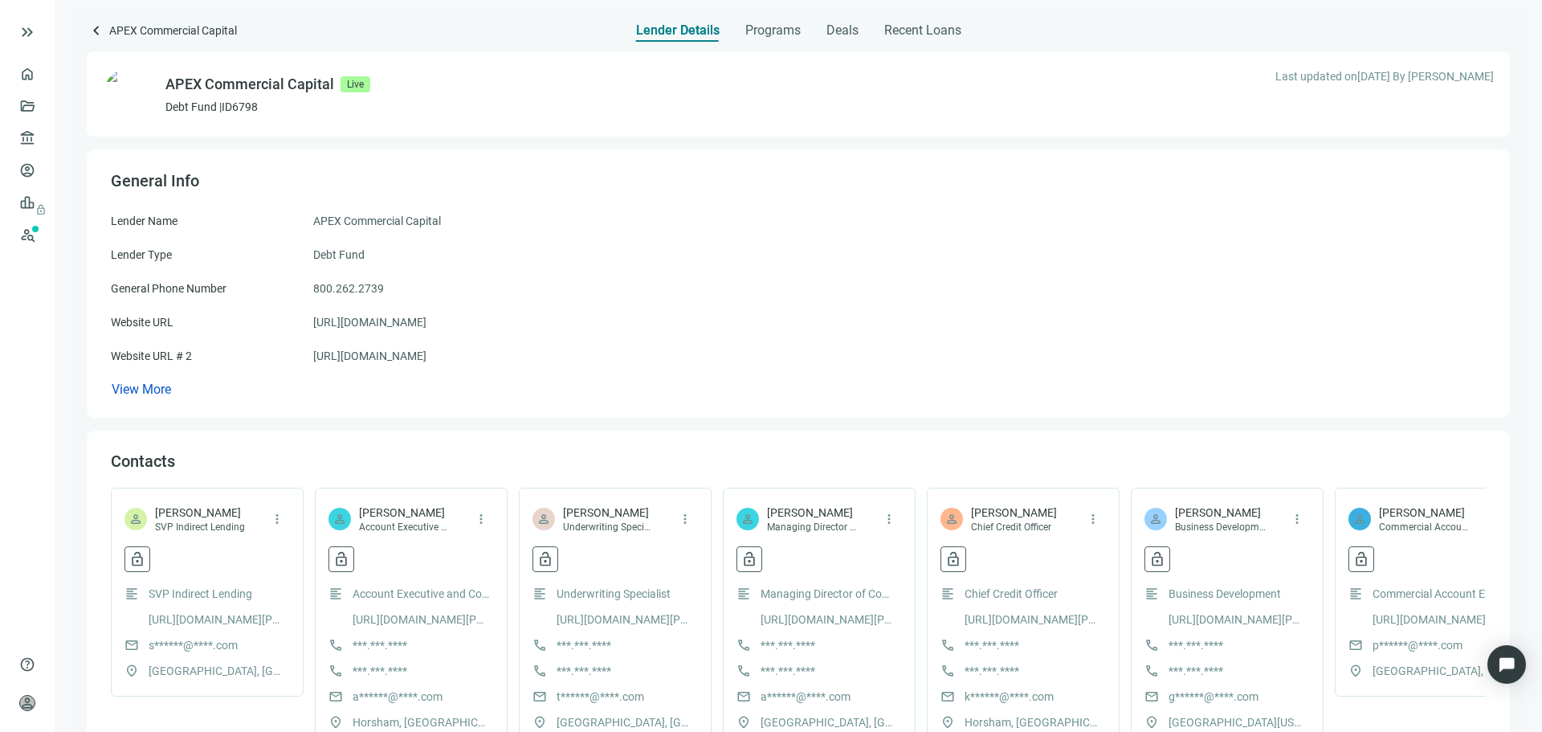
click at [553, 395] on div "View More" at bounding box center [798, 390] width 1375 height 18
click at [763, 34] on span "Programs" at bounding box center [772, 30] width 55 height 16
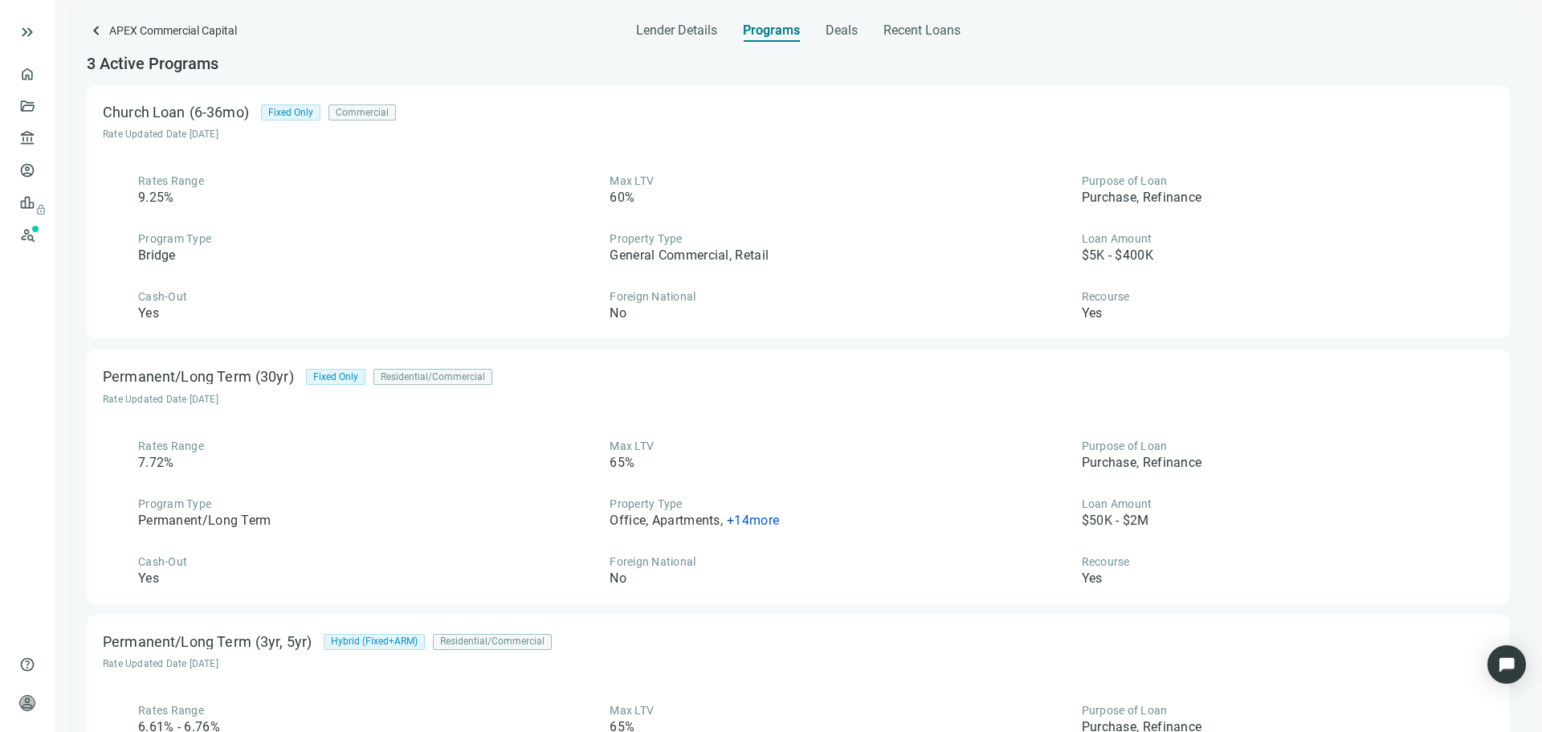
scroll to position [145, 0]
